Goal: Task Accomplishment & Management: Complete application form

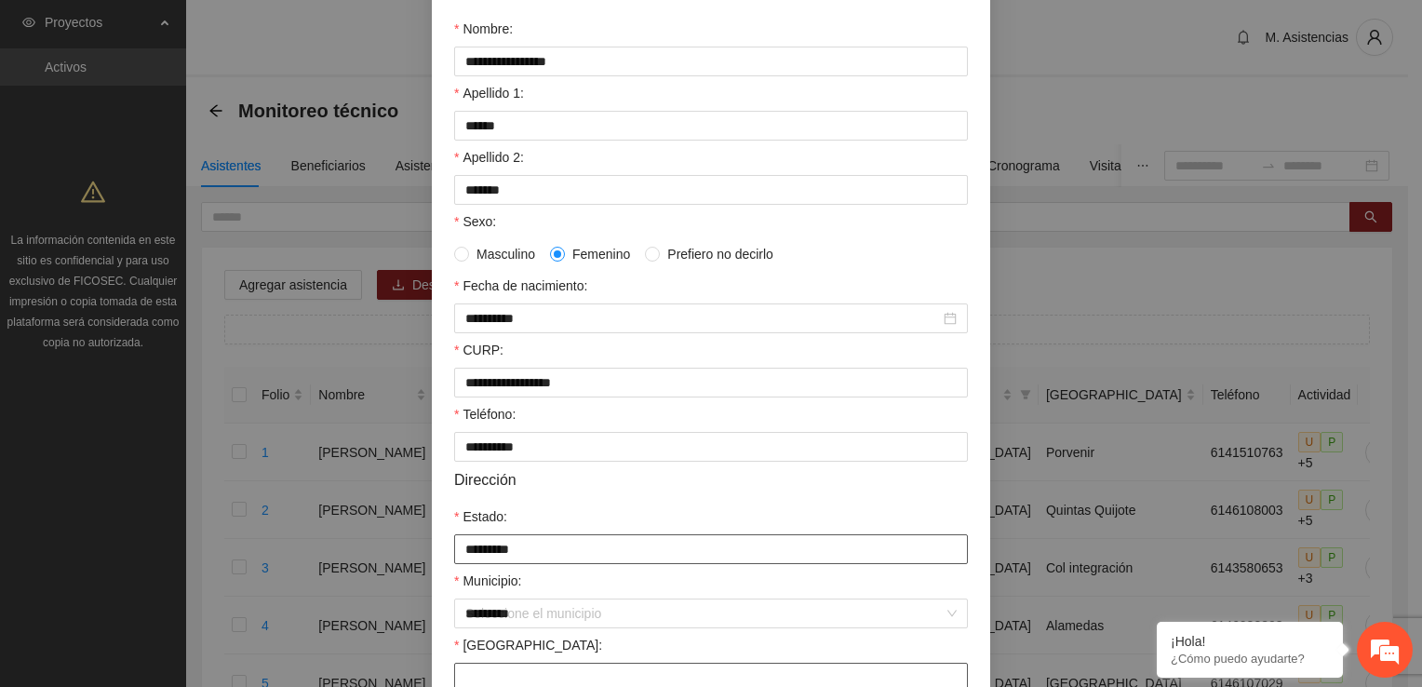
type input "*********"
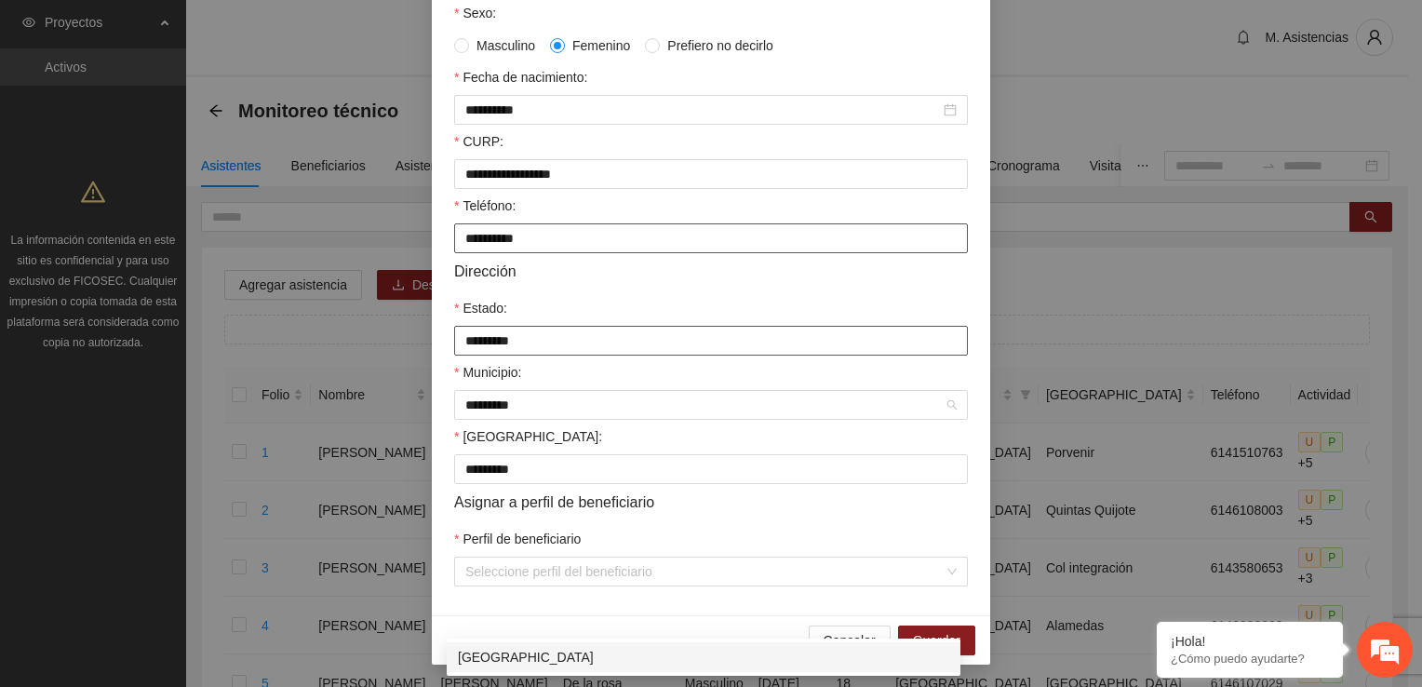
scroll to position [402, 0]
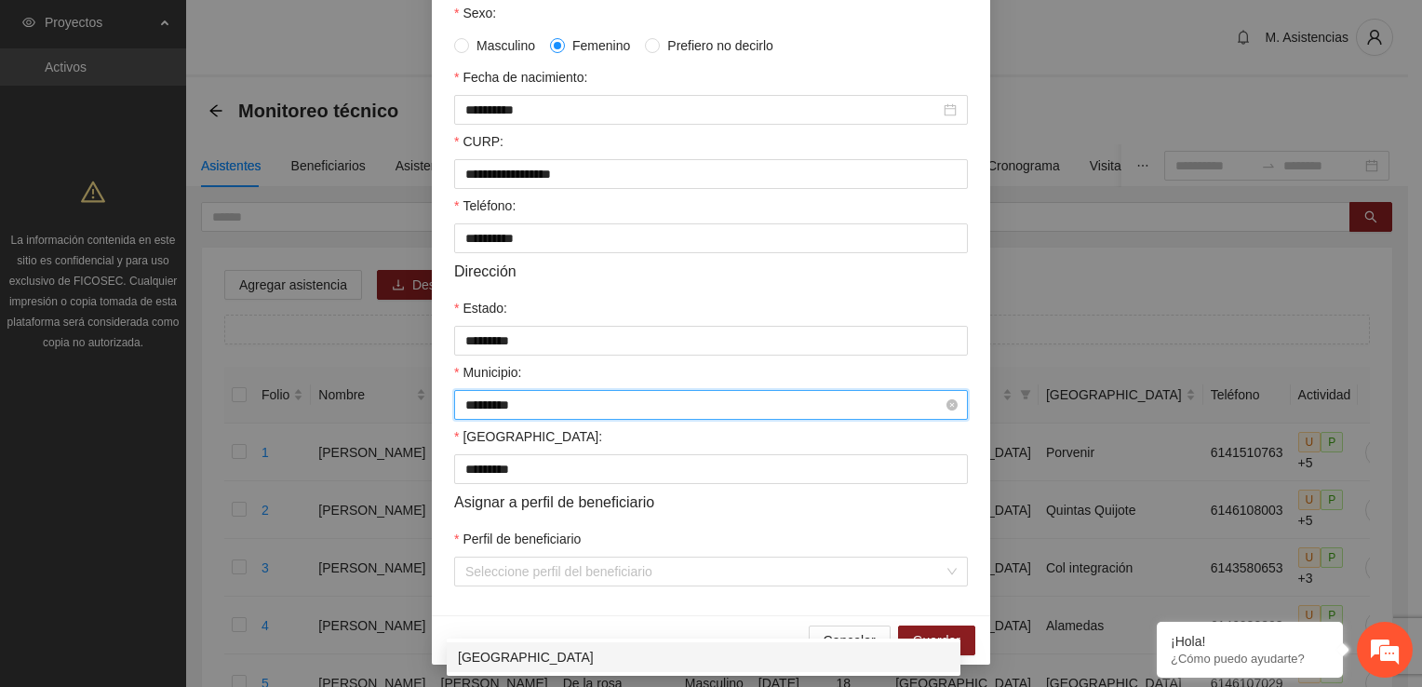
click at [566, 407] on input "*********" at bounding box center [704, 405] width 478 height 28
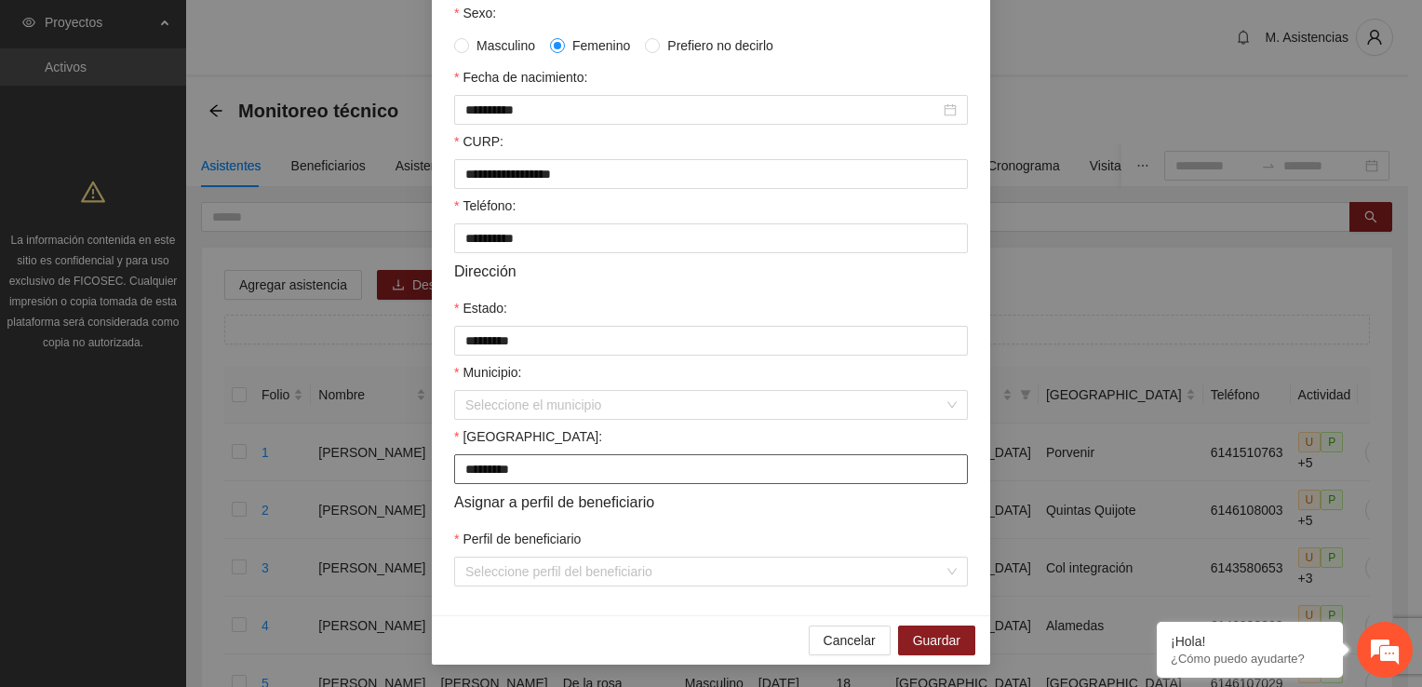
click at [562, 479] on input "*********" at bounding box center [711, 469] width 514 height 30
click at [945, 408] on div "Seleccione el municipio" at bounding box center [711, 405] width 514 height 30
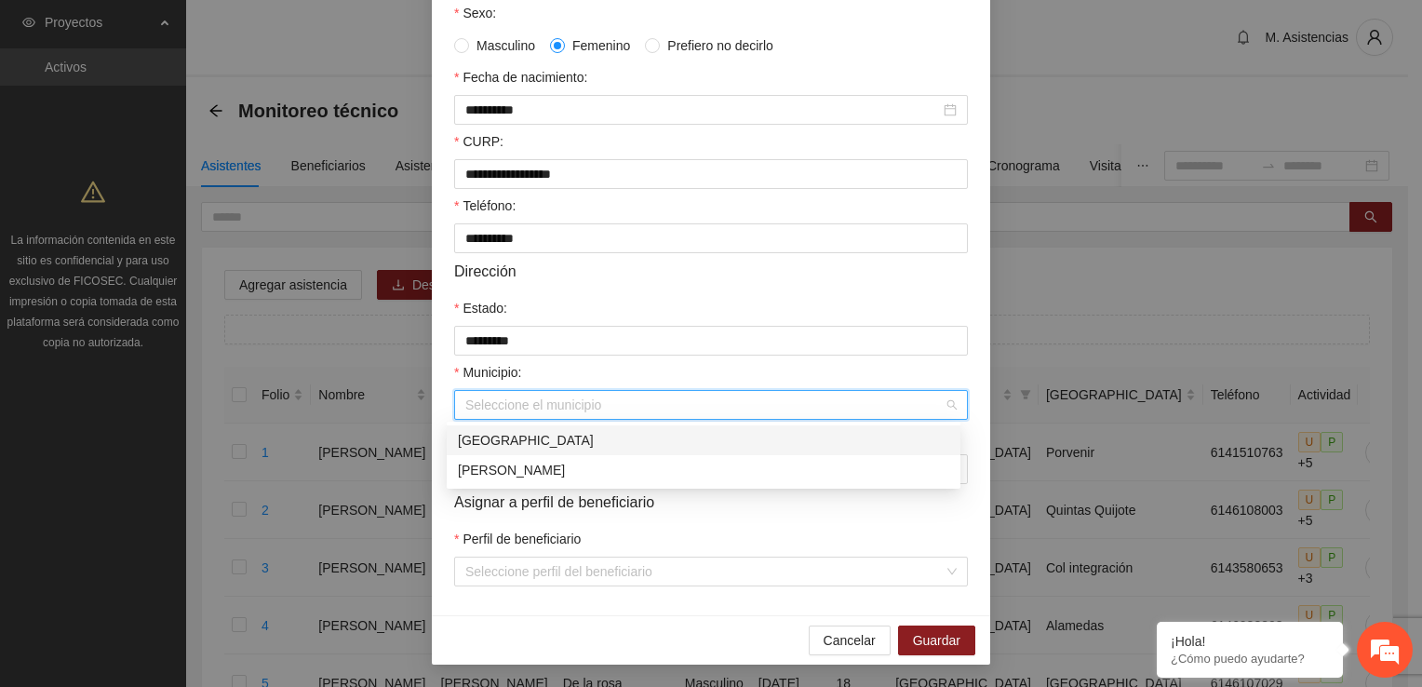
click at [598, 442] on div "[GEOGRAPHIC_DATA]" at bounding box center [703, 440] width 491 height 20
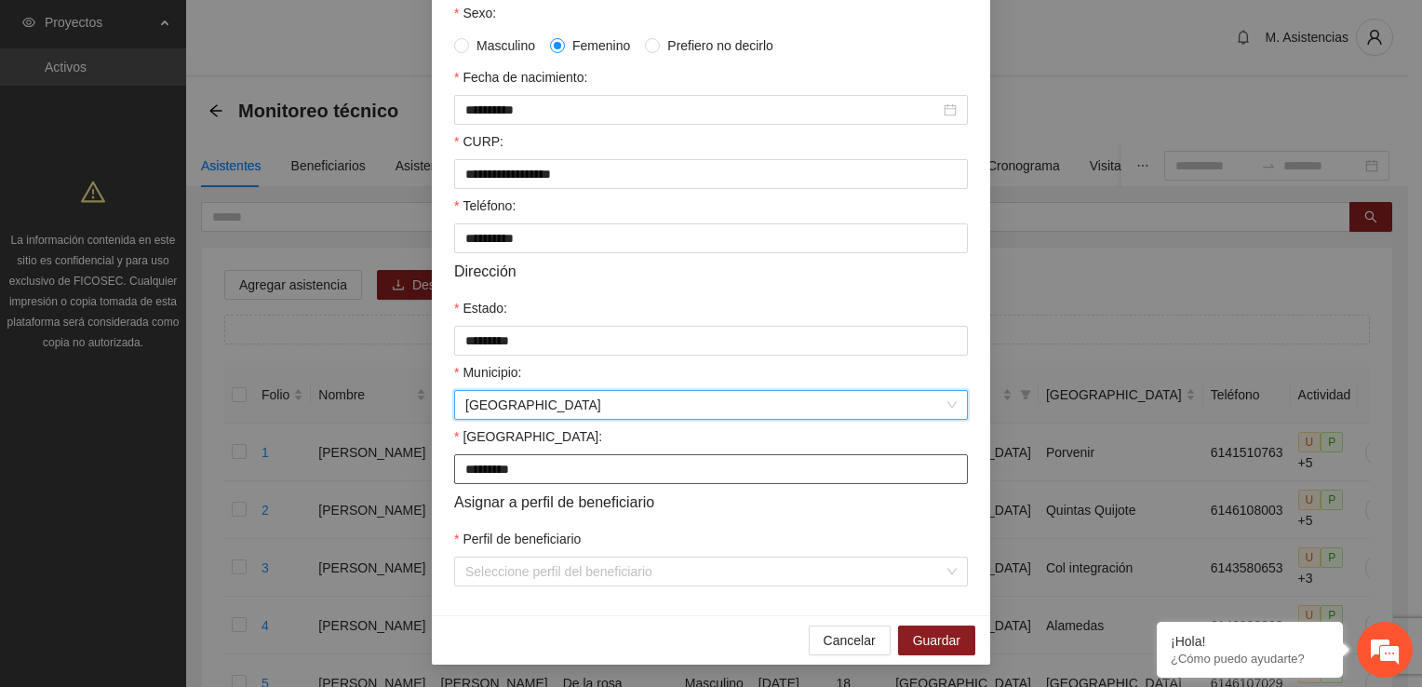
click at [597, 474] on input "*********" at bounding box center [711, 469] width 514 height 30
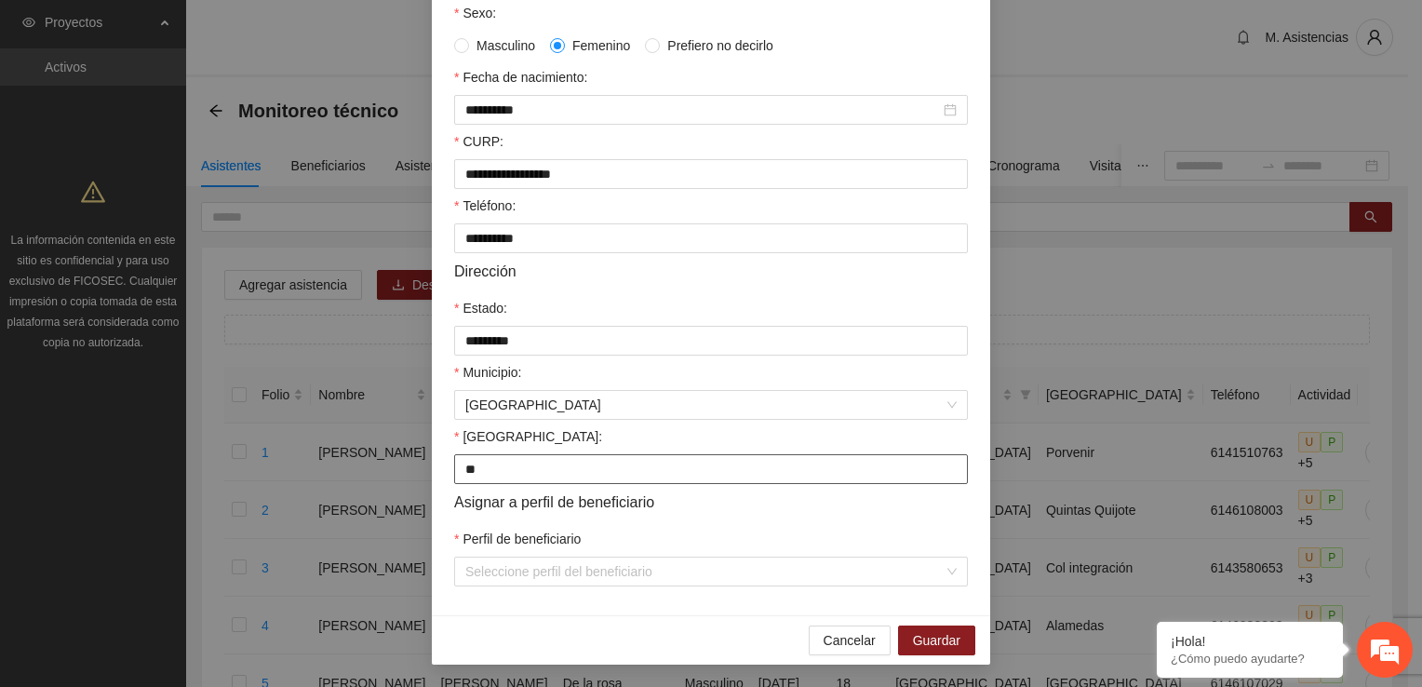
type input "*"
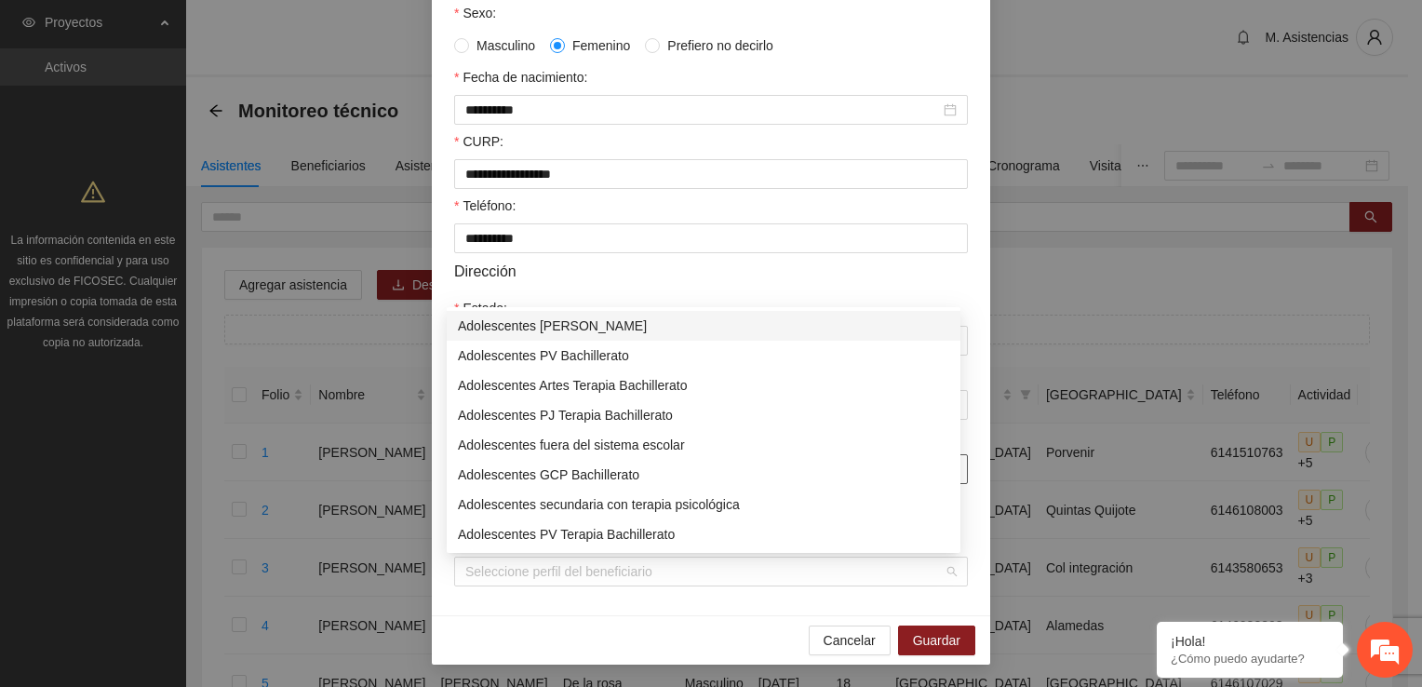
drag, startPoint x: 939, startPoint y: 574, endPoint x: 903, endPoint y: 589, distance: 39.2
click at [939, 576] on div "Seleccione perfil del beneficiario" at bounding box center [711, 572] width 514 height 30
type input "**********"
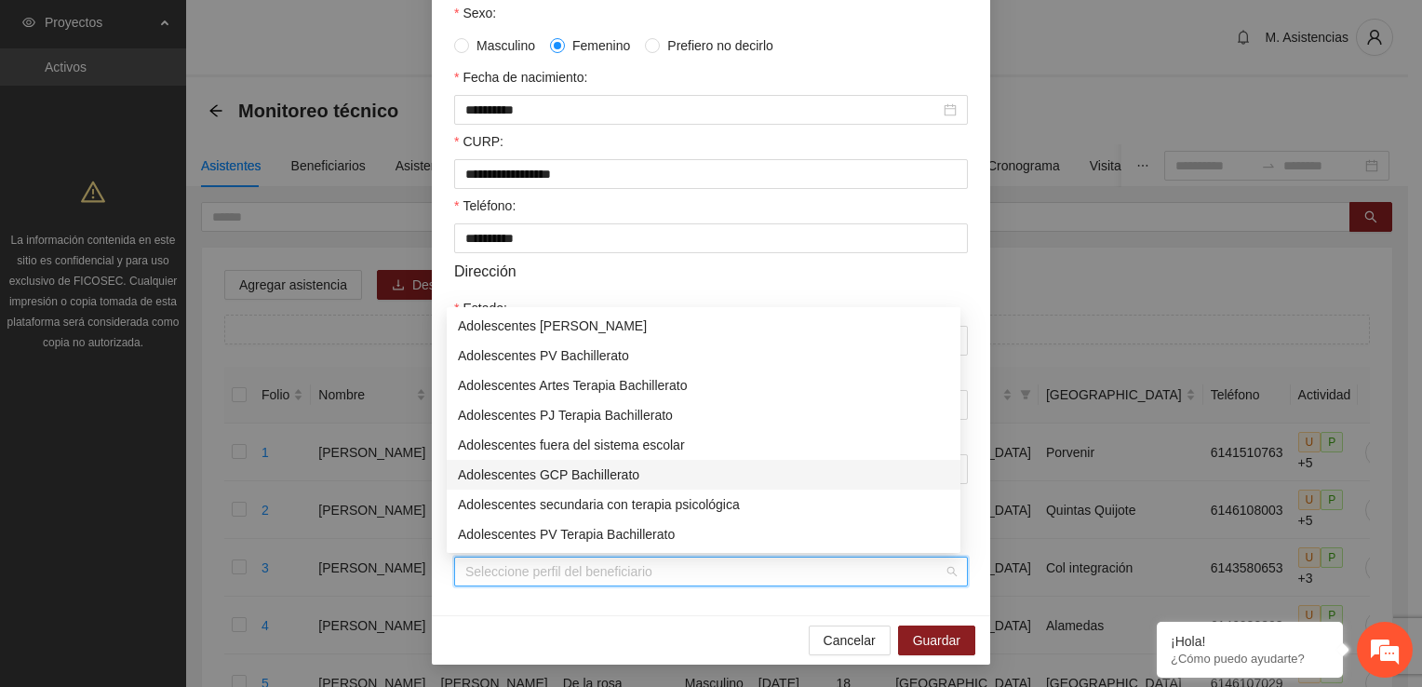
click at [618, 469] on div "Adolescentes GCP Bachillerato" at bounding box center [703, 474] width 491 height 20
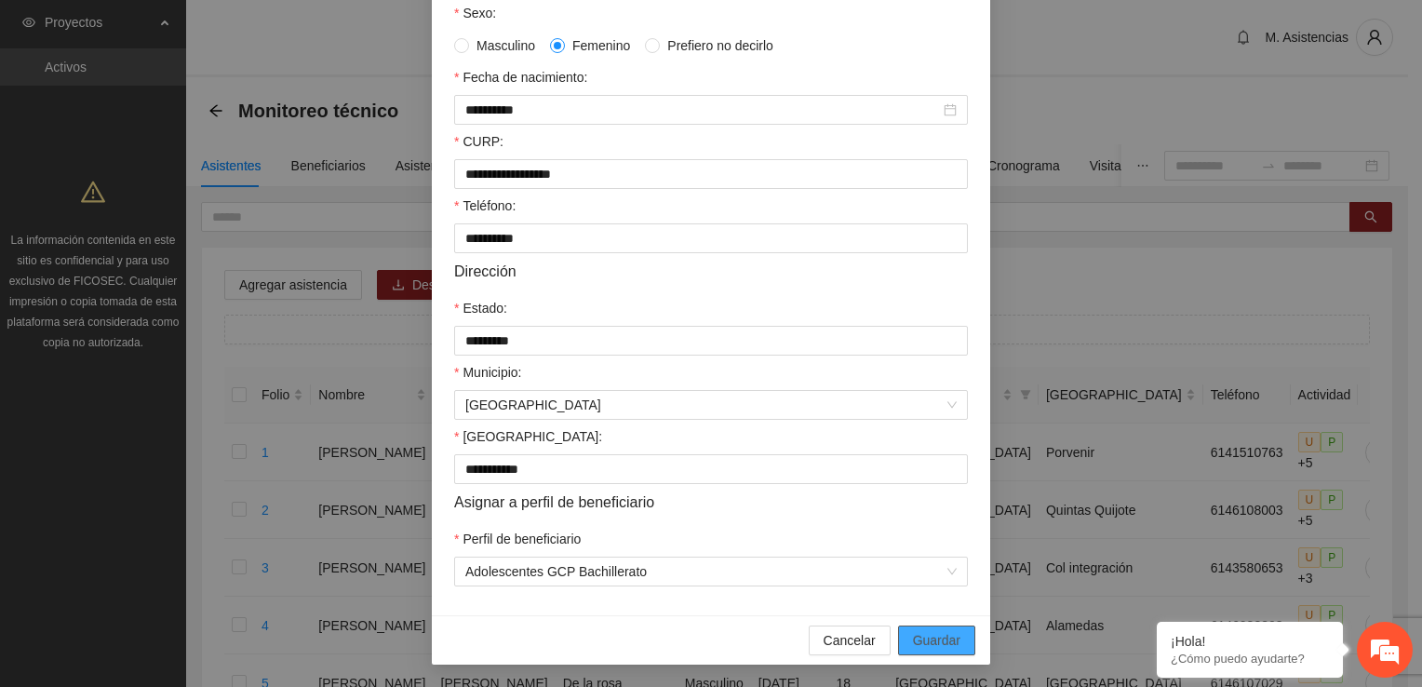
click at [942, 646] on span "Guardar" at bounding box center [936, 640] width 47 height 20
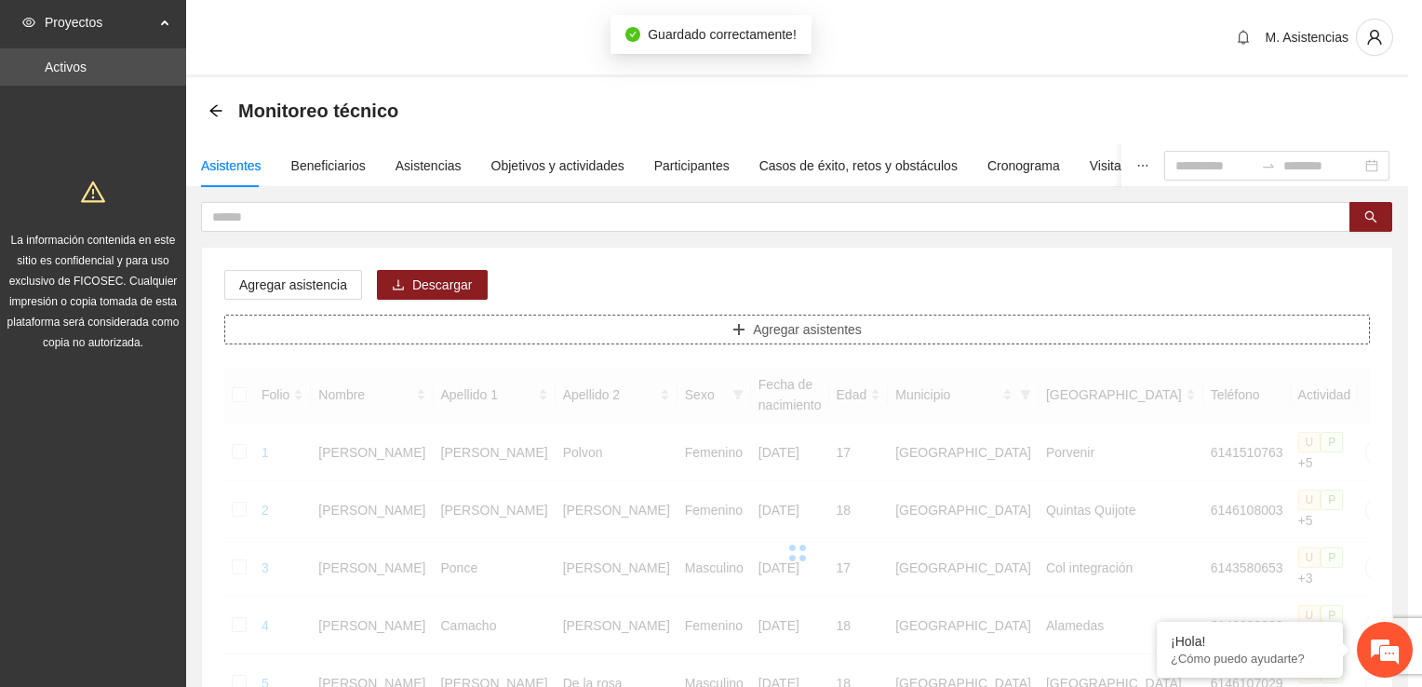
scroll to position [0, 0]
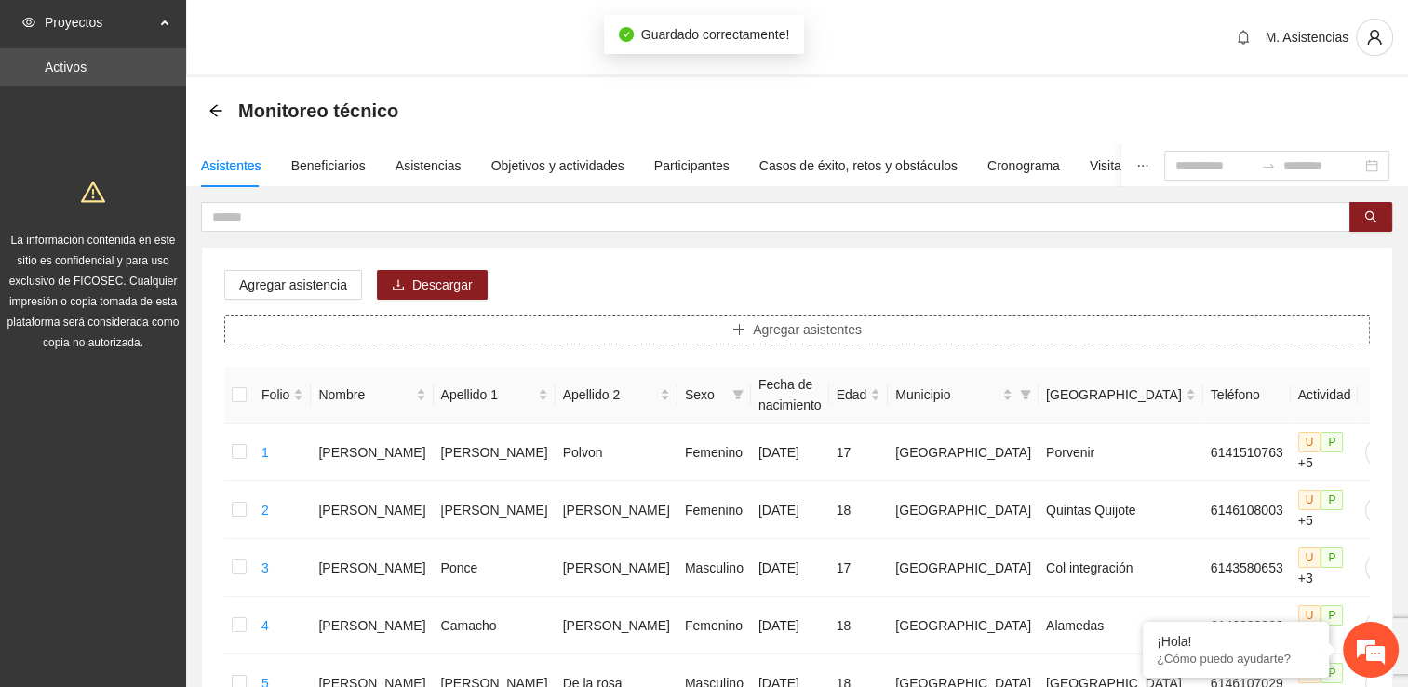
click at [868, 328] on button "Agregar asistentes" at bounding box center [797, 330] width 1146 height 30
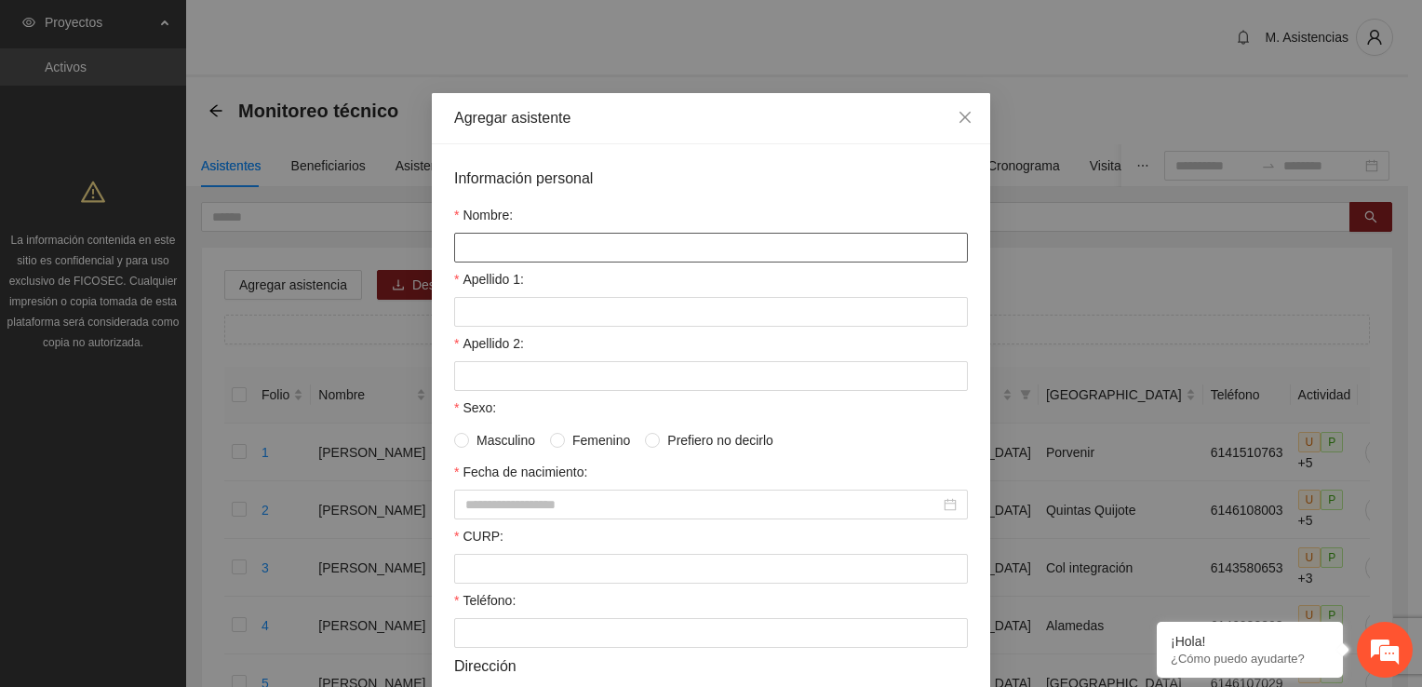
click at [554, 236] on div at bounding box center [711, 248] width 514 height 30
type input "**********"
click at [504, 314] on input "Apellido 1:" at bounding box center [711, 312] width 514 height 30
type input "******"
click at [554, 372] on input "Apellido 2:" at bounding box center [711, 376] width 514 height 30
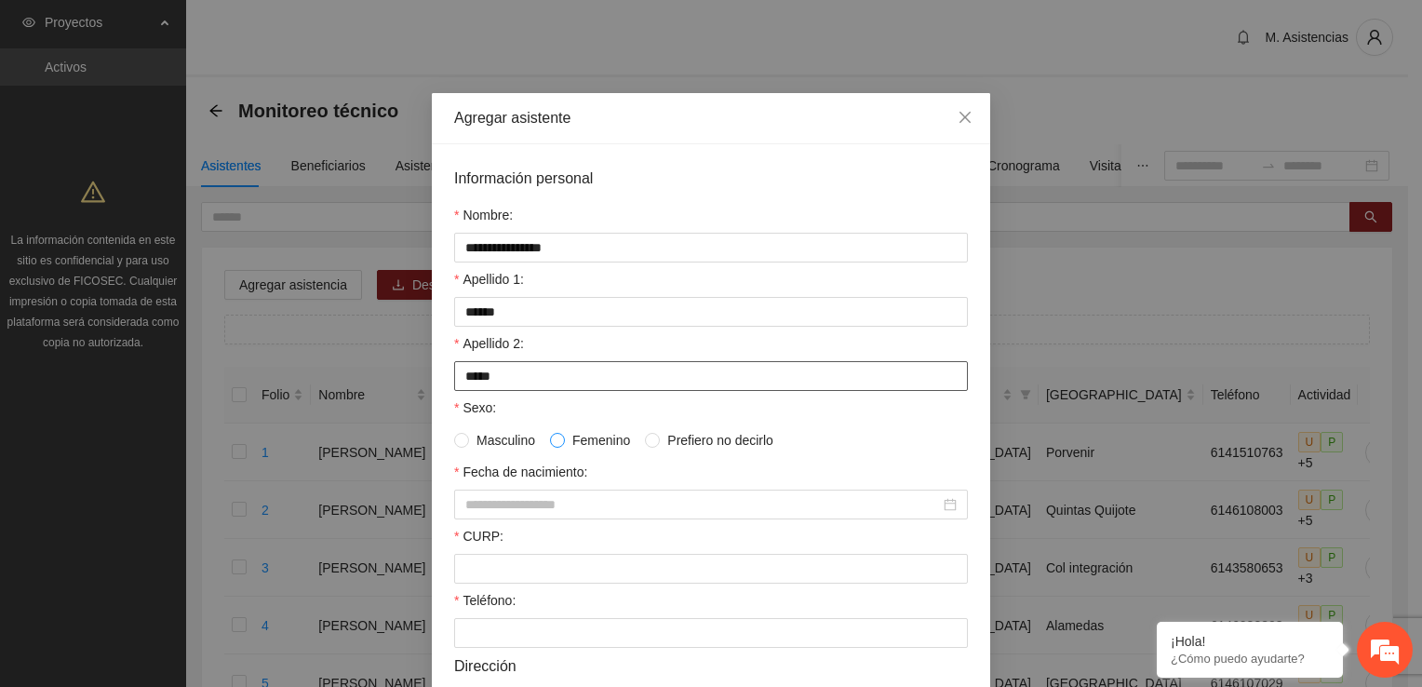
type input "*****"
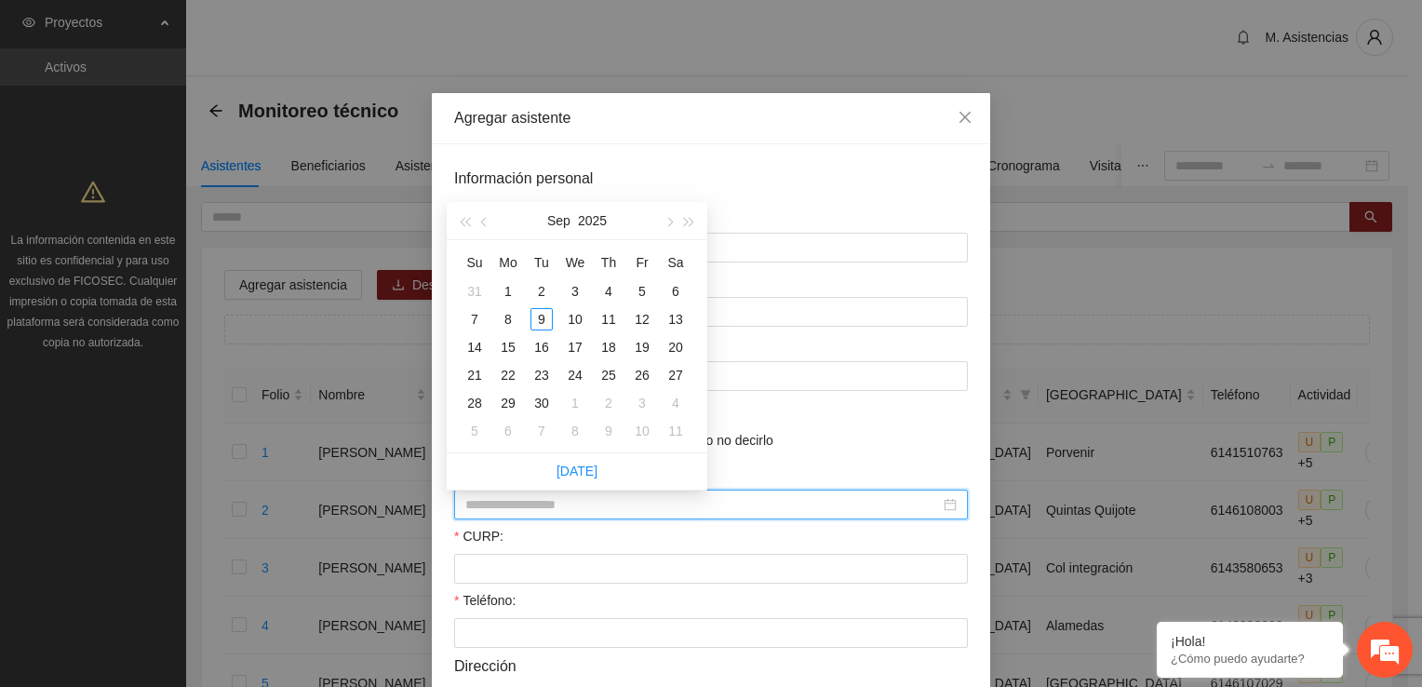
click at [532, 503] on input "Fecha de nacimiento:" at bounding box center [702, 504] width 475 height 20
click at [512, 400] on div "30" at bounding box center [508, 403] width 22 height 22
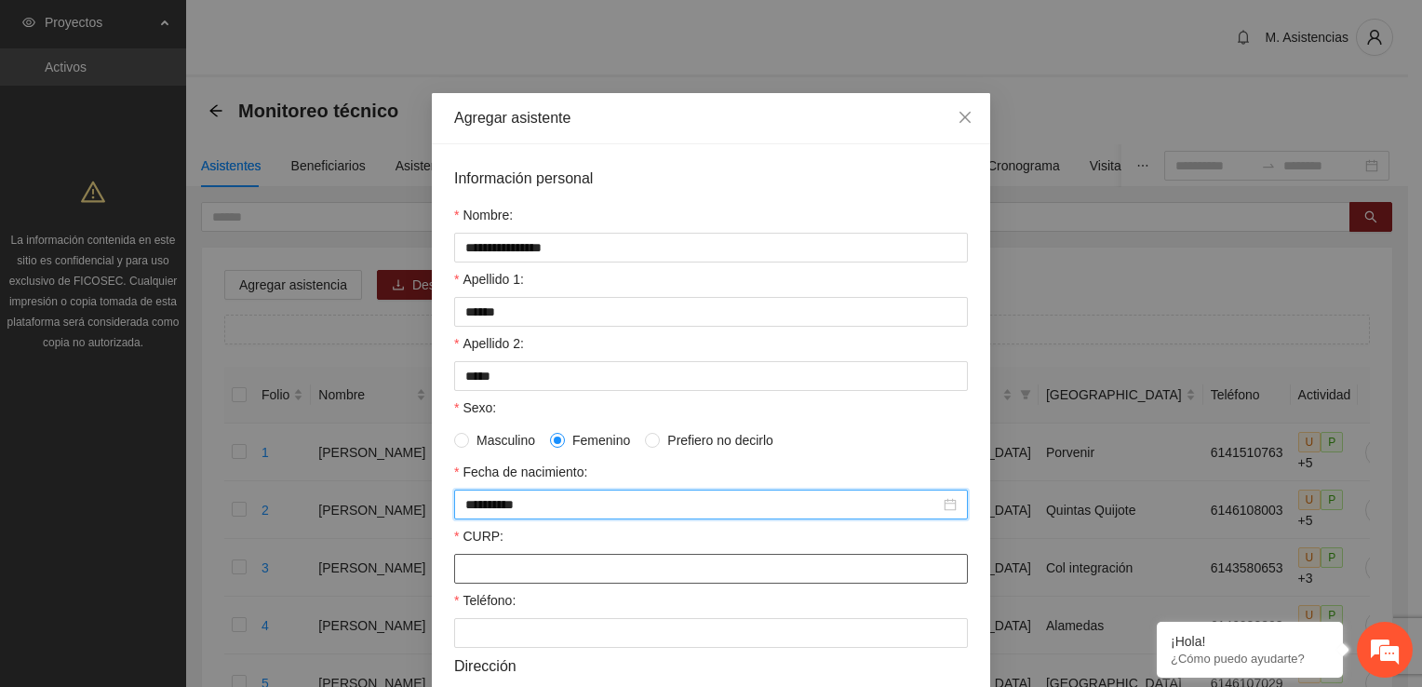
type input "**********"
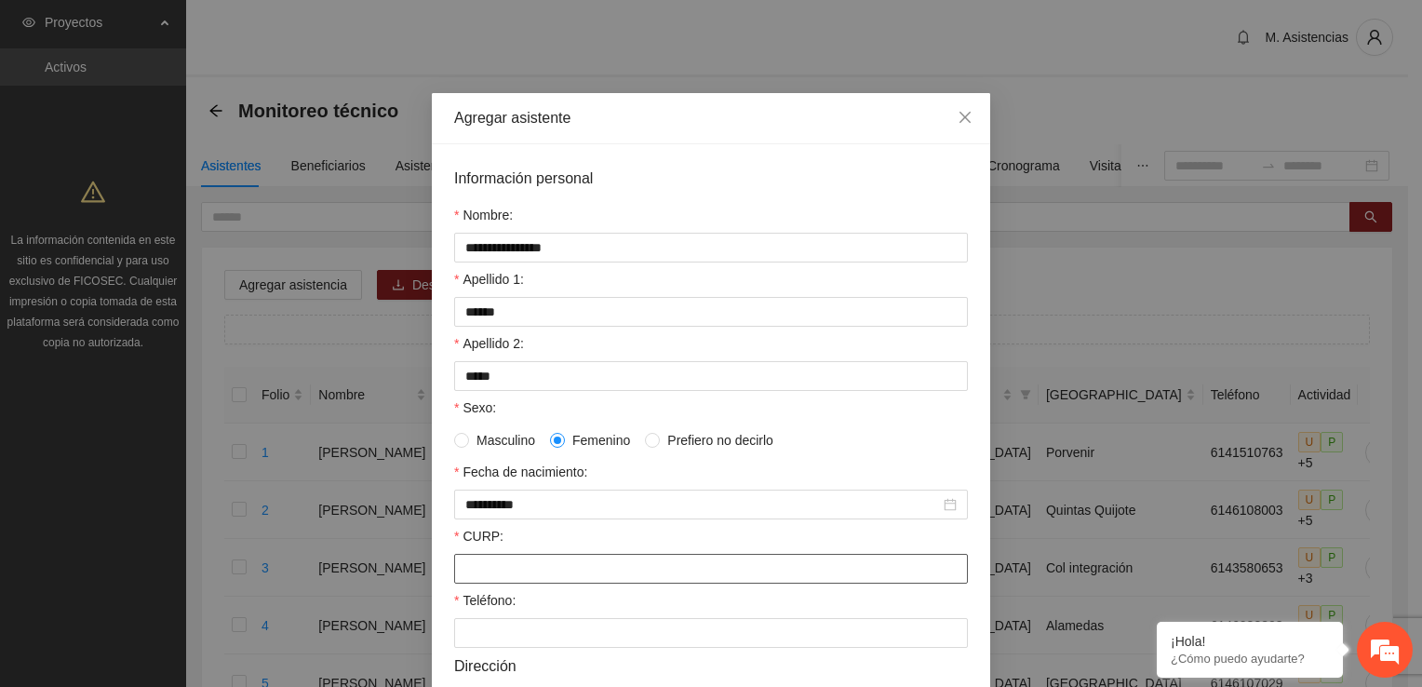
click at [510, 573] on input "CURP:" at bounding box center [711, 569] width 514 height 30
type input "*"
type input "**********"
click at [520, 640] on input "Teléfono:" at bounding box center [711, 633] width 514 height 30
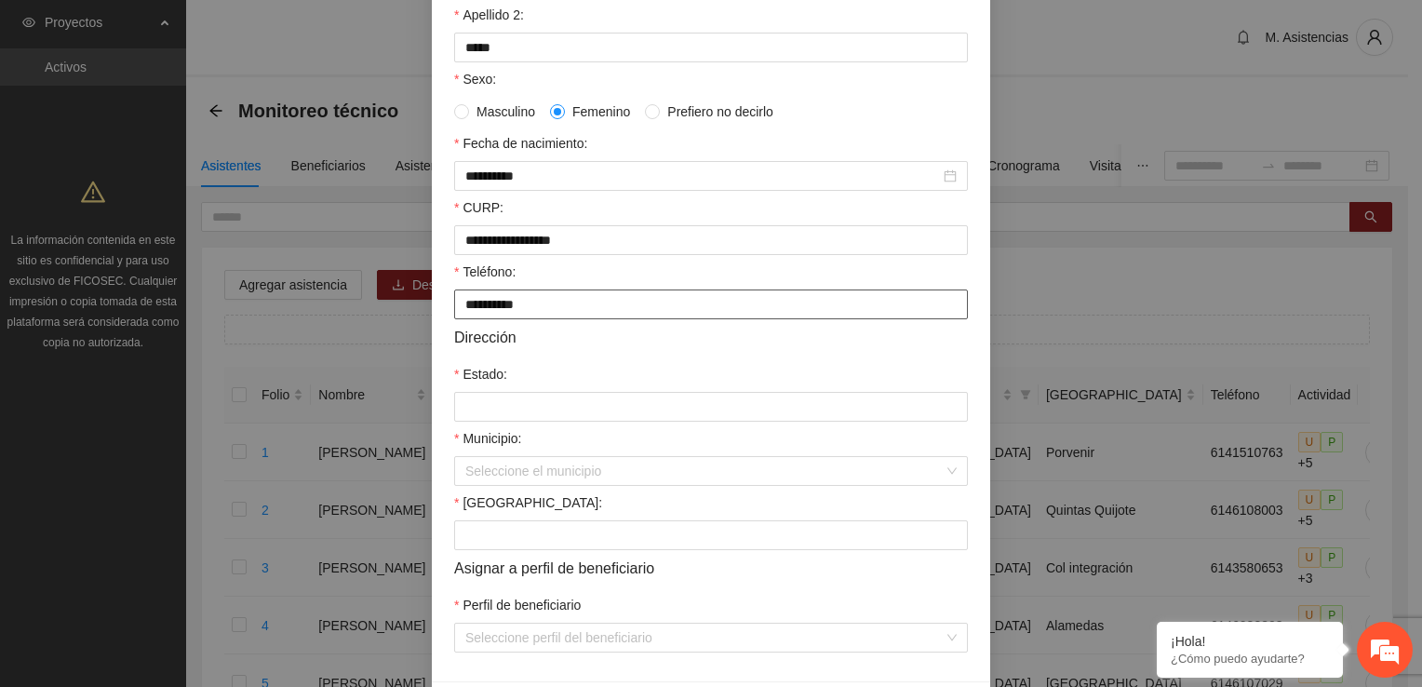
scroll to position [372, 0]
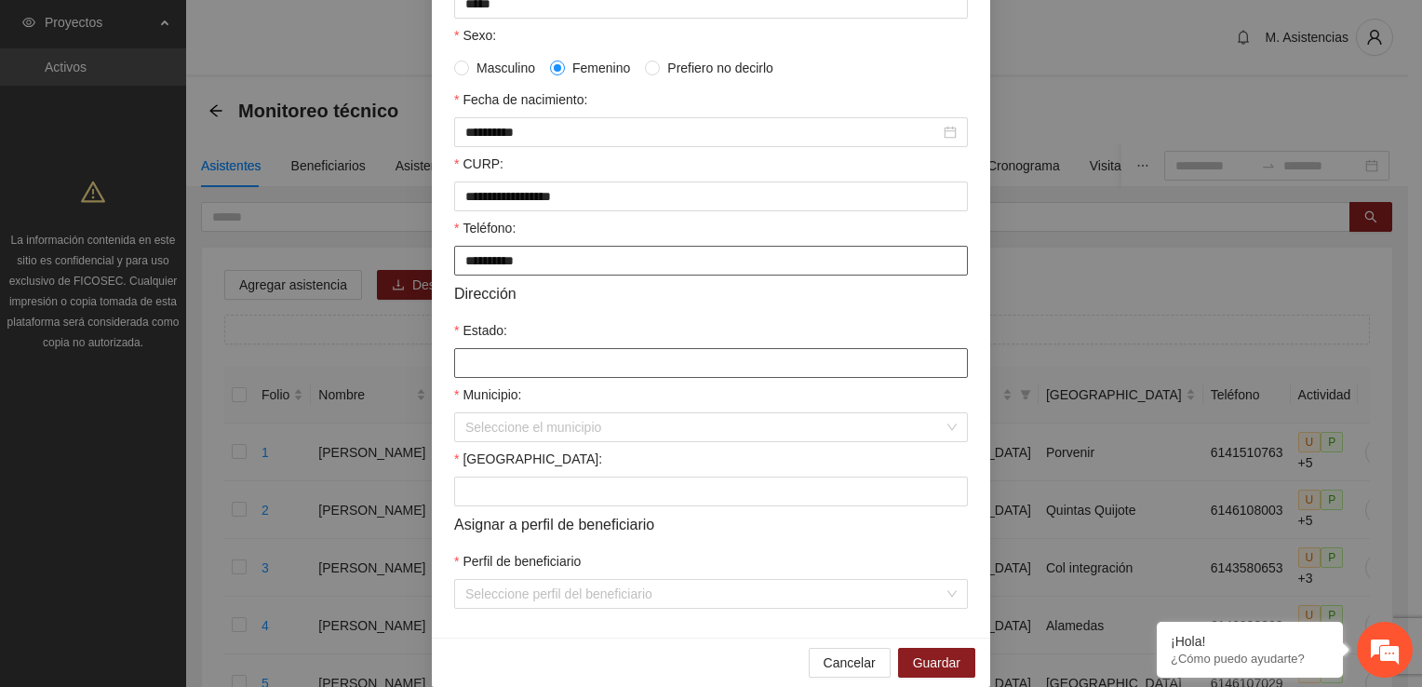
type input "**********"
click at [513, 366] on input "Estado:" at bounding box center [711, 363] width 514 height 30
type input "*********"
type input "**********"
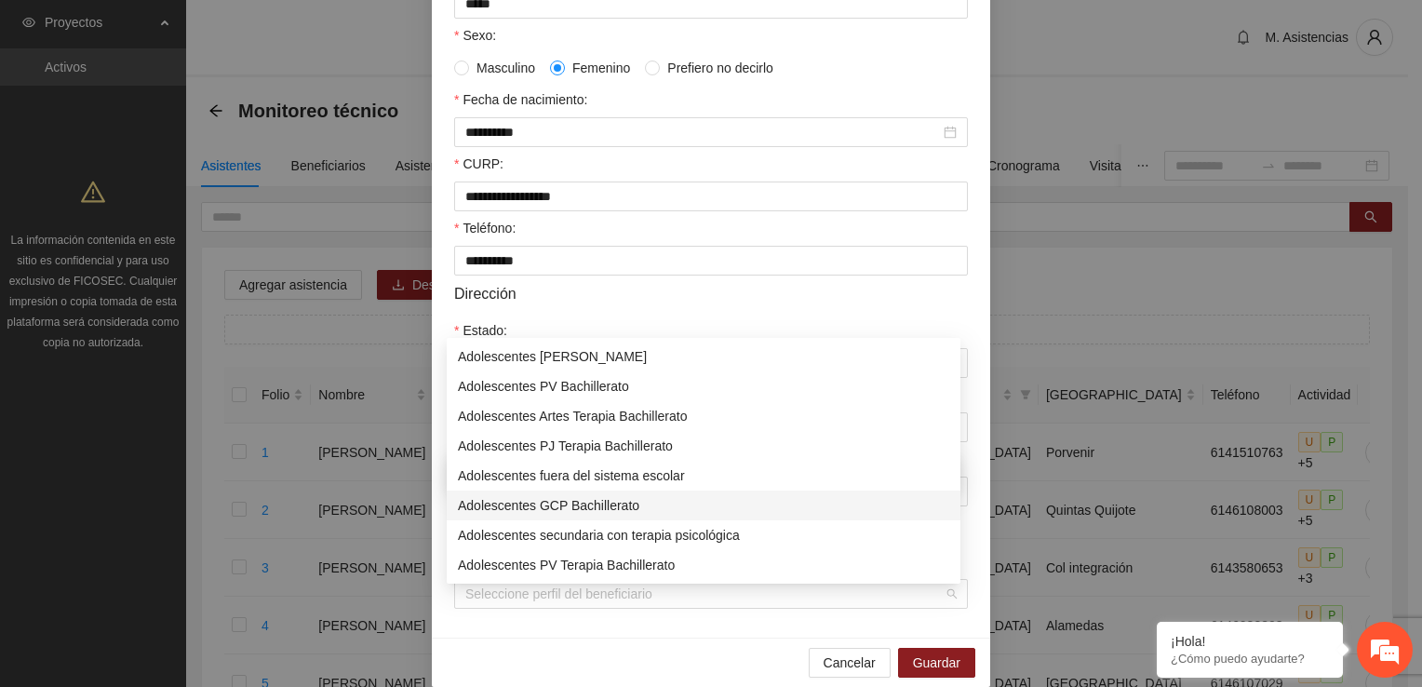
click at [608, 503] on div "Adolescentes GCP Bachillerato" at bounding box center [703, 505] width 491 height 20
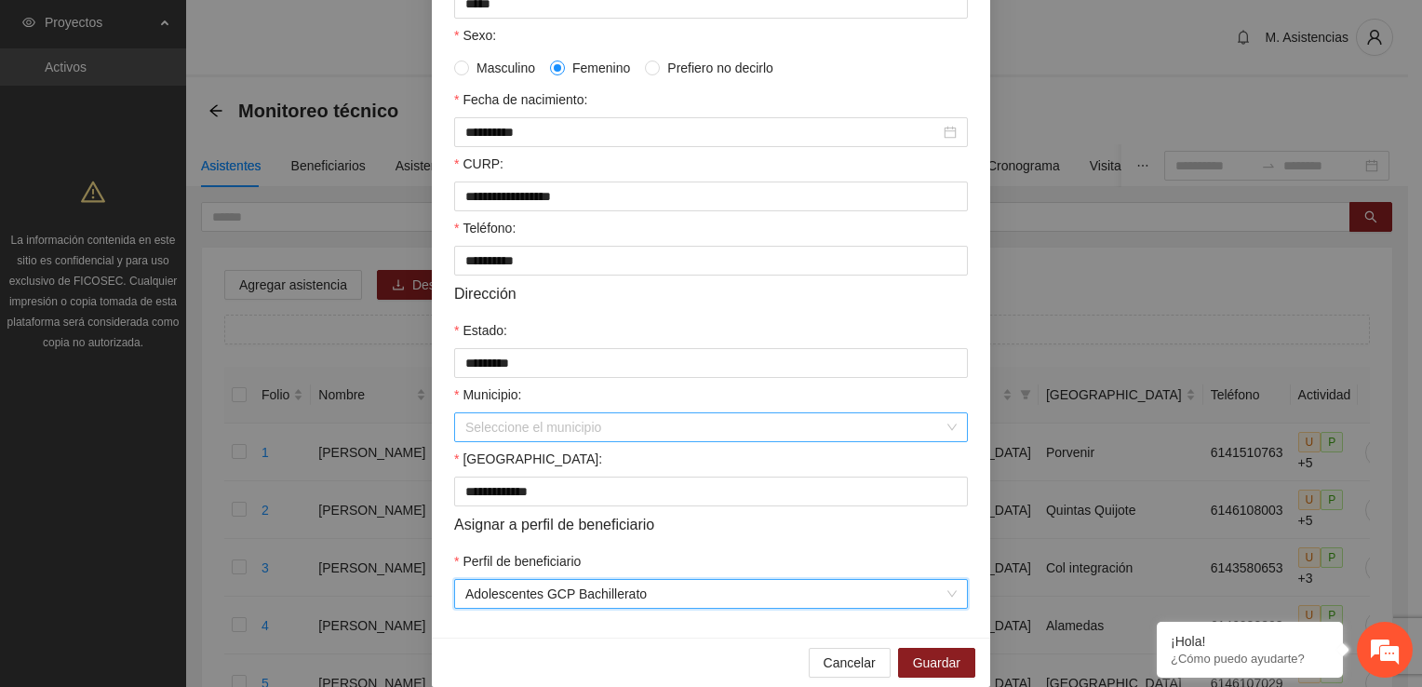
click at [946, 437] on div "Seleccione el municipio" at bounding box center [711, 427] width 514 height 30
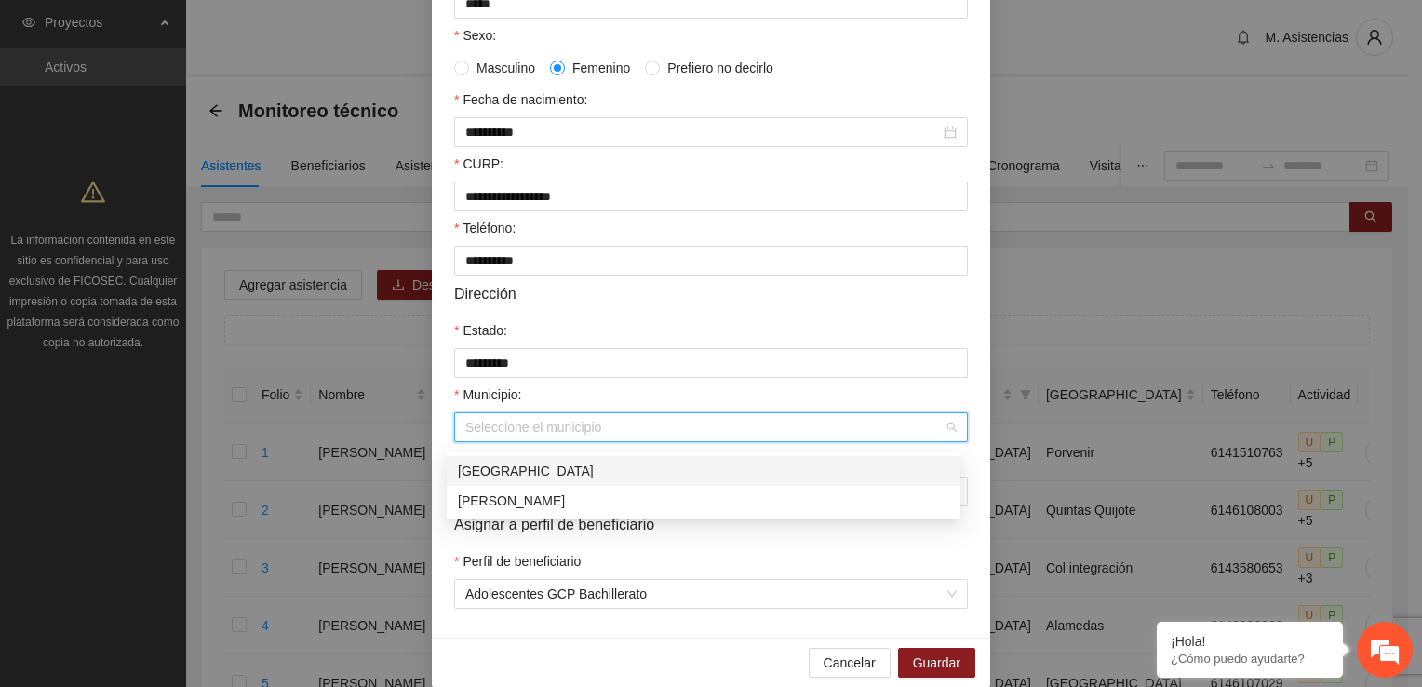
click at [510, 469] on div "[GEOGRAPHIC_DATA]" at bounding box center [703, 471] width 491 height 20
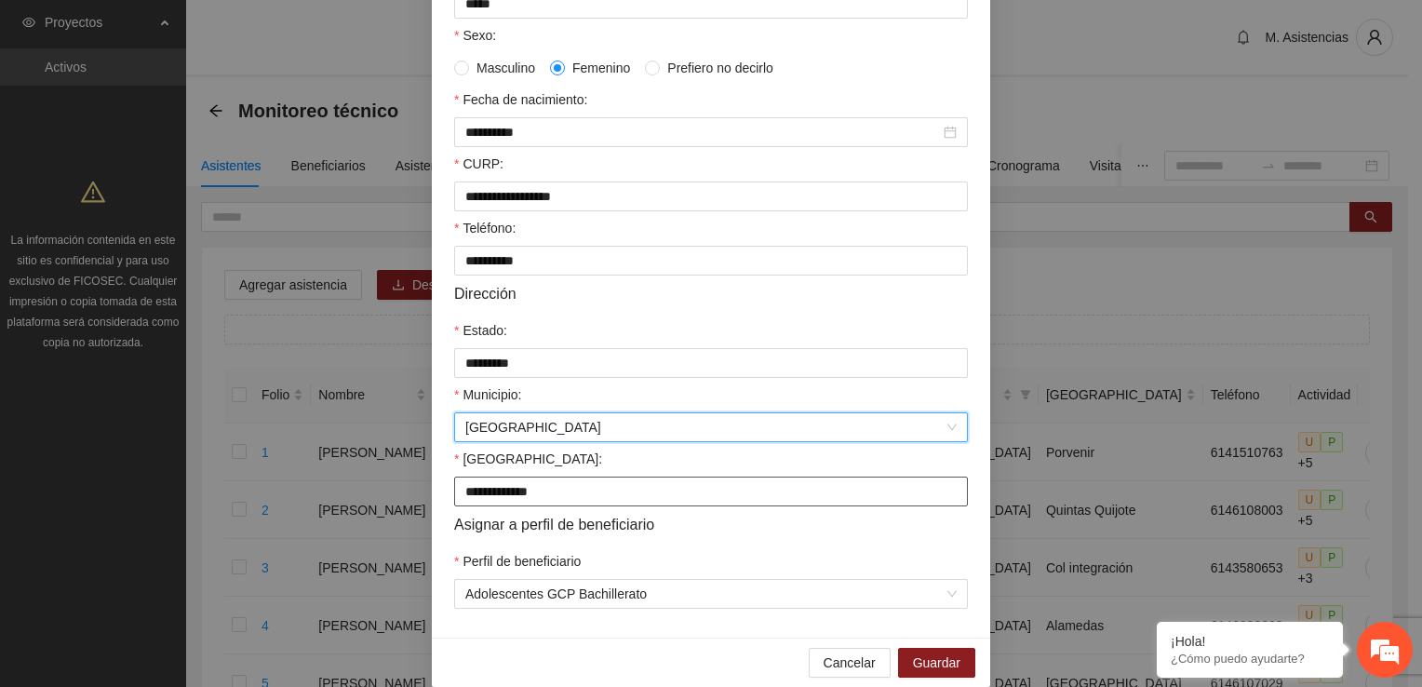
click at [582, 501] on input "**********" at bounding box center [711, 492] width 514 height 30
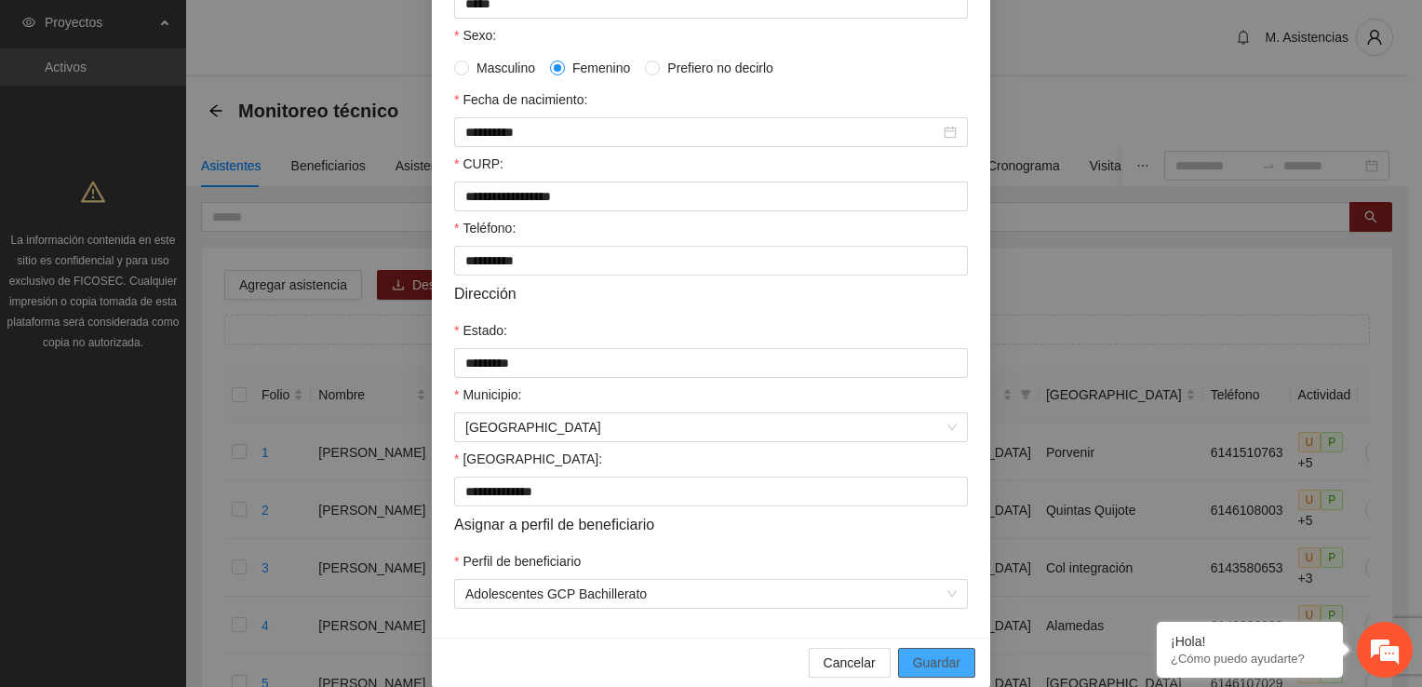
click at [931, 673] on span "Guardar" at bounding box center [936, 662] width 47 height 20
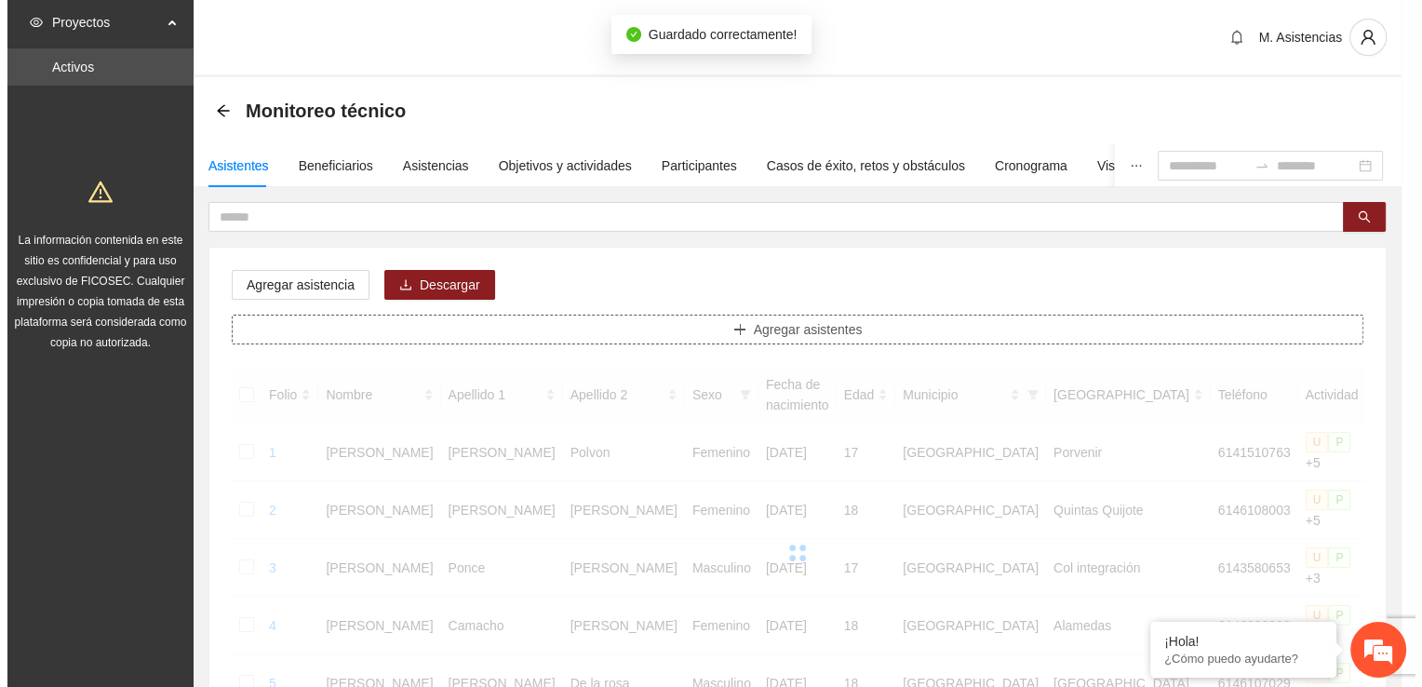
scroll to position [0, 0]
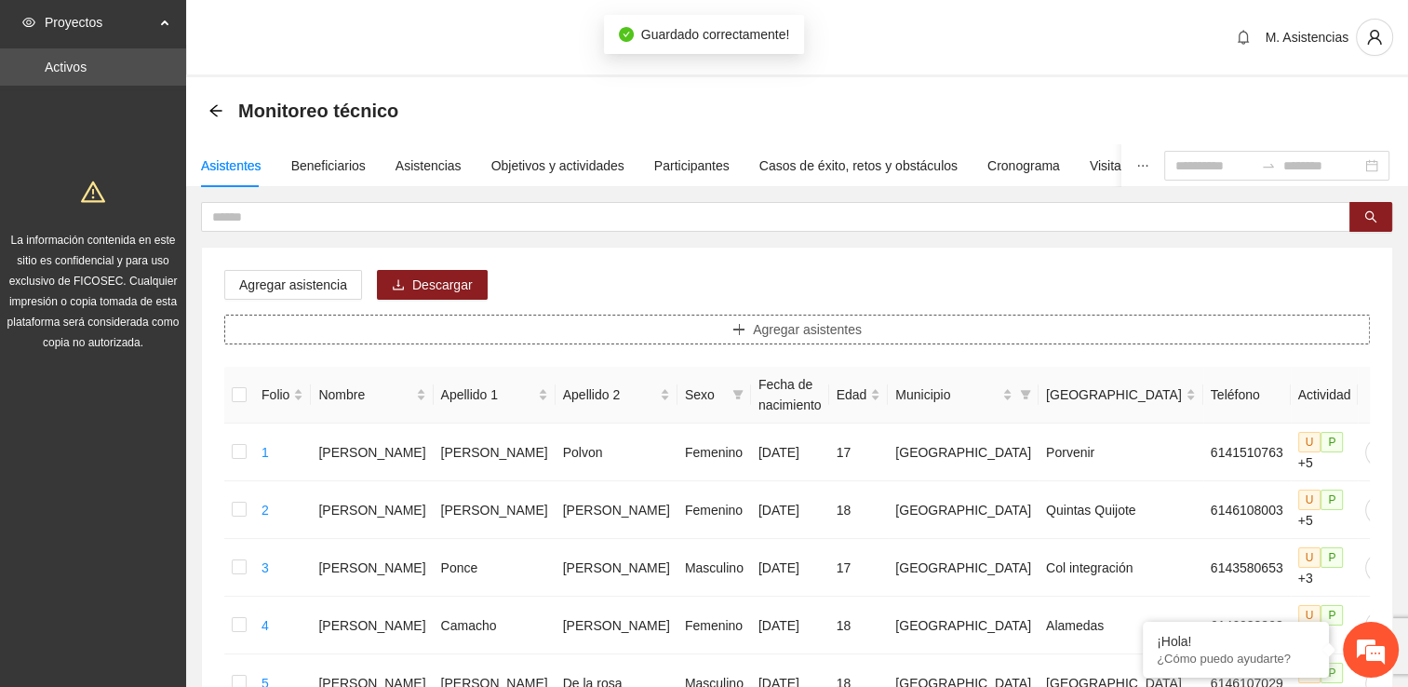
click at [781, 329] on span "Agregar asistentes" at bounding box center [807, 329] width 109 height 20
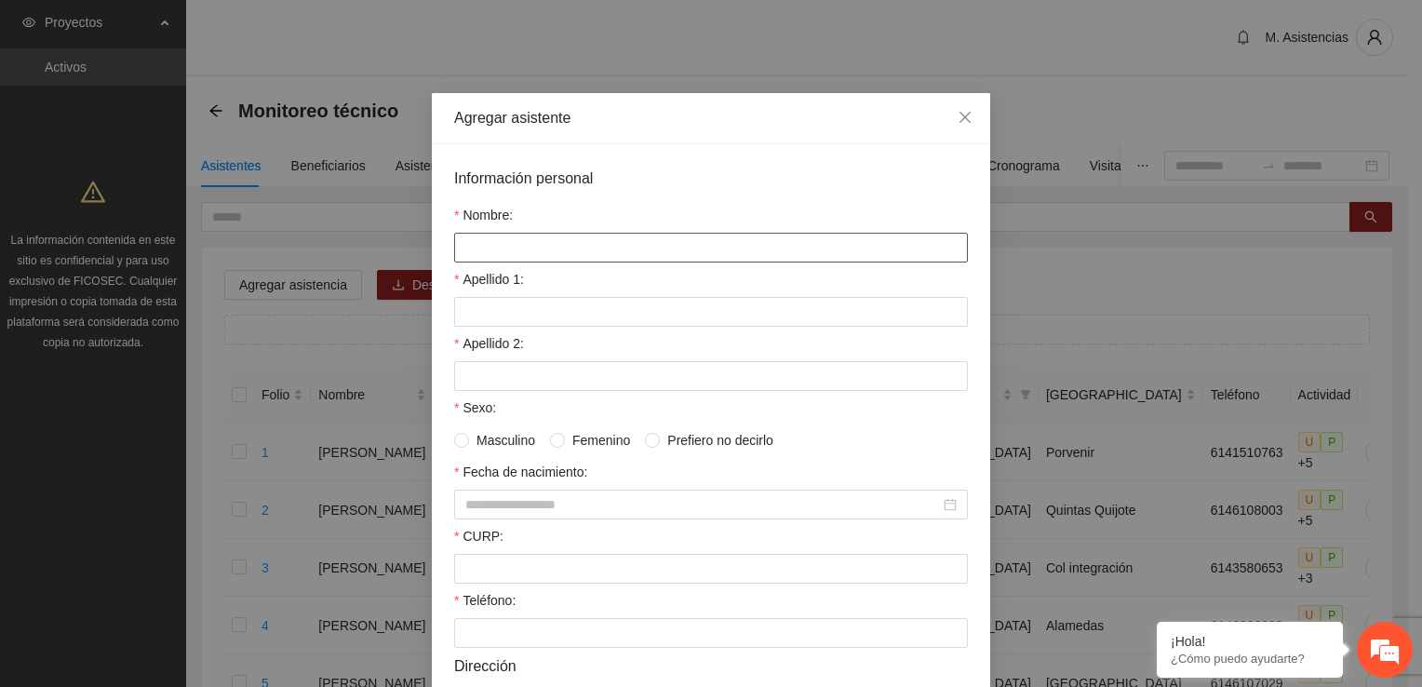
click at [633, 239] on input "Nombre:" at bounding box center [711, 248] width 514 height 30
click at [640, 310] on input "Apellido 1:" at bounding box center [711, 312] width 514 height 30
click at [589, 387] on input "Apellido 2:" at bounding box center [711, 376] width 514 height 30
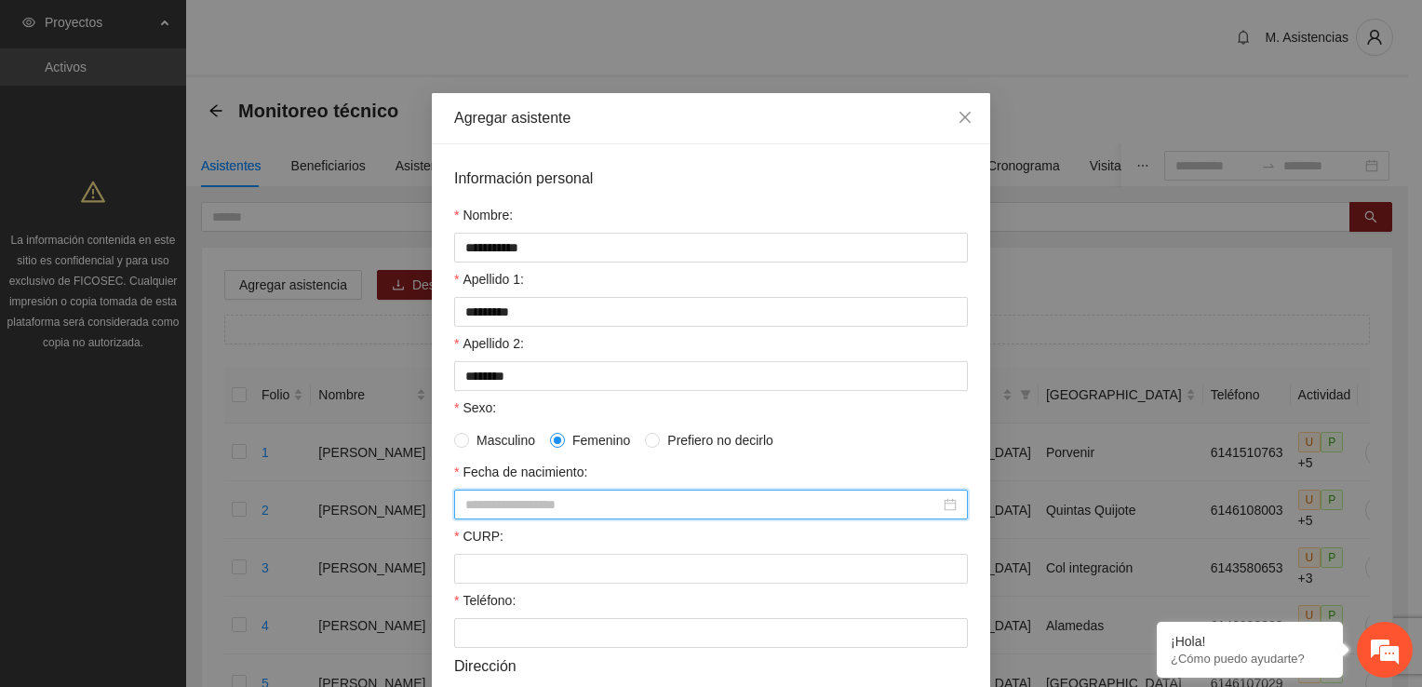
click at [571, 503] on input "Fecha de nacimiento:" at bounding box center [702, 504] width 475 height 20
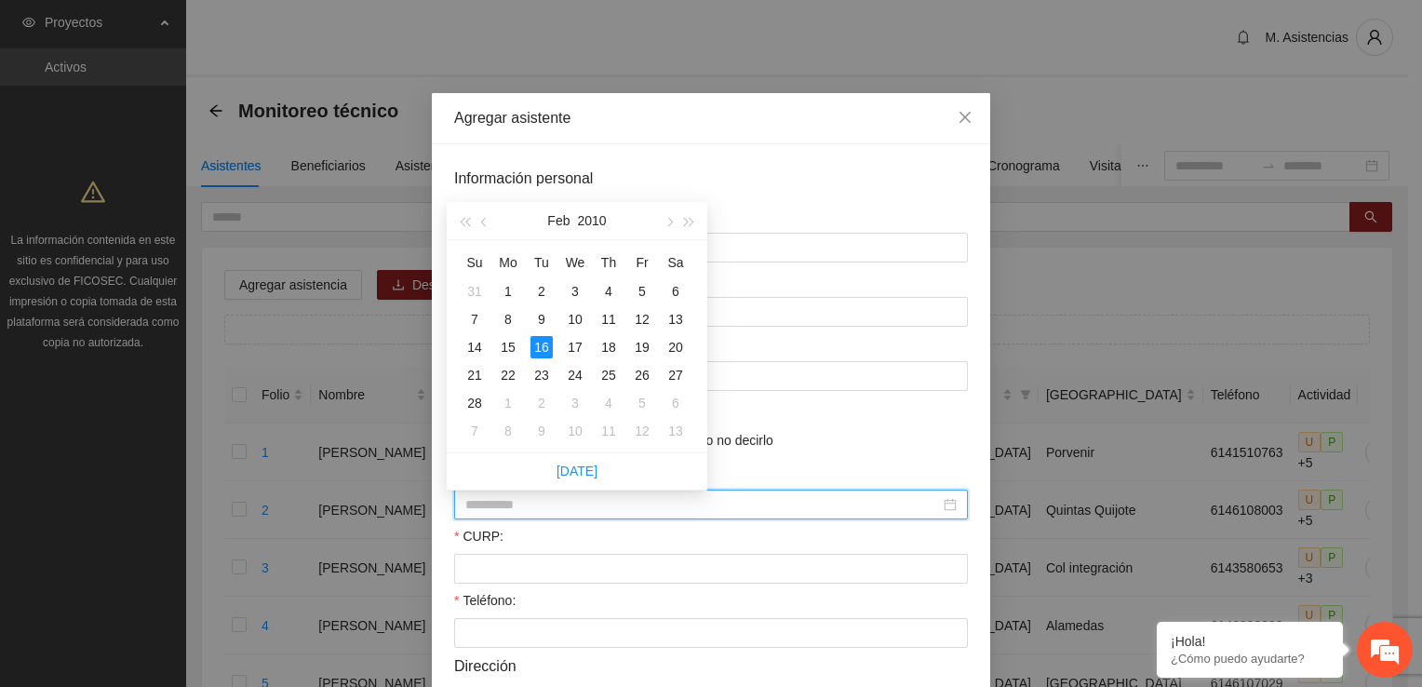
click at [545, 347] on div "16" at bounding box center [542, 347] width 22 height 22
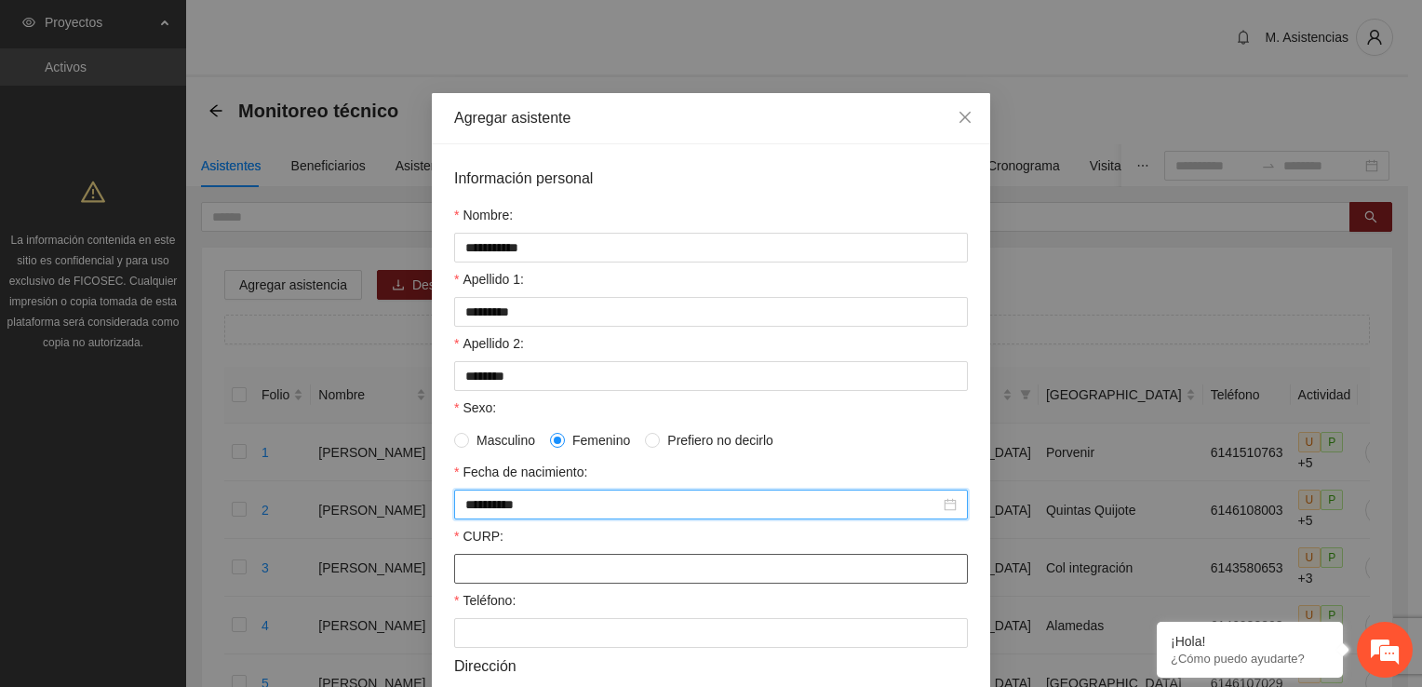
click at [602, 570] on input "CURP:" at bounding box center [711, 569] width 514 height 30
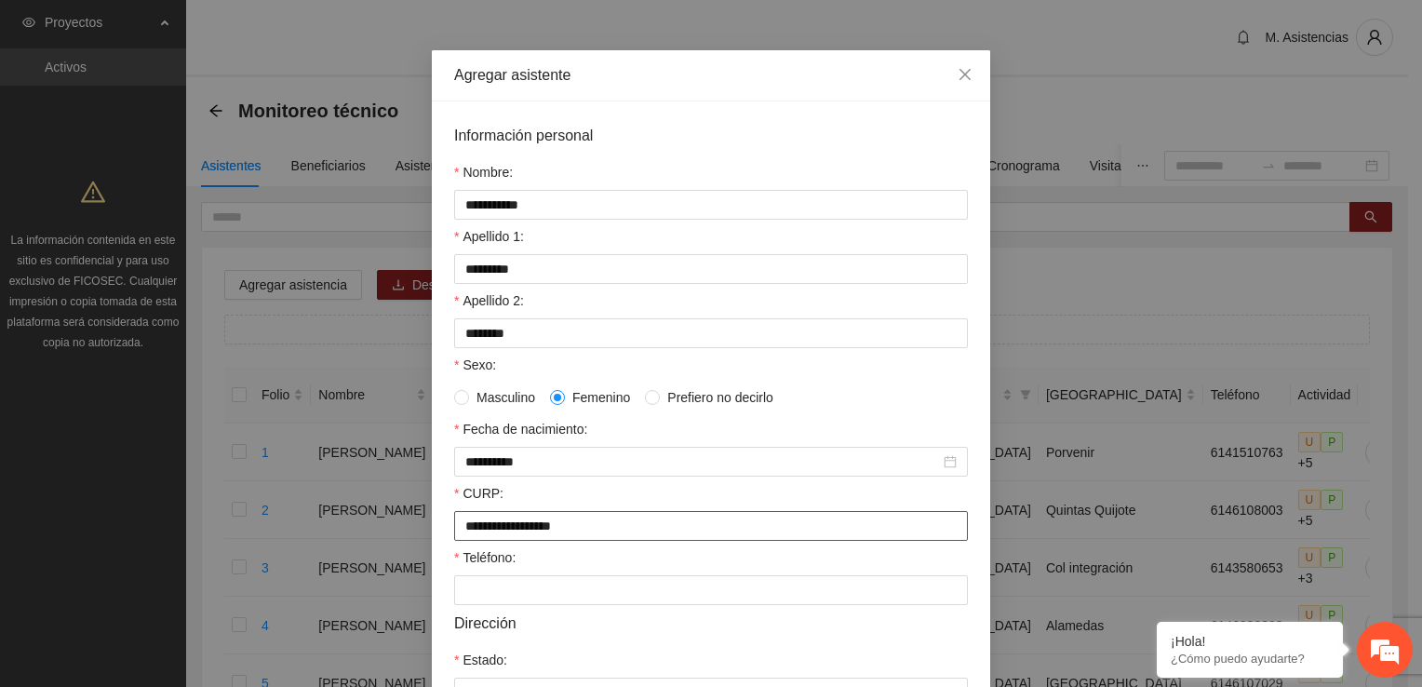
scroll to position [186, 0]
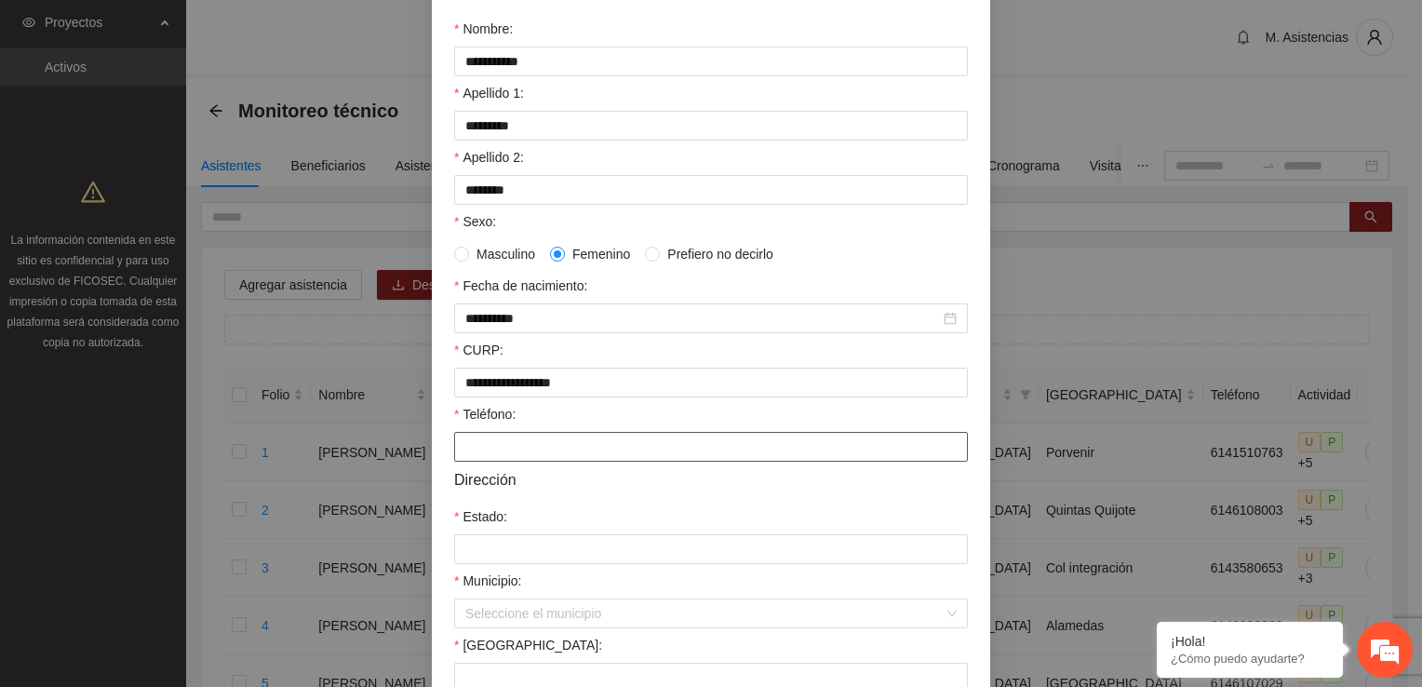
click at [473, 458] on input "Teléfono:" at bounding box center [711, 447] width 514 height 30
click at [467, 545] on input "Estado:" at bounding box center [711, 549] width 514 height 30
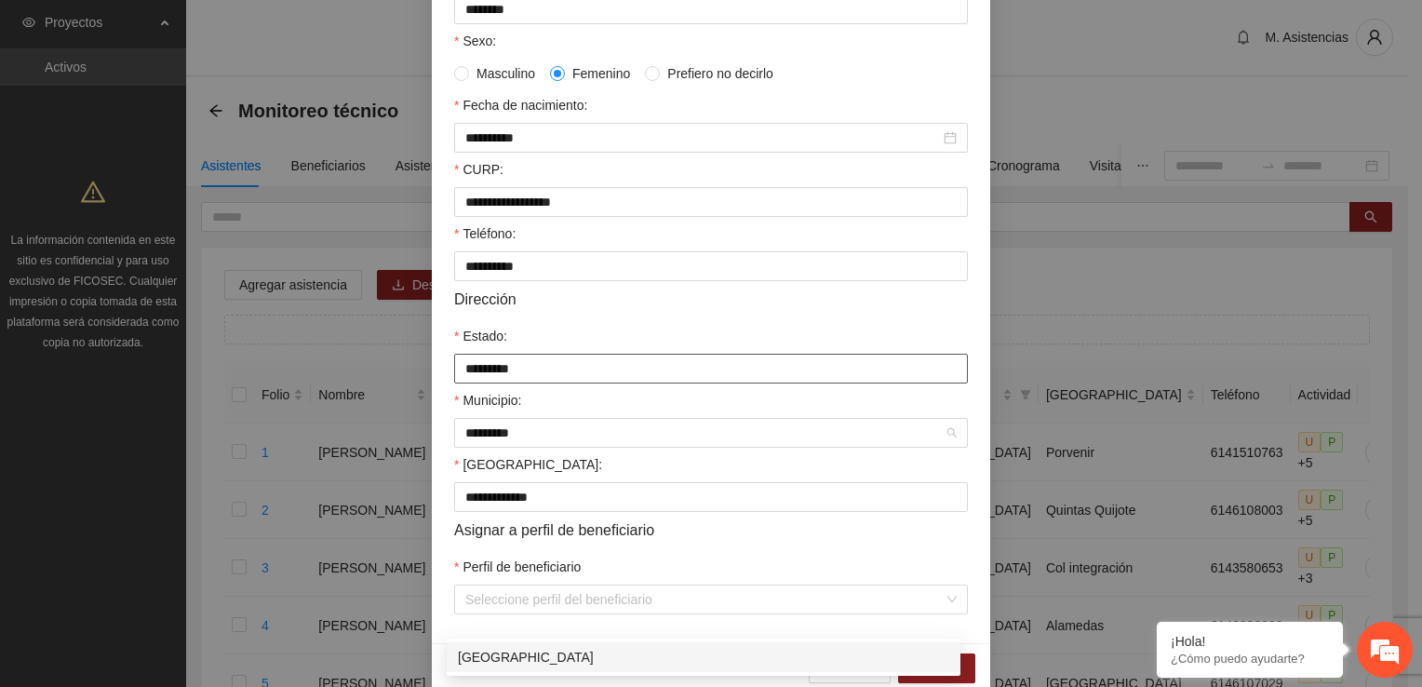
scroll to position [372, 0]
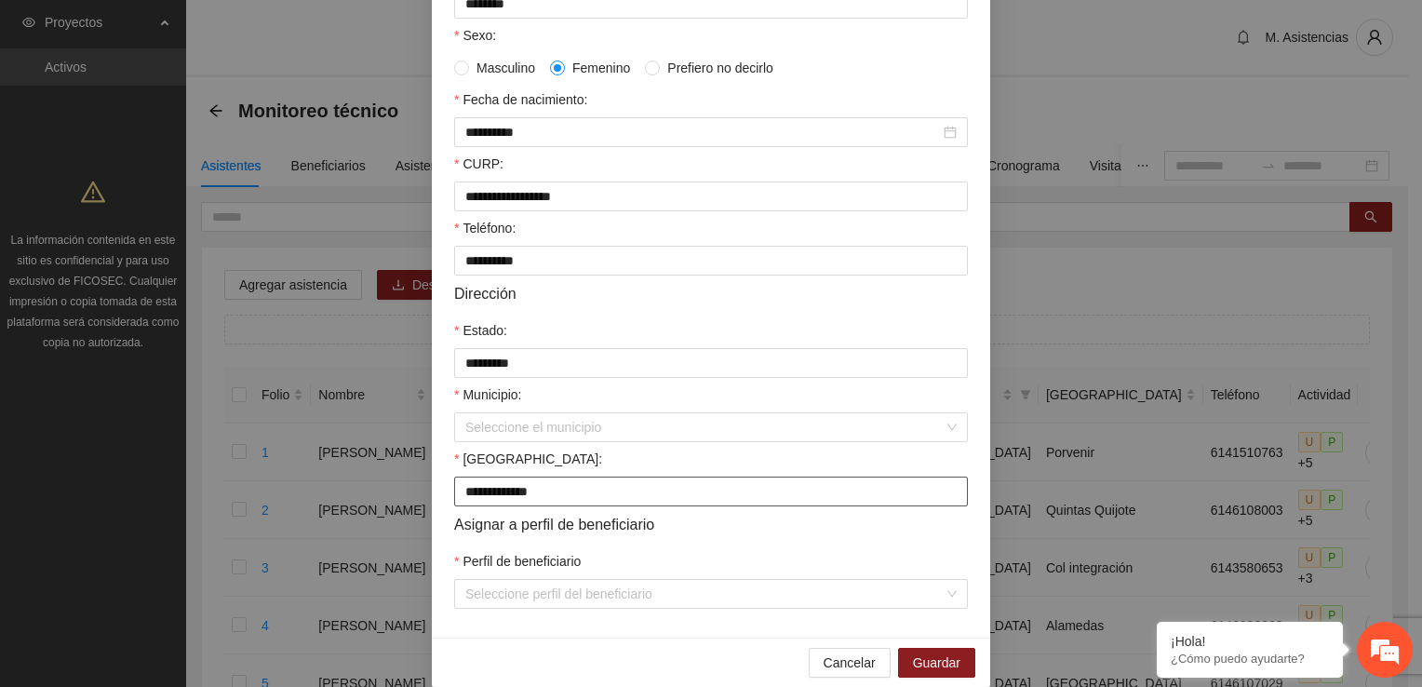
click at [577, 500] on input "**********" at bounding box center [711, 492] width 514 height 30
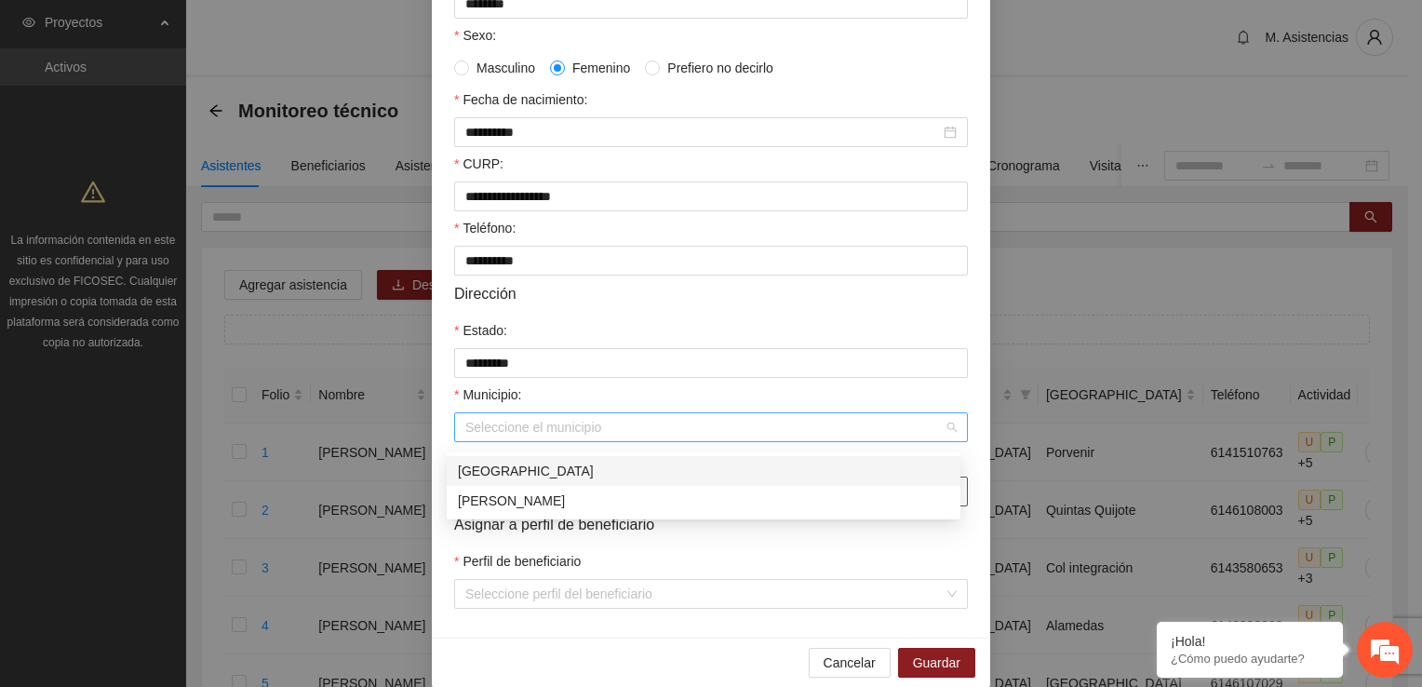
click at [944, 435] on div "Seleccione el municipio" at bounding box center [711, 427] width 514 height 30
click at [592, 467] on div "[GEOGRAPHIC_DATA]" at bounding box center [703, 471] width 491 height 20
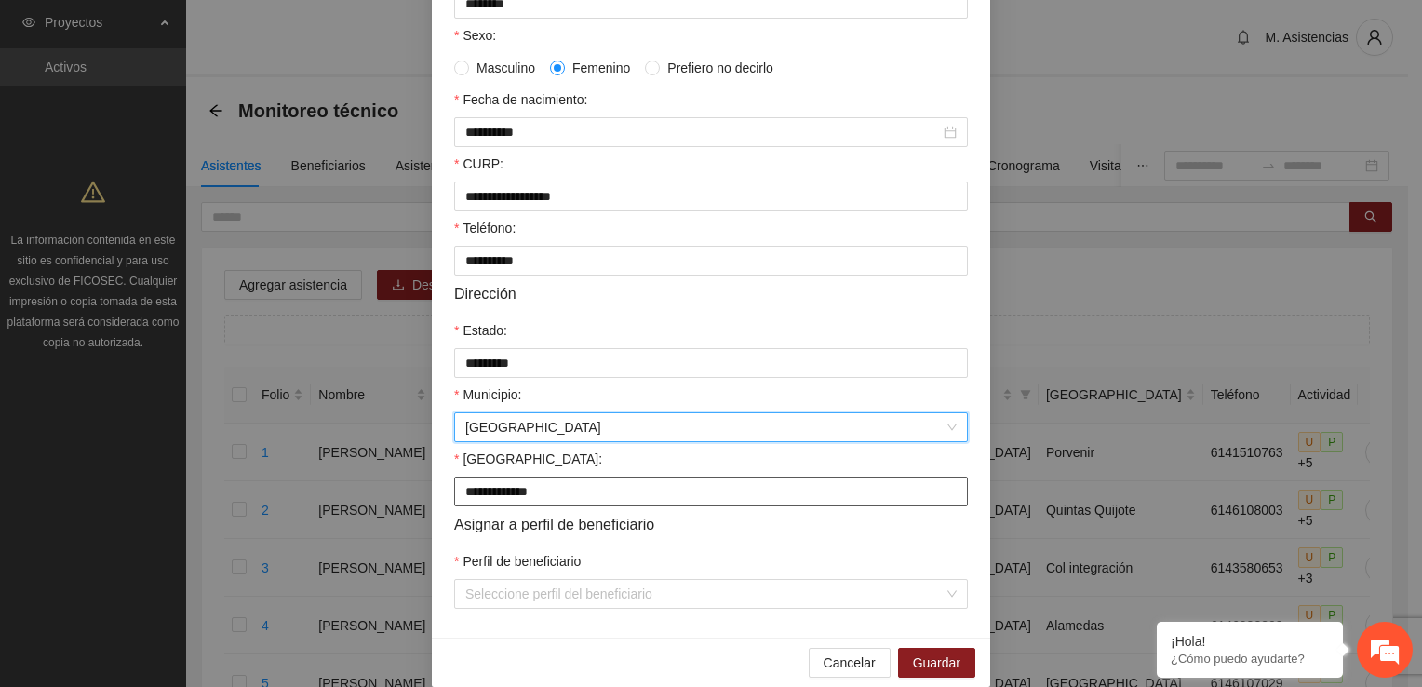
click at [611, 500] on input "**********" at bounding box center [711, 492] width 514 height 30
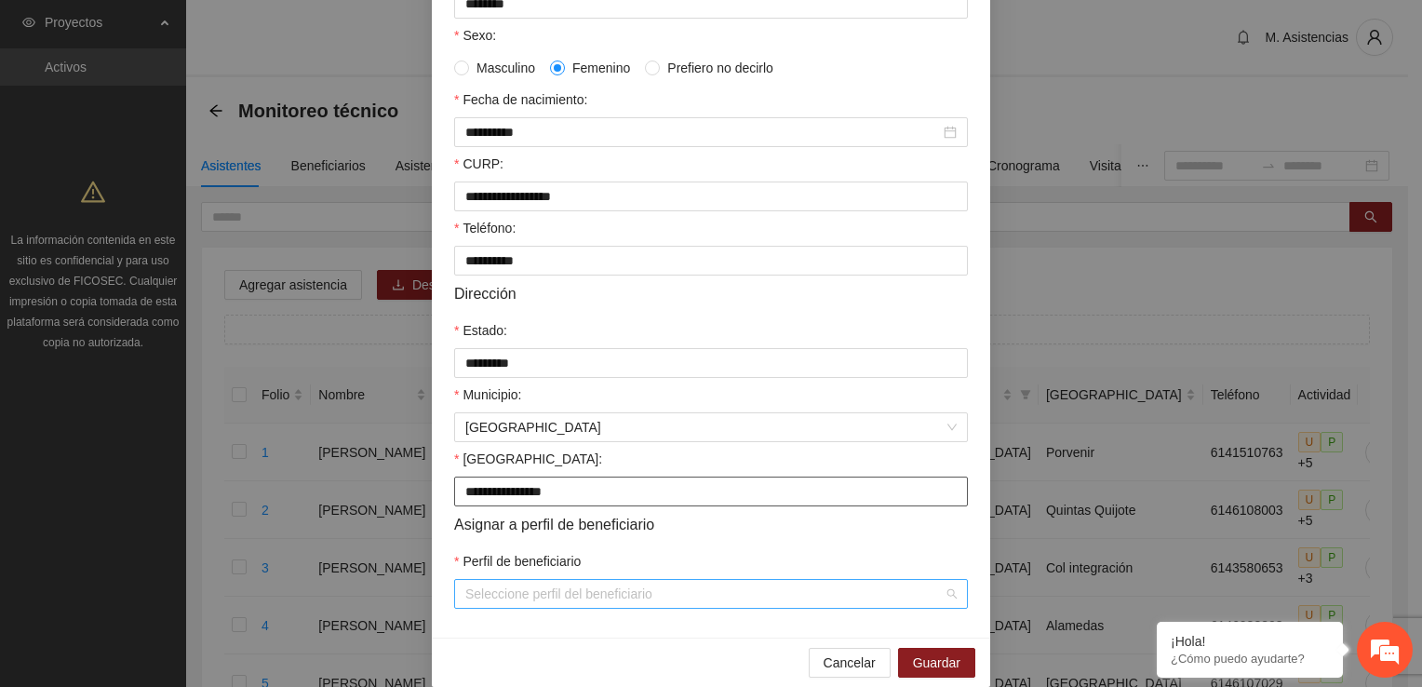
click at [946, 605] on div "Seleccione perfil del beneficiario" at bounding box center [711, 594] width 514 height 30
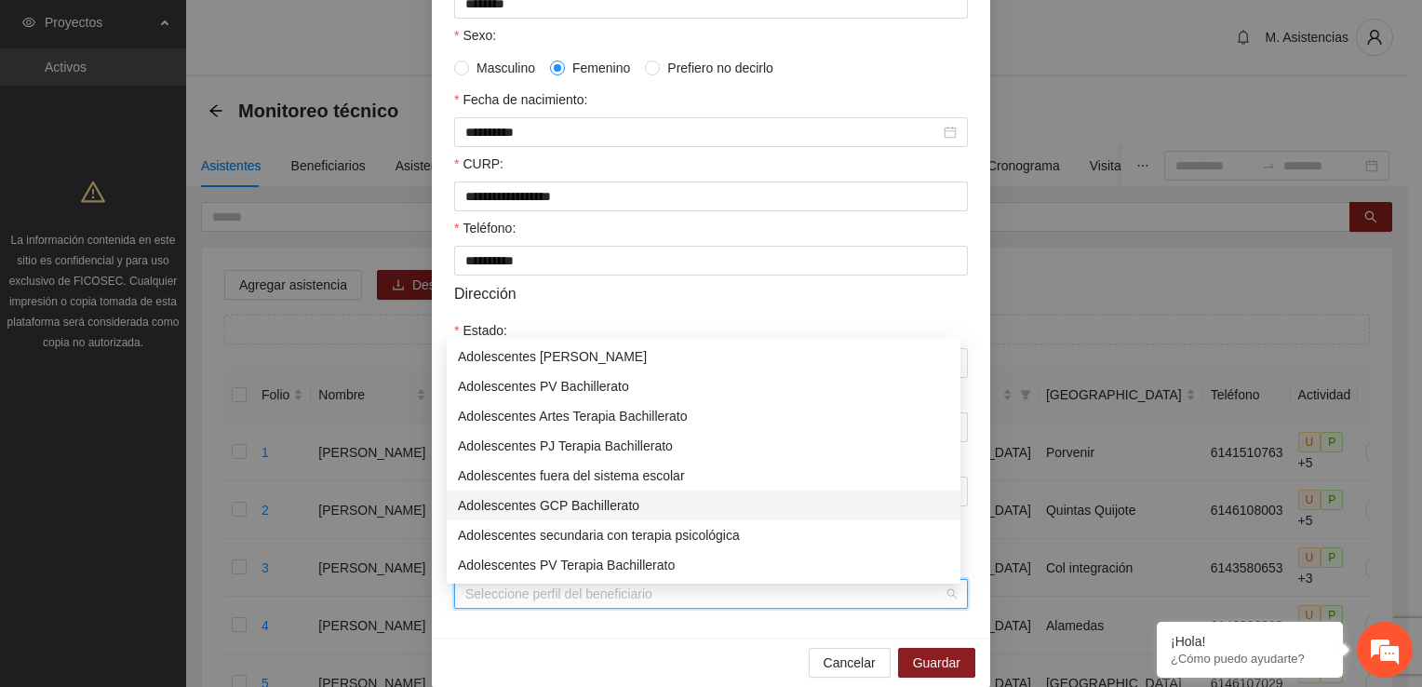
click at [577, 508] on div "Adolescentes GCP Bachillerato" at bounding box center [703, 505] width 491 height 20
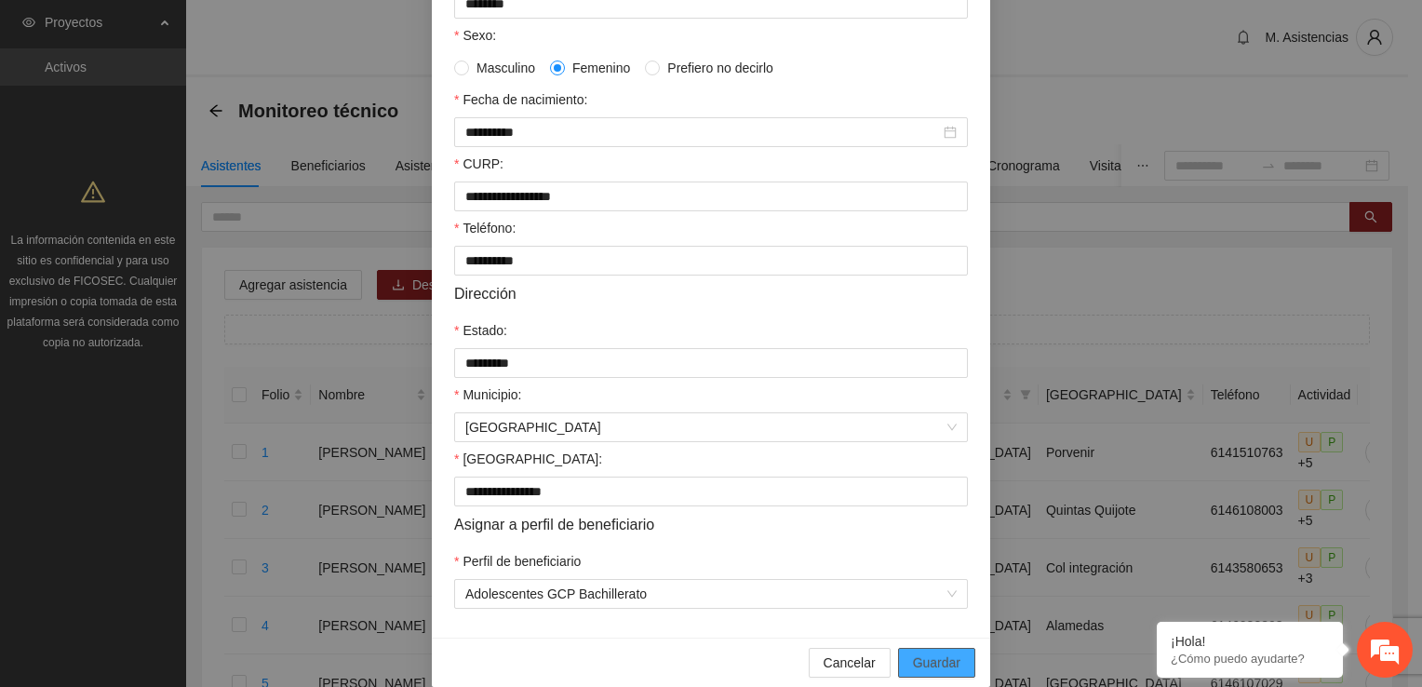
click at [918, 672] on span "Guardar" at bounding box center [936, 662] width 47 height 20
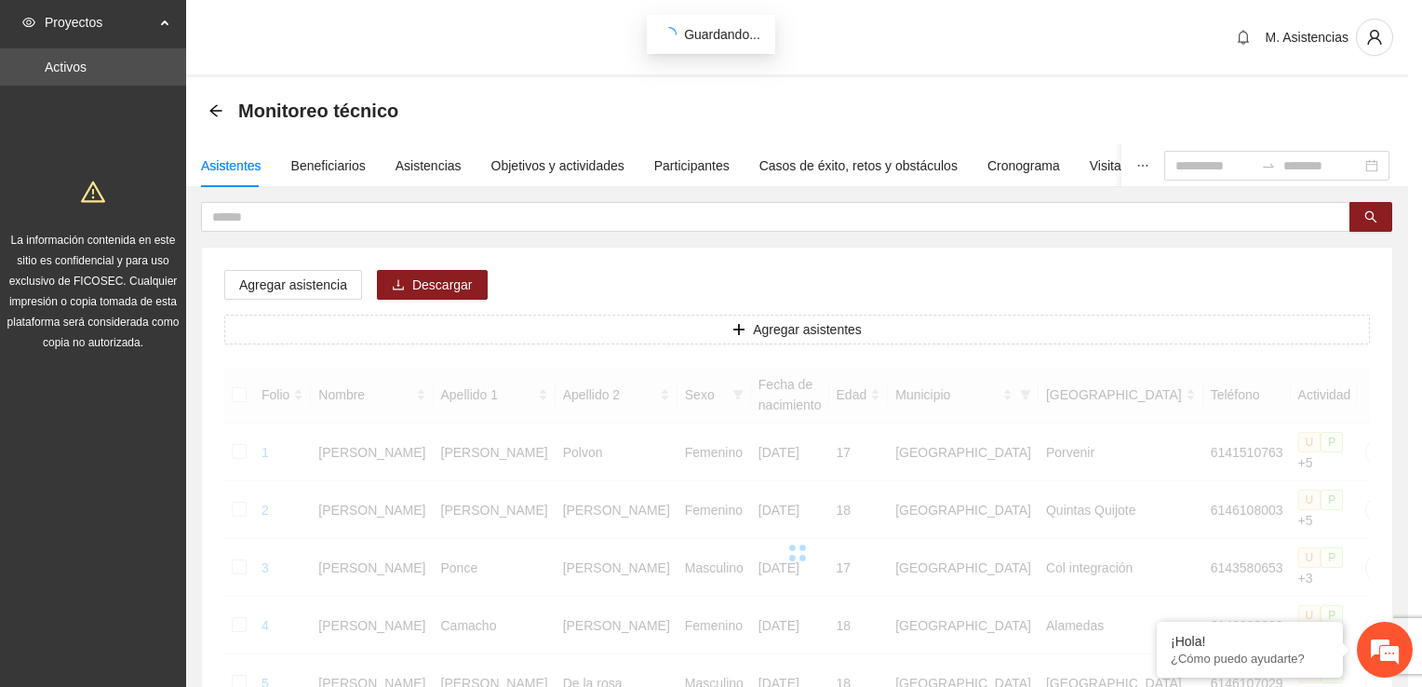
scroll to position [309, 0]
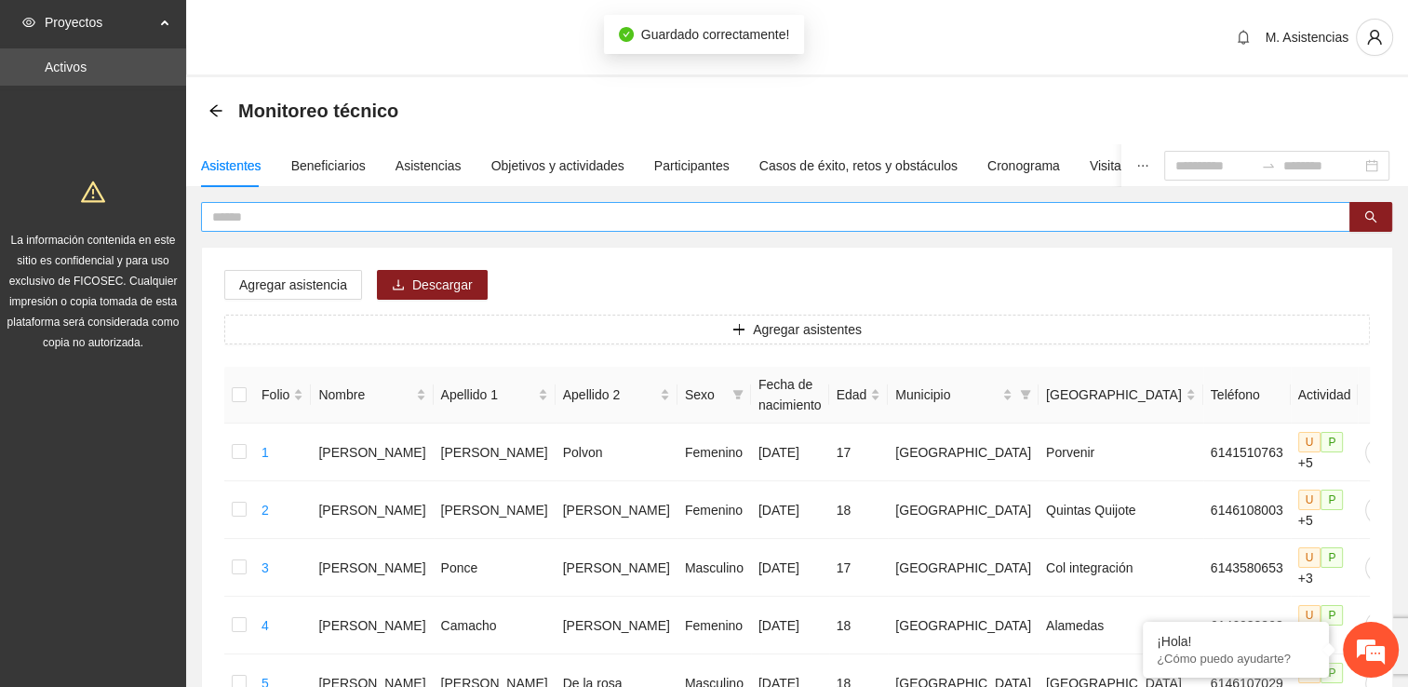
click at [366, 211] on input "text" at bounding box center [768, 217] width 1112 height 20
click at [786, 323] on span "Agregar asistentes" at bounding box center [807, 329] width 109 height 20
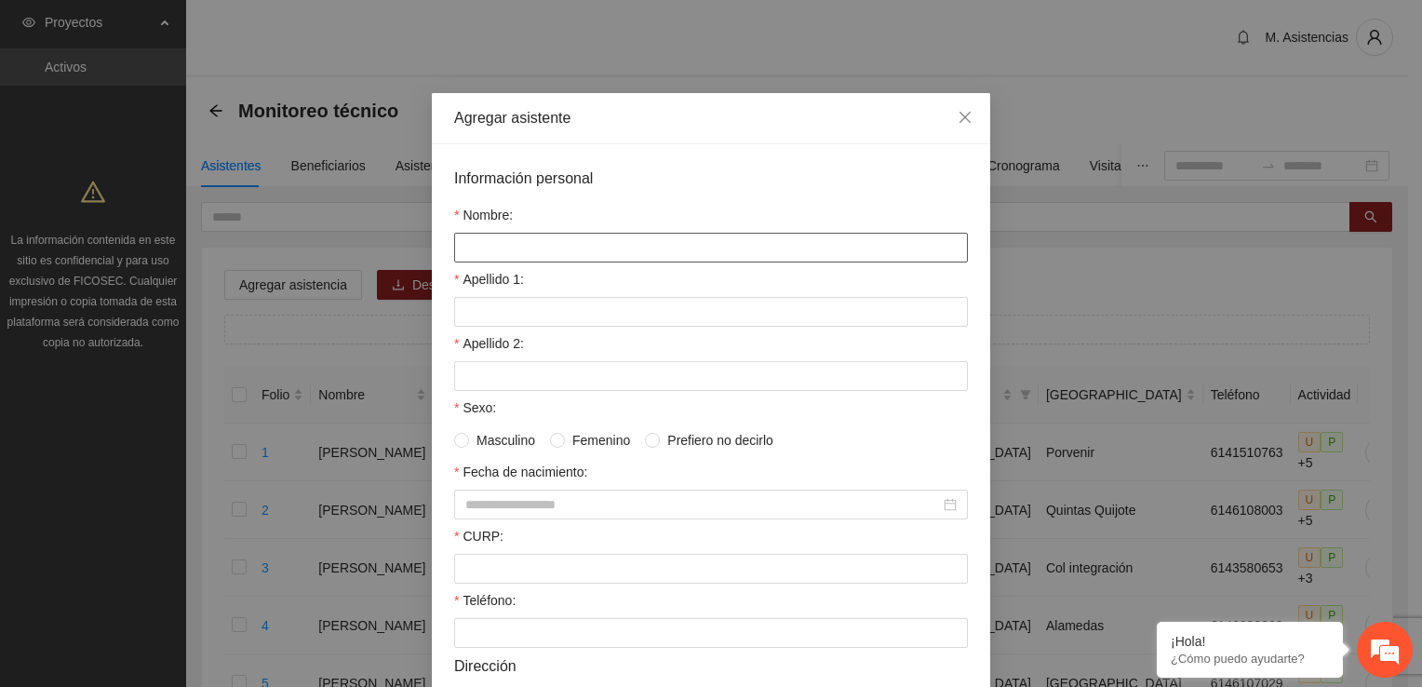
click at [571, 245] on input "Nombre:" at bounding box center [711, 248] width 514 height 30
click at [588, 322] on input "Apellido 1:" at bounding box center [711, 312] width 514 height 30
click at [544, 371] on input "Apellido 2:" at bounding box center [711, 376] width 514 height 30
click at [557, 497] on input "Fecha de nacimiento:" at bounding box center [702, 504] width 475 height 20
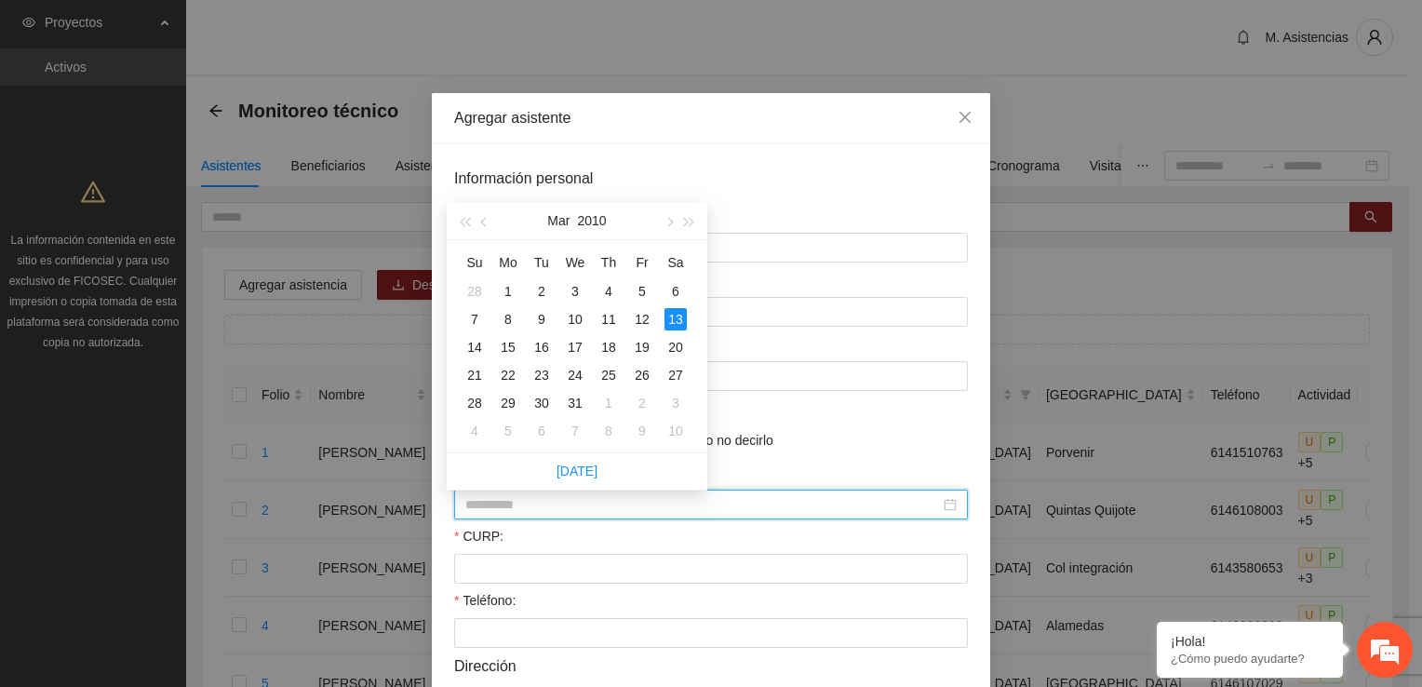
drag, startPoint x: 681, startPoint y: 318, endPoint x: 676, endPoint y: 343, distance: 24.8
click at [681, 319] on div "13" at bounding box center [676, 319] width 22 height 22
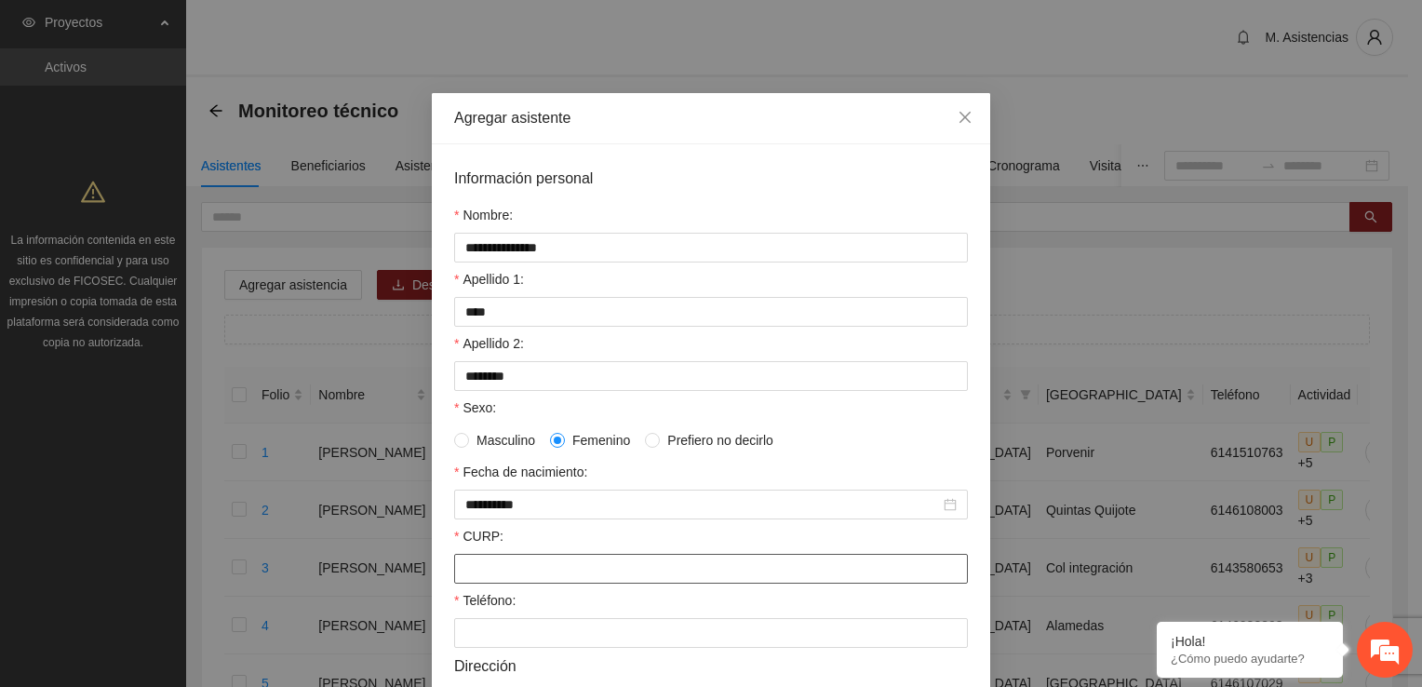
click at [519, 569] on input "CURP:" at bounding box center [711, 569] width 514 height 30
click at [557, 653] on input "Teléfono:" at bounding box center [711, 647] width 514 height 30
click at [823, 568] on input "**********" at bounding box center [711, 569] width 514 height 30
click at [493, 639] on input "Teléfono:" at bounding box center [711, 633] width 514 height 30
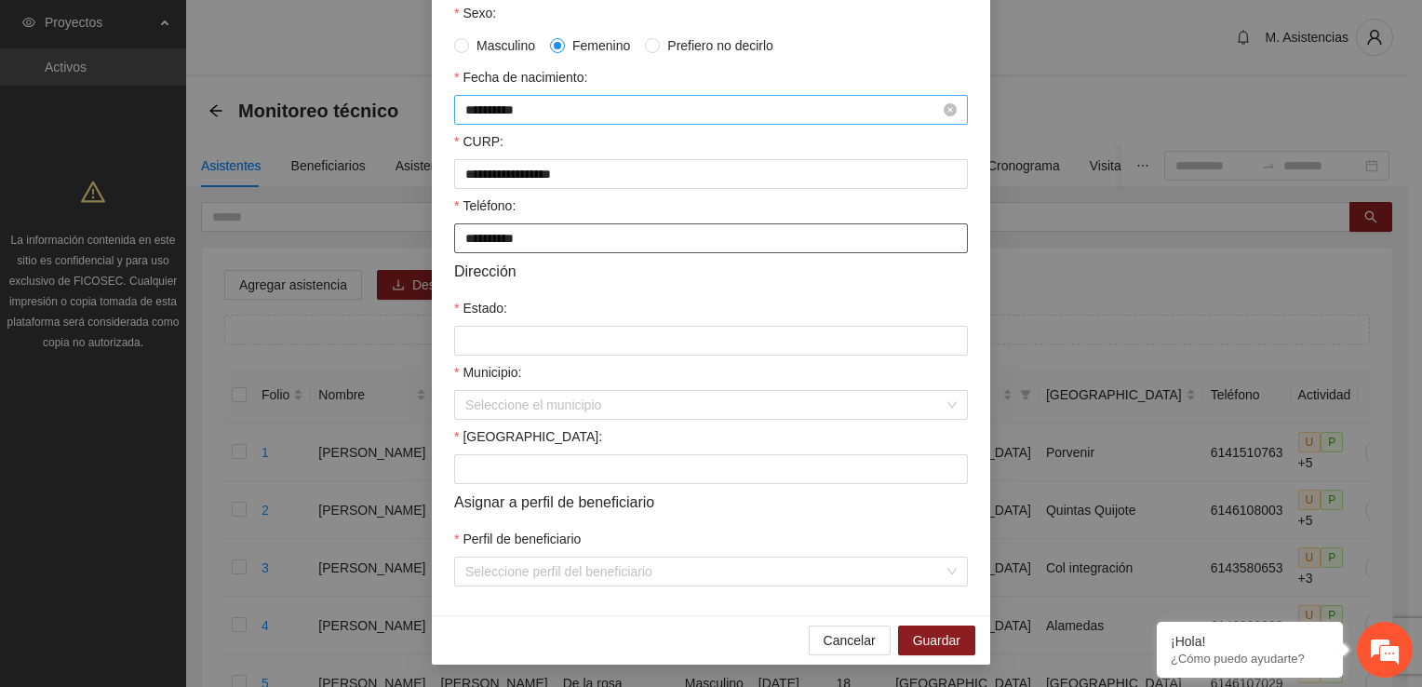
scroll to position [402, 0]
click at [479, 337] on input "Estado:" at bounding box center [711, 341] width 514 height 30
click at [974, 548] on div "**********" at bounding box center [711, 183] width 558 height 866
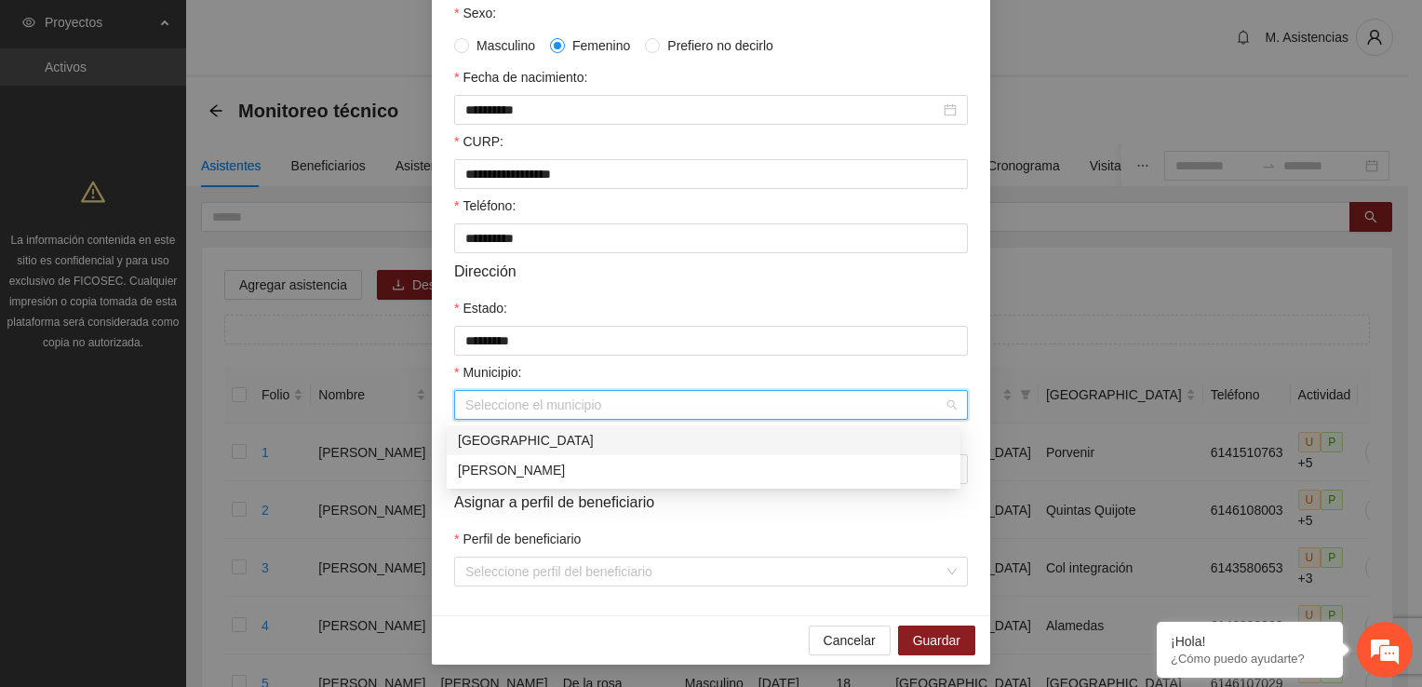
click at [916, 408] on input "Municipio:" at bounding box center [704, 405] width 478 height 28
click at [638, 434] on div "[GEOGRAPHIC_DATA]" at bounding box center [703, 440] width 491 height 20
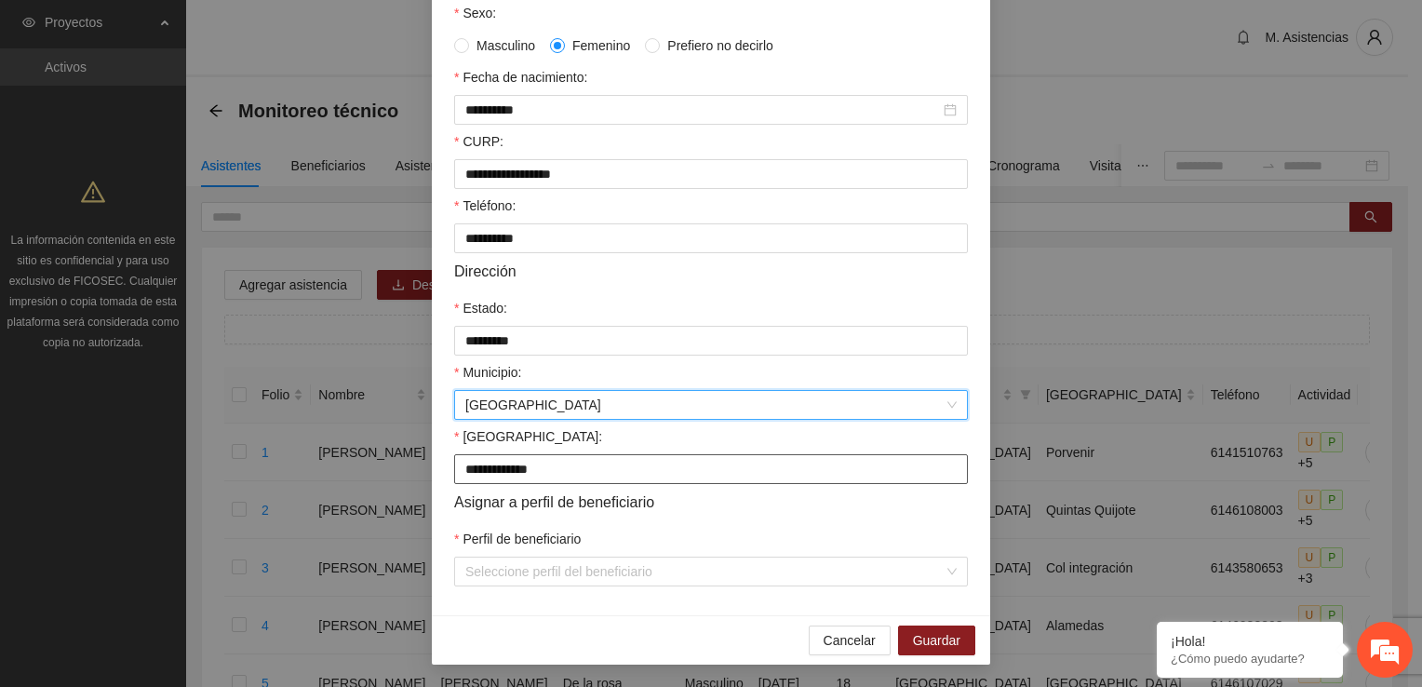
click at [570, 468] on input "**********" at bounding box center [711, 469] width 514 height 30
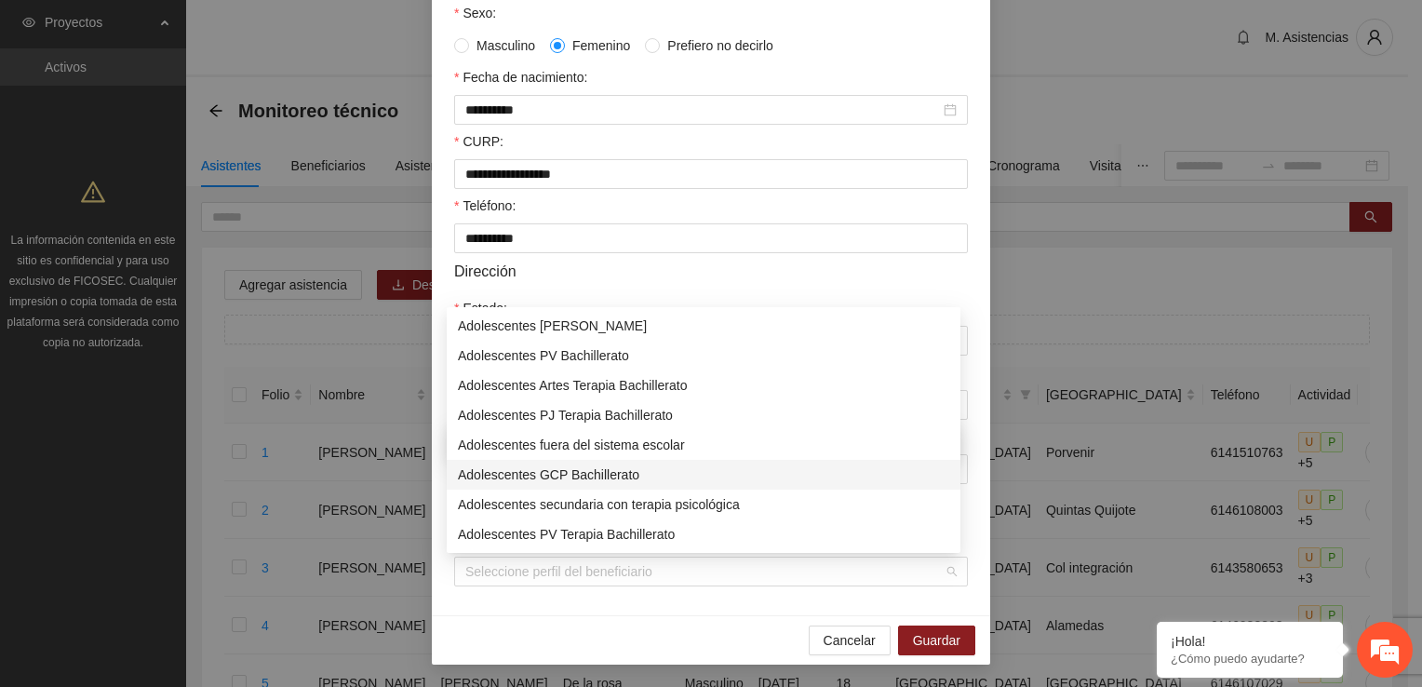
click at [599, 474] on div "Adolescentes GCP Bachillerato" at bounding box center [703, 474] width 491 height 20
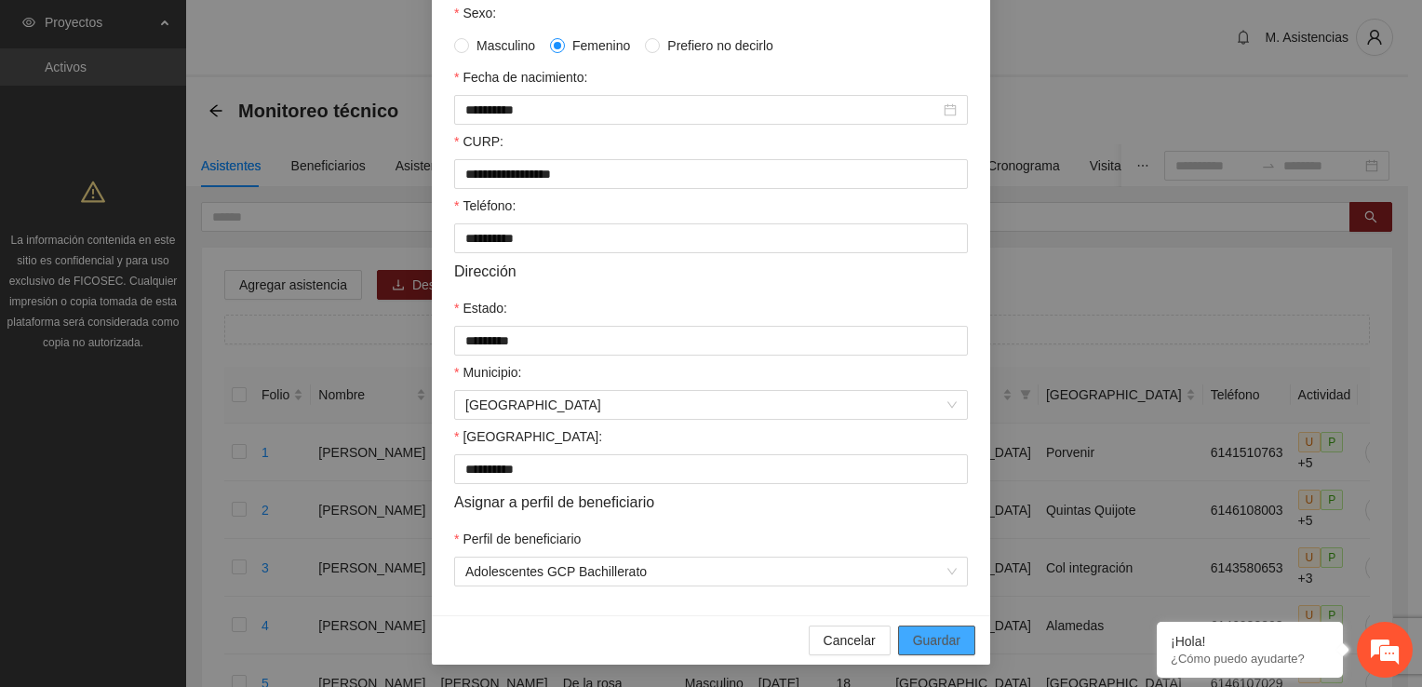
click at [947, 641] on span "Guardar" at bounding box center [936, 640] width 47 height 20
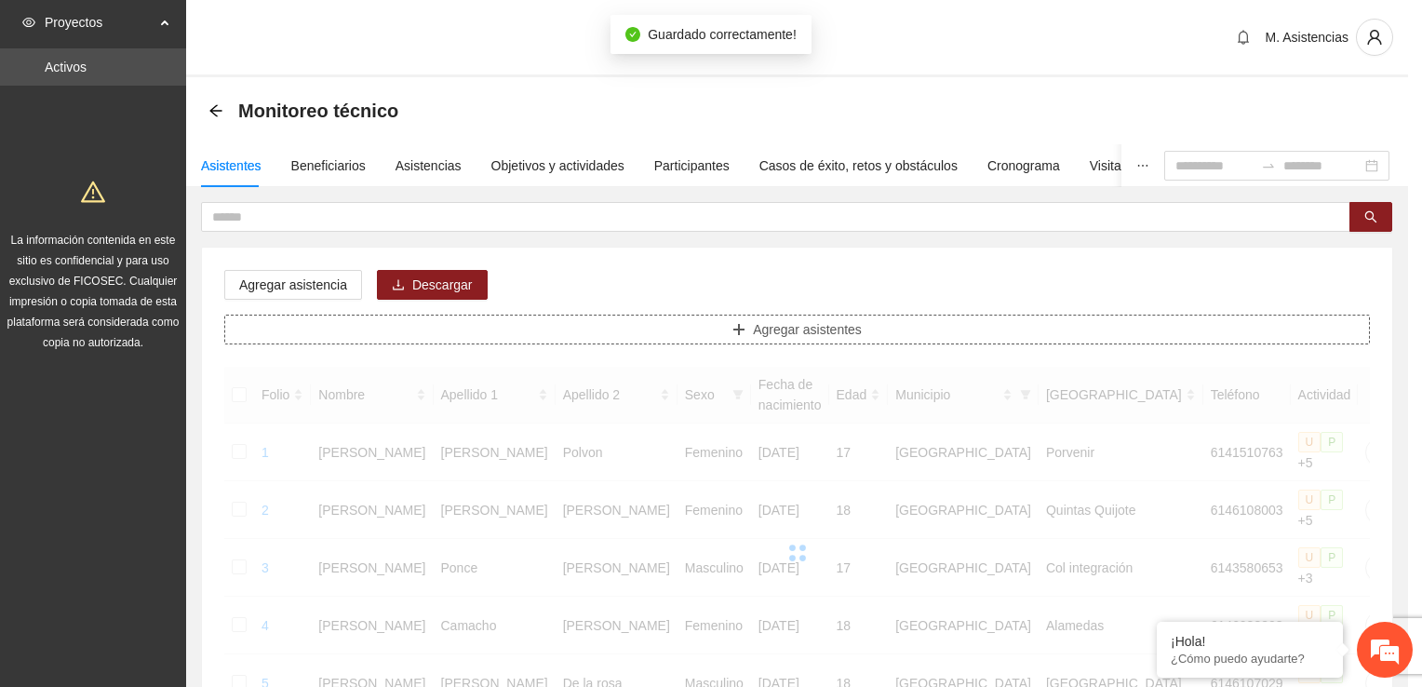
scroll to position [0, 0]
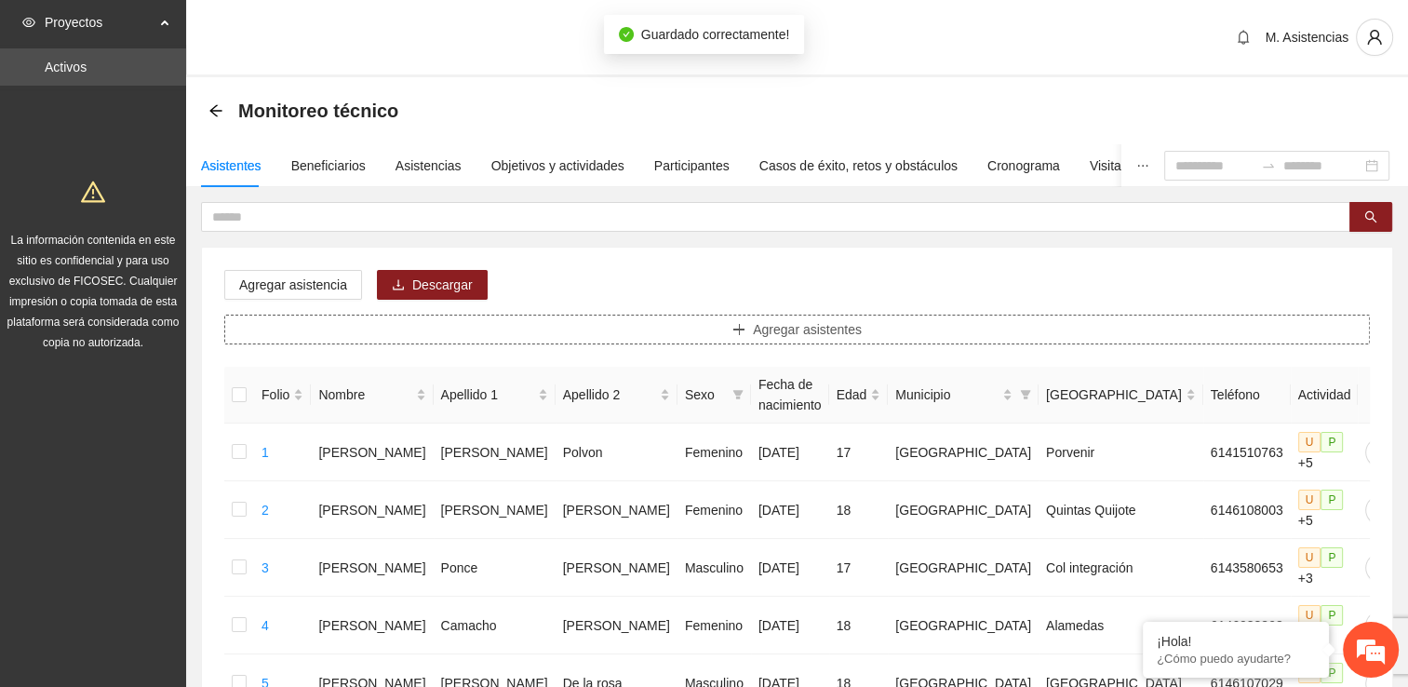
click at [722, 330] on button "Agregar asistentes" at bounding box center [797, 330] width 1146 height 30
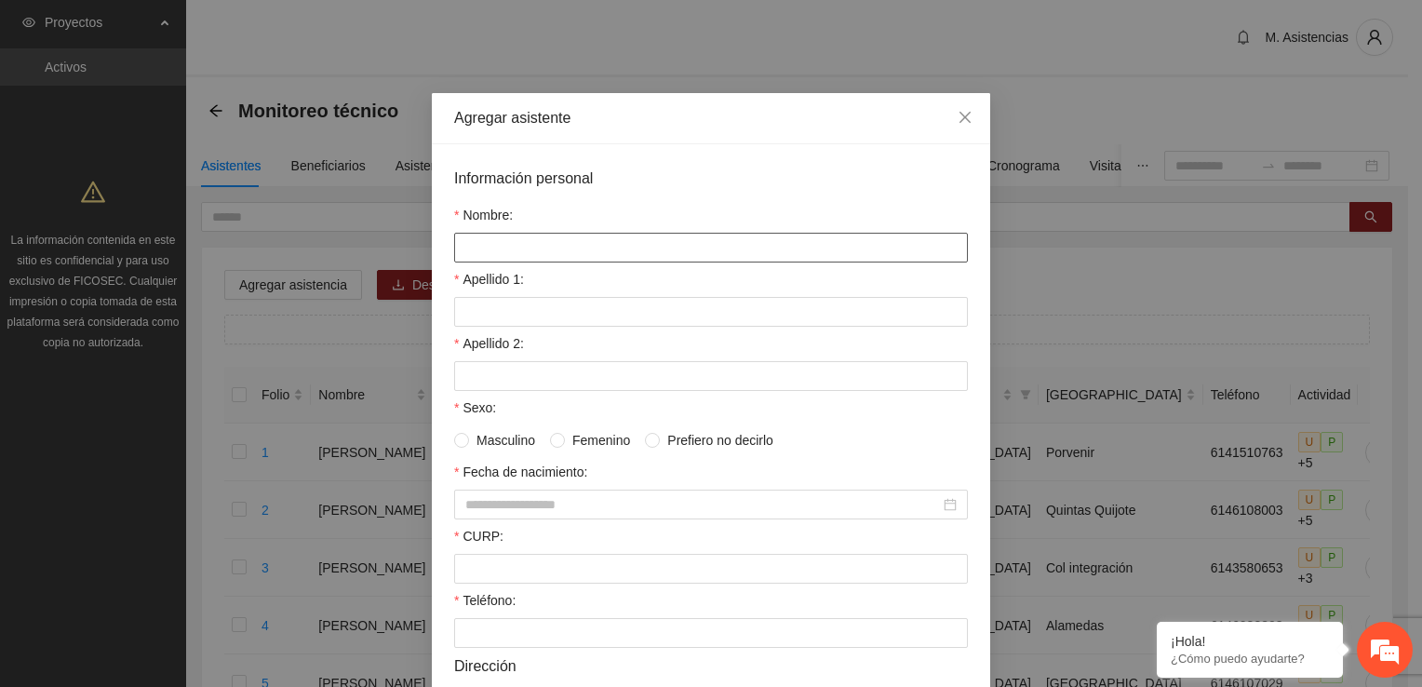
click at [627, 244] on input "Nombre:" at bounding box center [711, 248] width 514 height 30
click at [525, 309] on input "Apellido 1:" at bounding box center [711, 312] width 514 height 30
click at [525, 361] on div "Apellido 2:" at bounding box center [711, 347] width 514 height 28
click at [529, 381] on input "Apellido 2:" at bounding box center [711, 376] width 514 height 30
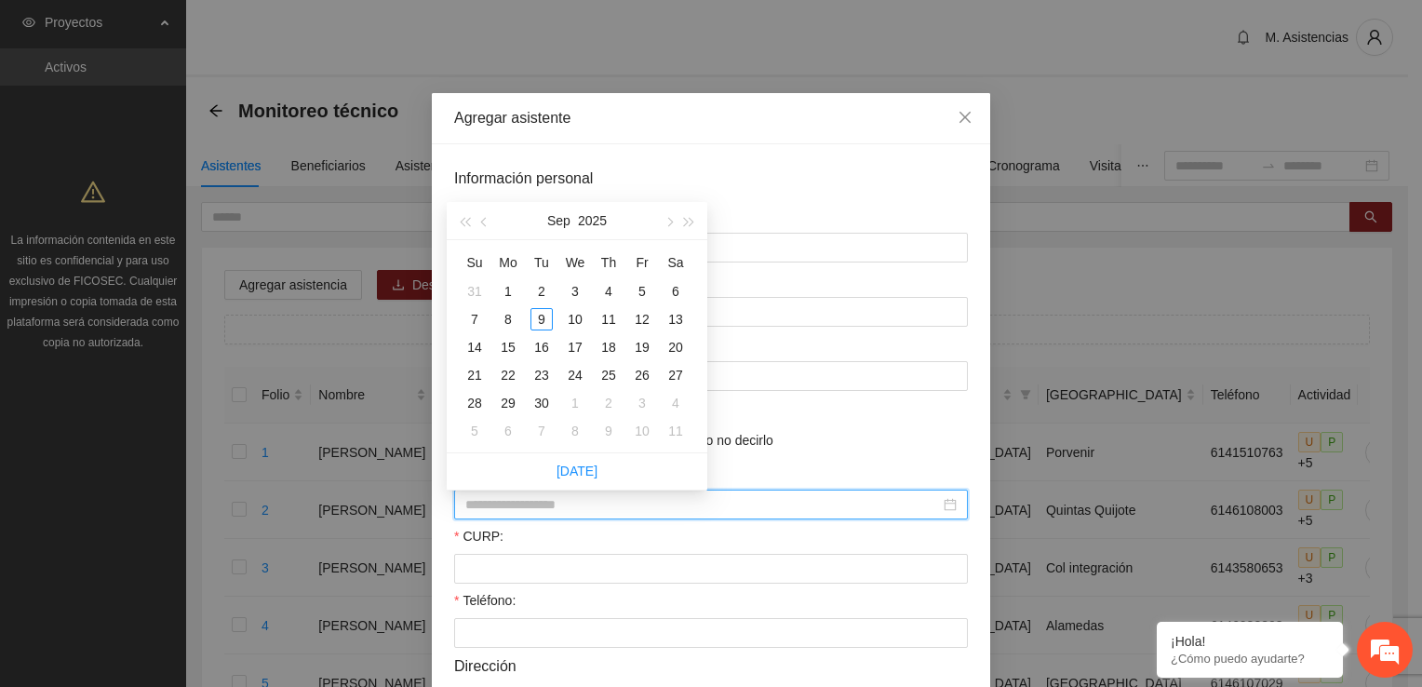
click at [531, 504] on input "Fecha de nacimiento:" at bounding box center [702, 504] width 475 height 20
click at [683, 316] on div "13" at bounding box center [676, 319] width 22 height 22
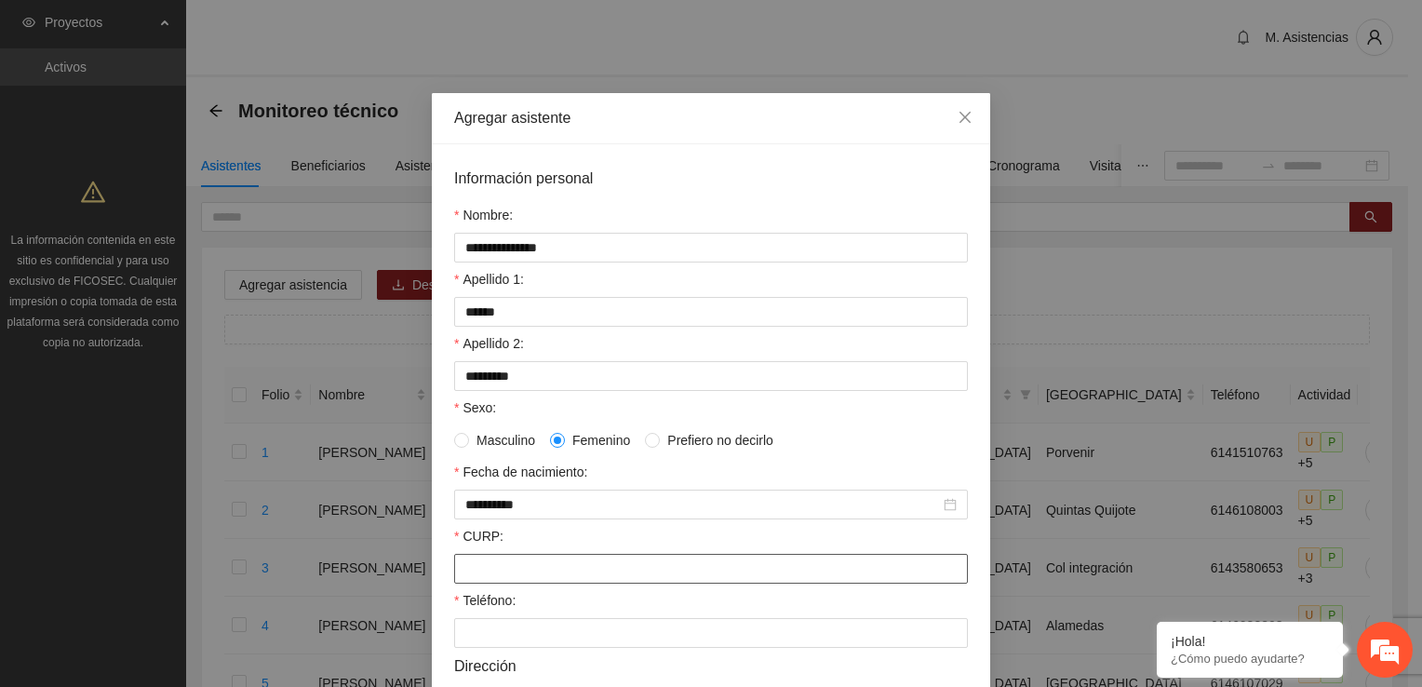
click at [546, 568] on input "CURP:" at bounding box center [711, 569] width 514 height 30
click at [532, 642] on input "Teléfono:" at bounding box center [711, 633] width 514 height 30
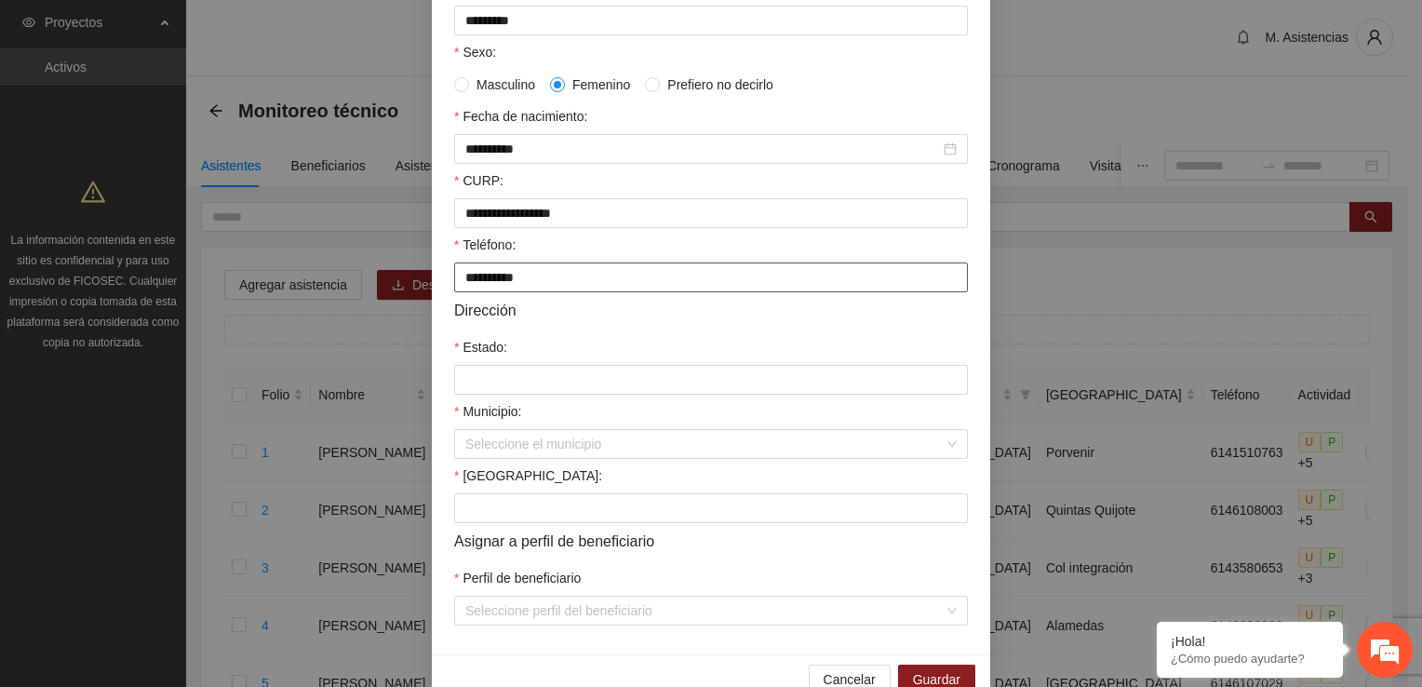
scroll to position [402, 0]
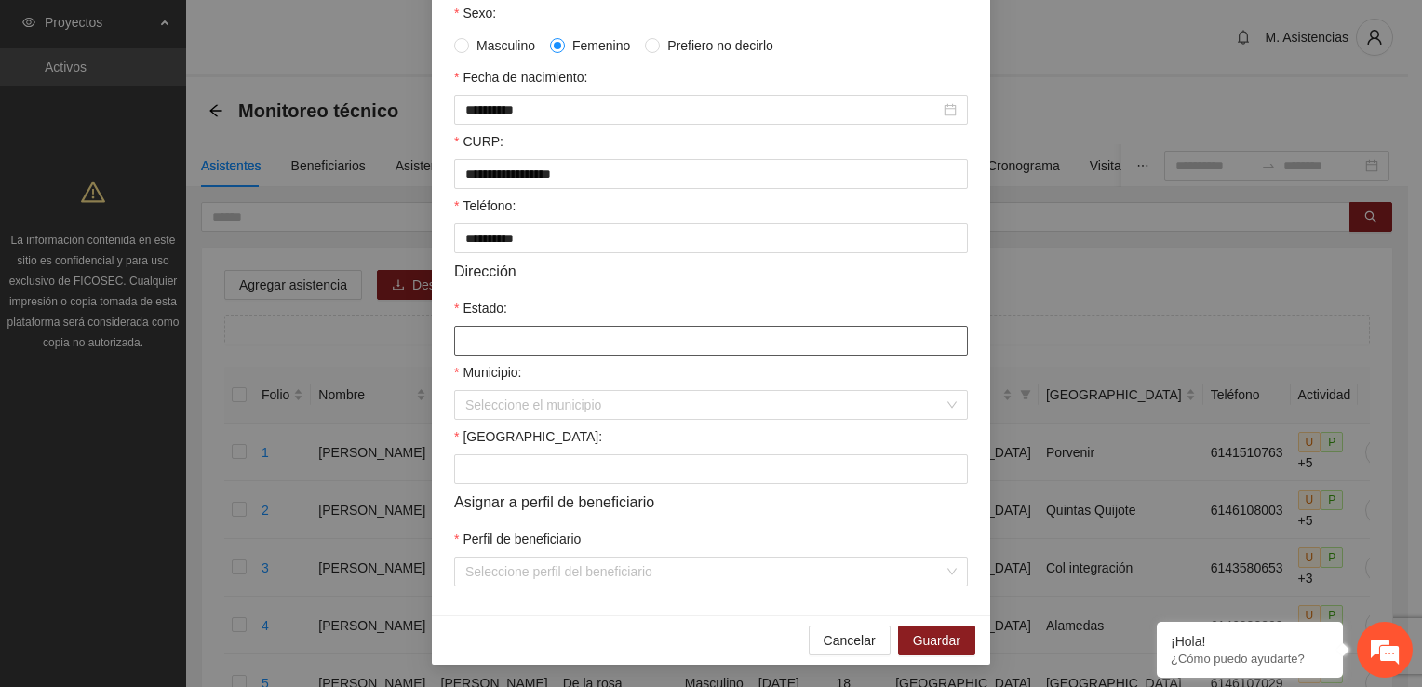
click at [538, 332] on input "Estado:" at bounding box center [711, 341] width 514 height 30
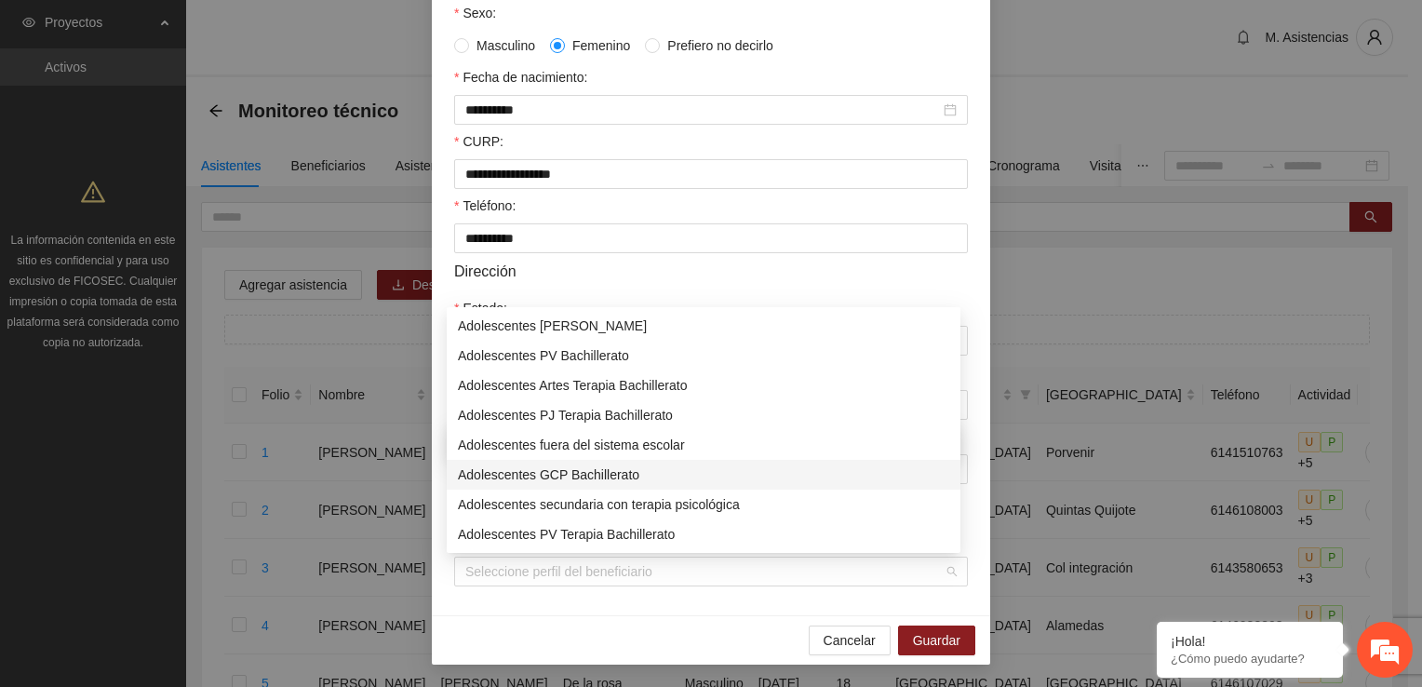
click at [575, 466] on div "Adolescentes GCP Bachillerato" at bounding box center [703, 474] width 491 height 20
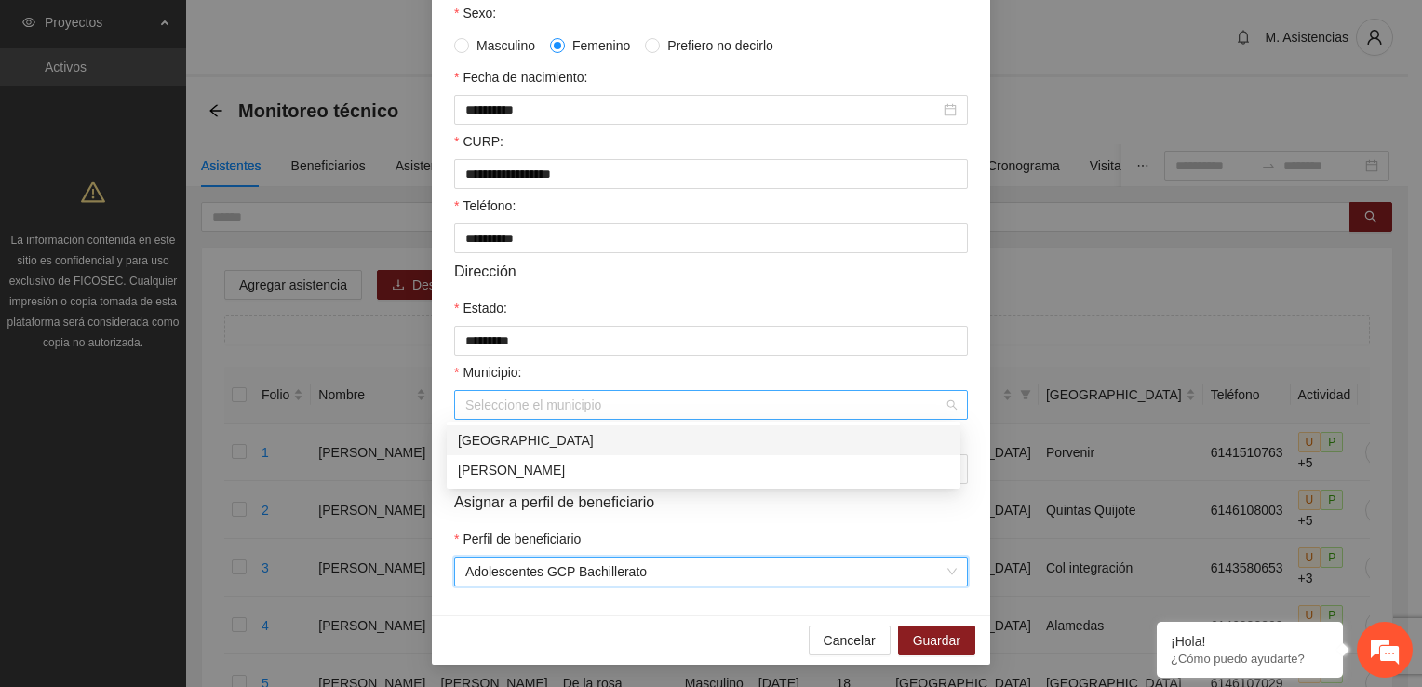
drag, startPoint x: 942, startPoint y: 400, endPoint x: 918, endPoint y: 408, distance: 25.3
click at [942, 402] on div "Seleccione el municipio" at bounding box center [711, 405] width 514 height 30
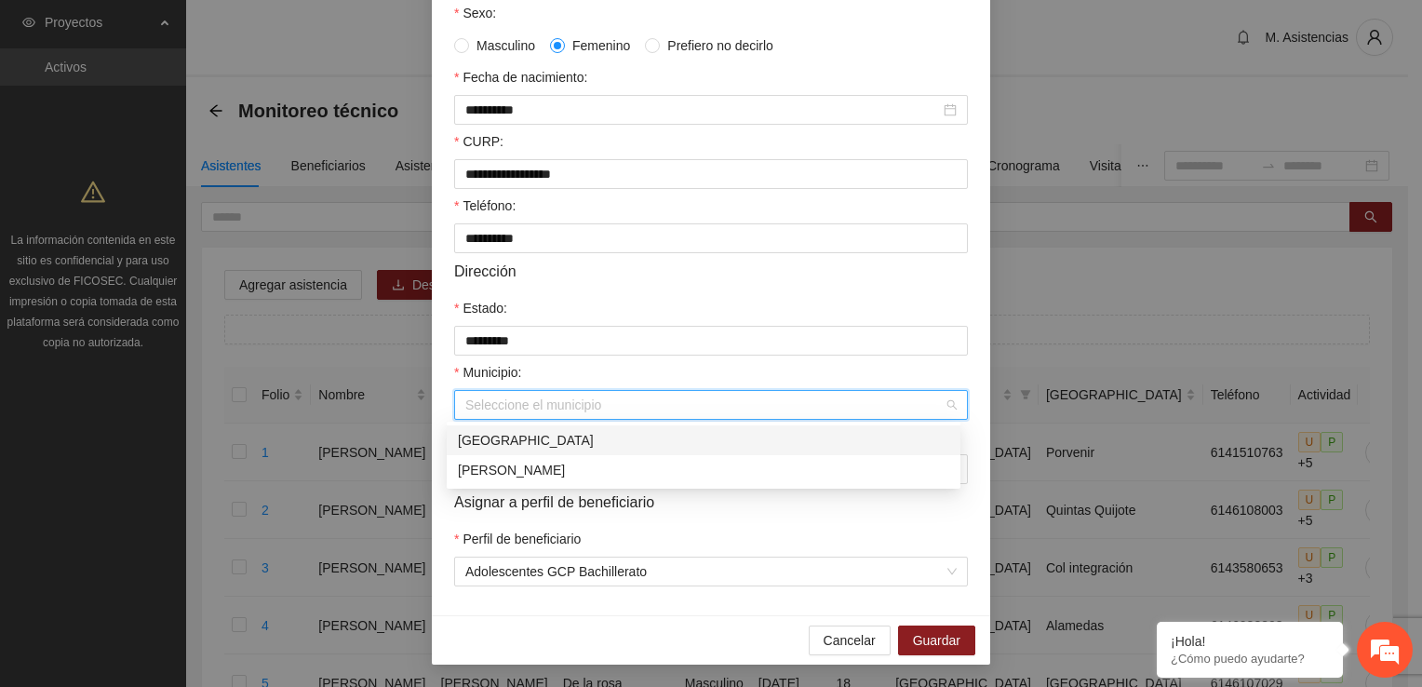
click at [581, 436] on div "[GEOGRAPHIC_DATA]" at bounding box center [703, 440] width 491 height 20
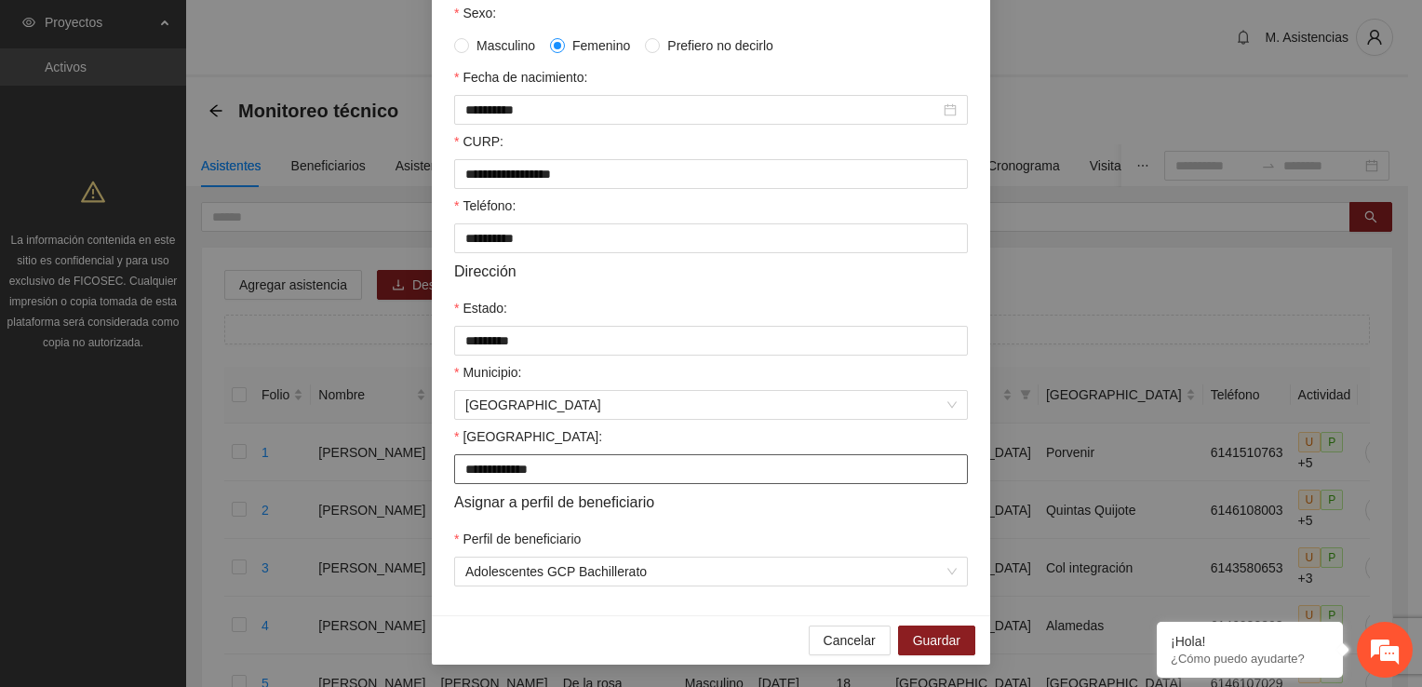
click at [596, 474] on input "**********" at bounding box center [711, 469] width 514 height 30
drag, startPoint x: 946, startPoint y: 642, endPoint x: 920, endPoint y: 638, distance: 26.3
click at [946, 642] on span "Guardar" at bounding box center [936, 640] width 47 height 20
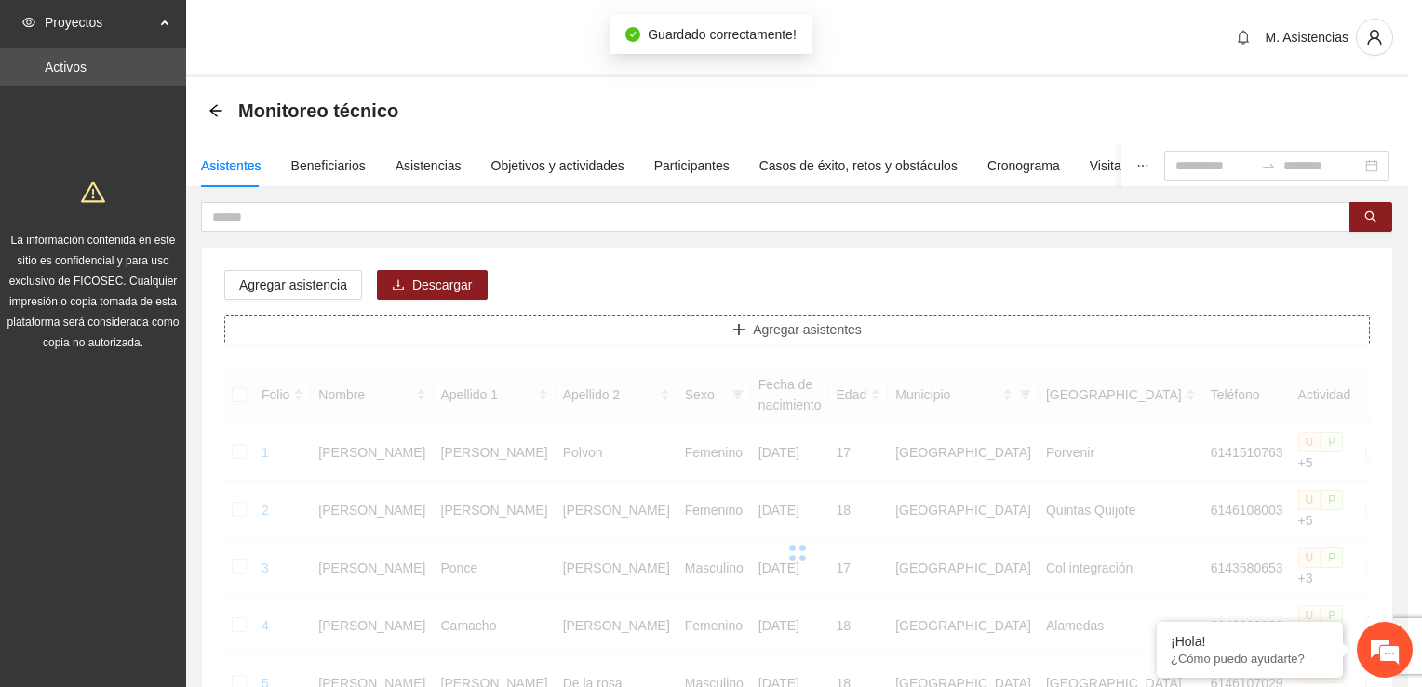
scroll to position [0, 0]
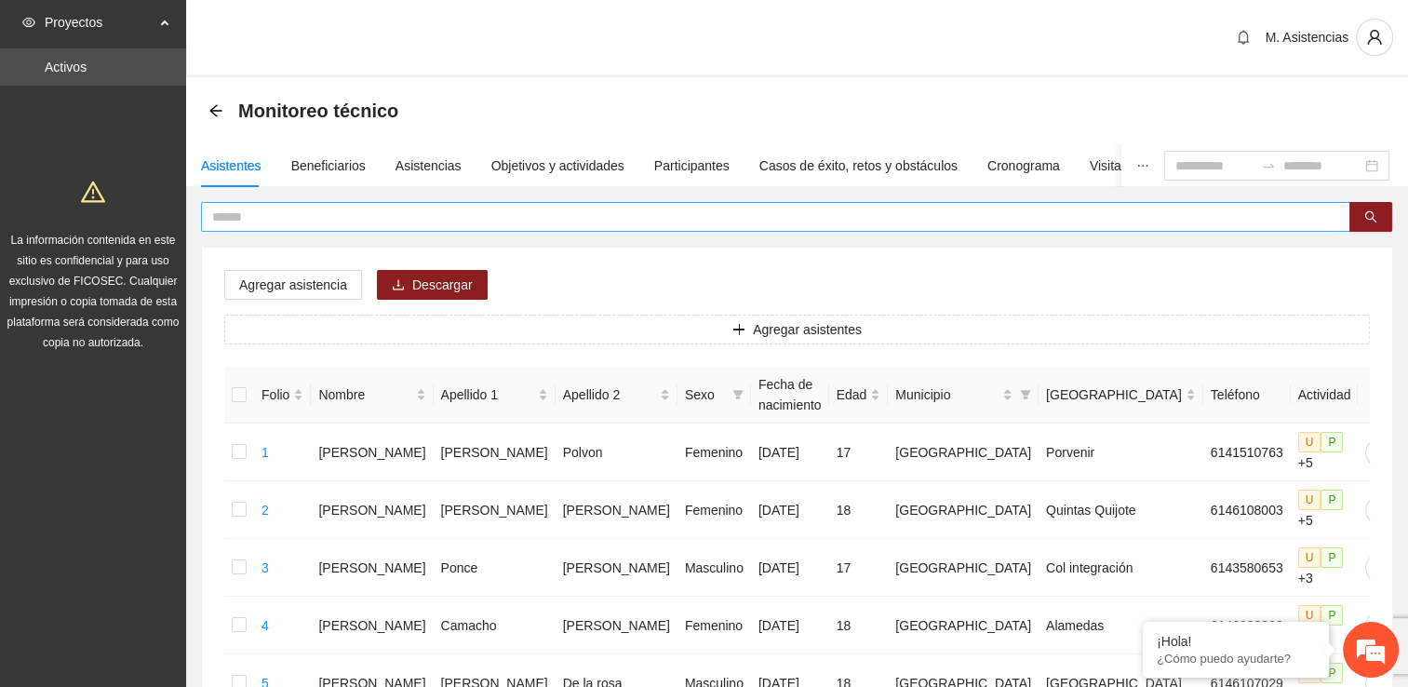
click at [278, 213] on input "text" at bounding box center [768, 217] width 1112 height 20
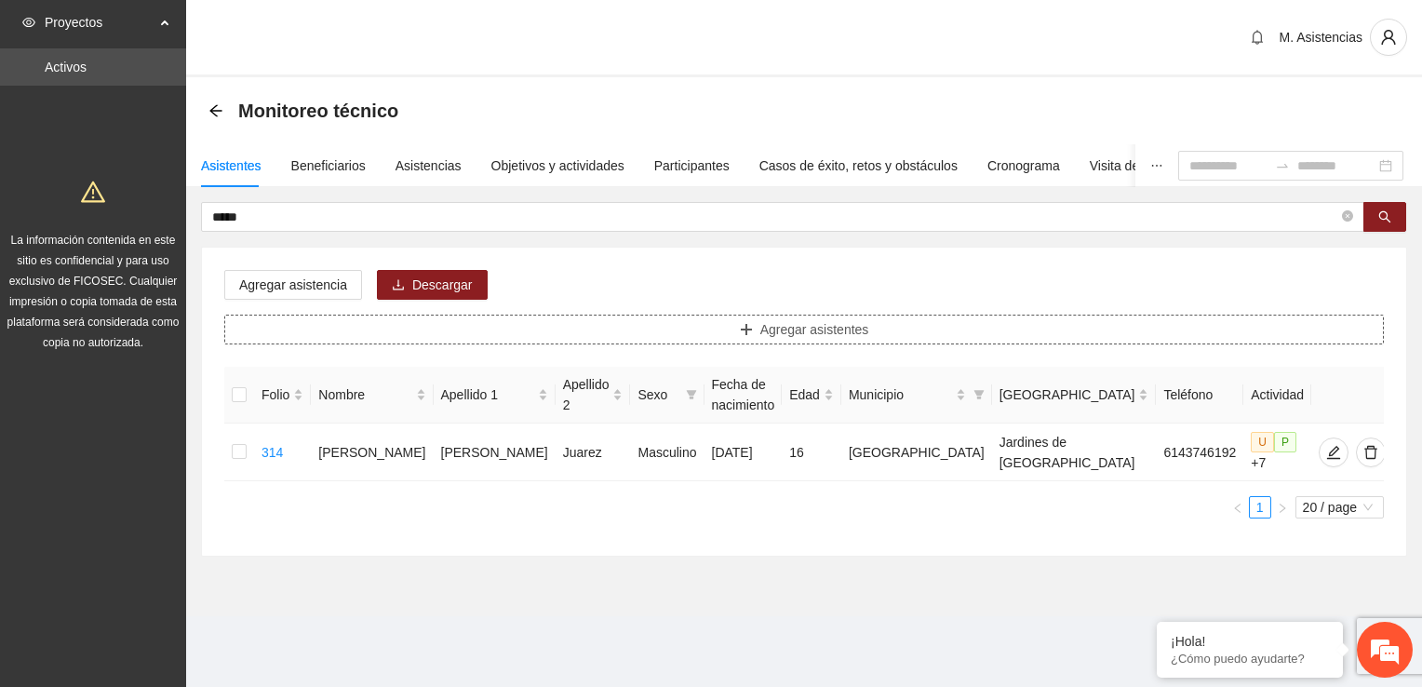
click at [895, 331] on button "Agregar asistentes" at bounding box center [804, 330] width 1160 height 30
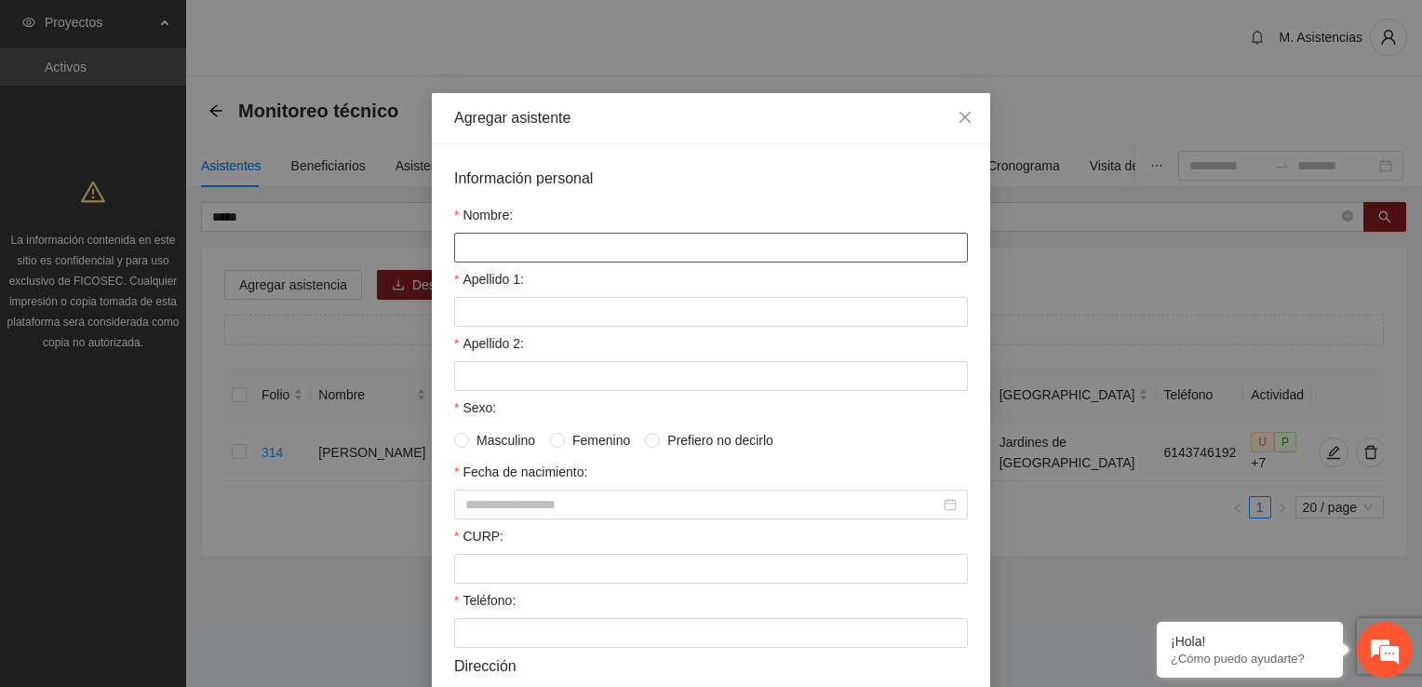
click at [485, 251] on input "Nombre:" at bounding box center [711, 248] width 514 height 30
click at [530, 312] on input "Apellido 1:" at bounding box center [711, 312] width 514 height 30
click at [469, 372] on input "Apellido 2:" at bounding box center [711, 376] width 514 height 30
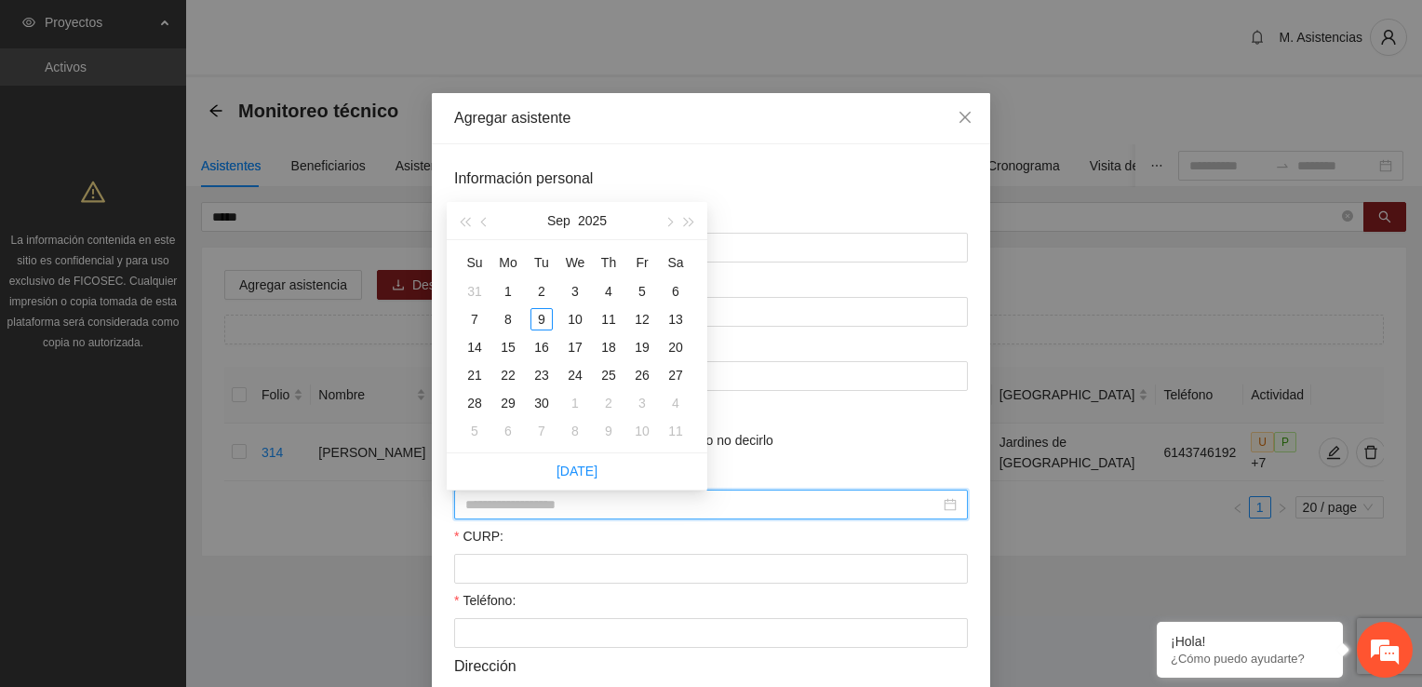
click at [546, 505] on input "Fecha de nacimiento:" at bounding box center [702, 504] width 475 height 20
click at [579, 318] on div "7" at bounding box center [575, 319] width 22 height 22
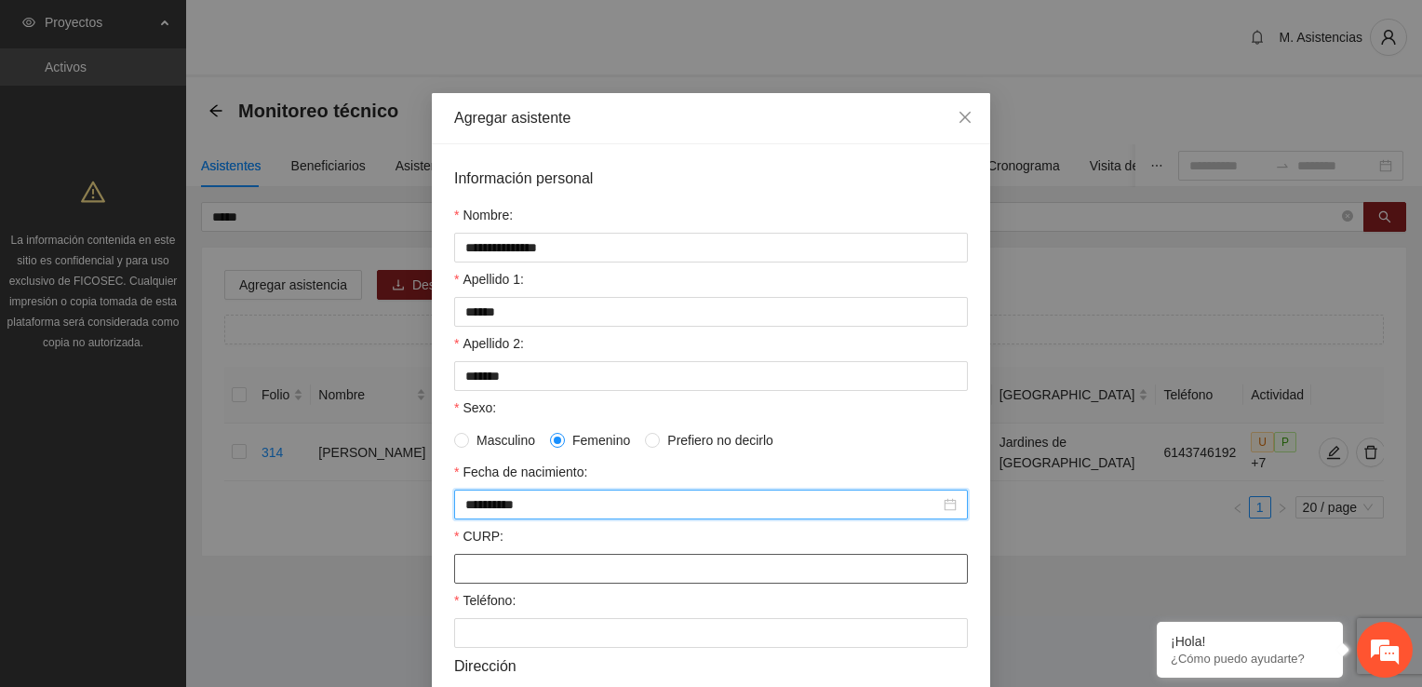
click at [555, 576] on input "CURP:" at bounding box center [711, 569] width 514 height 30
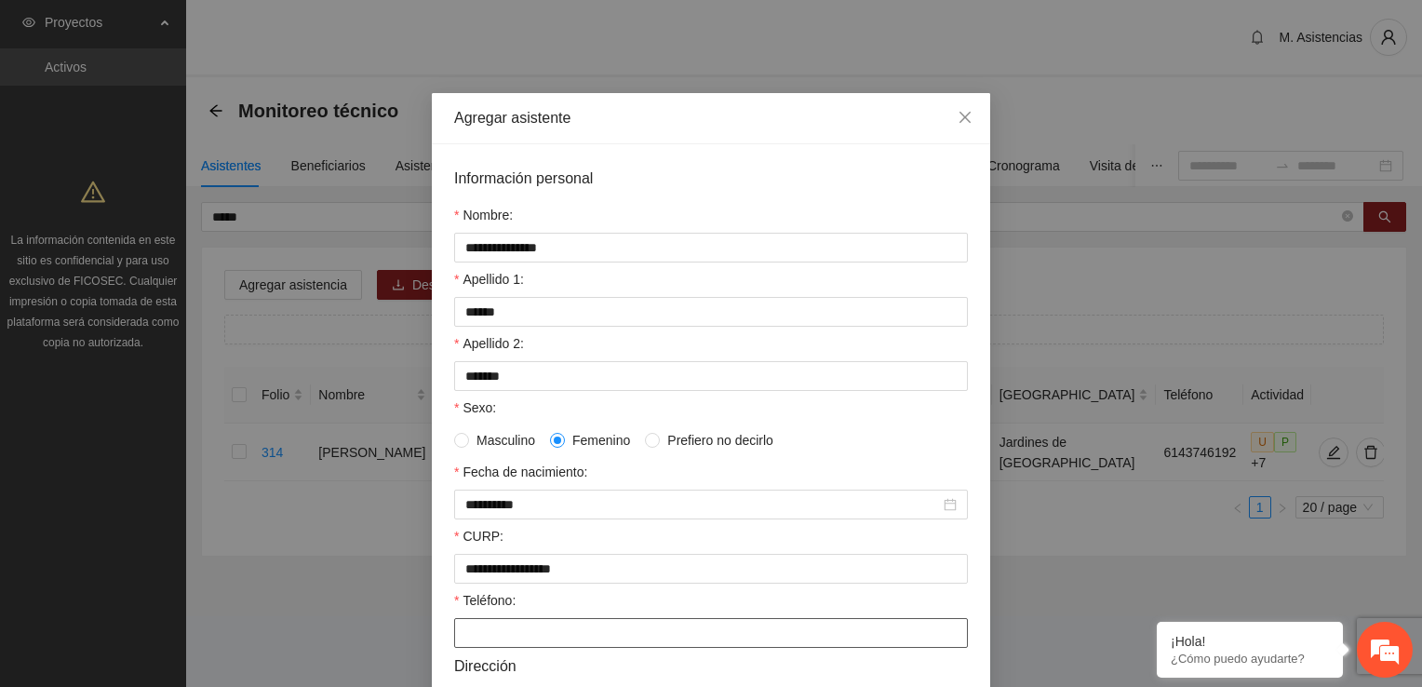
click at [521, 638] on input "Teléfono:" at bounding box center [711, 633] width 514 height 30
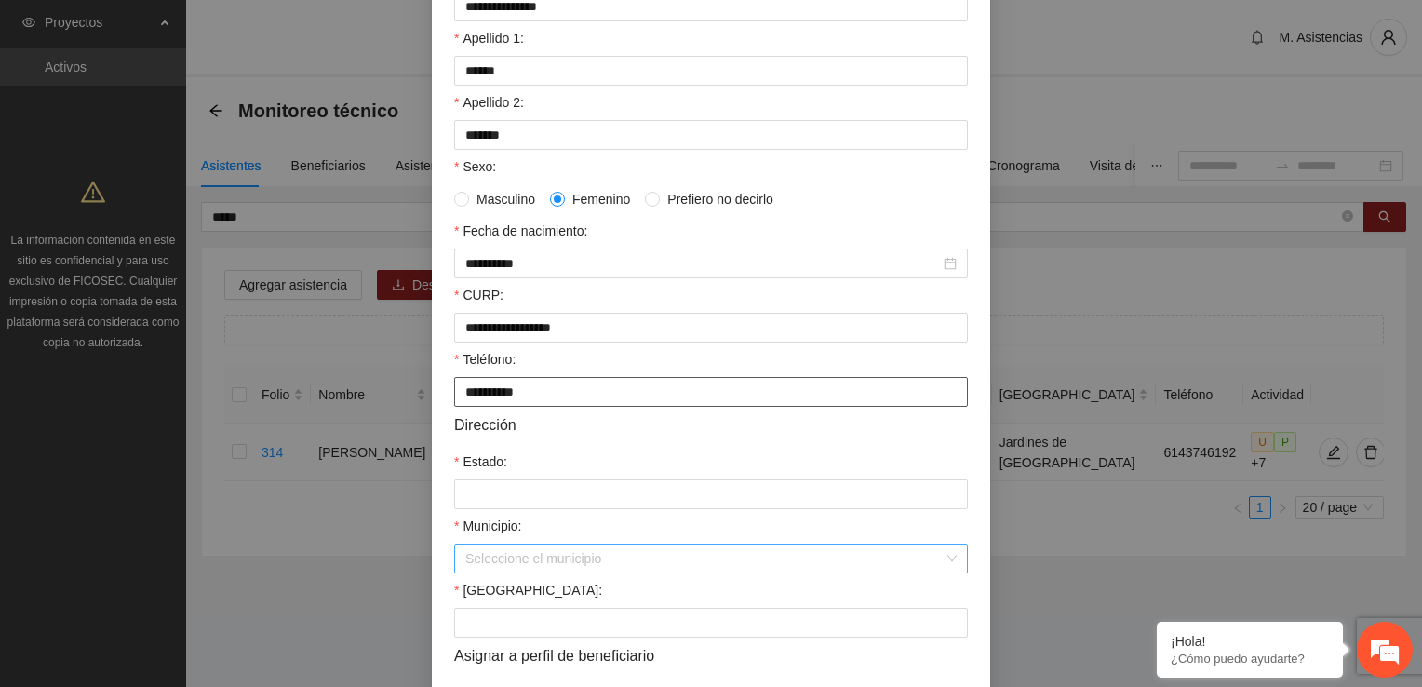
scroll to position [279, 0]
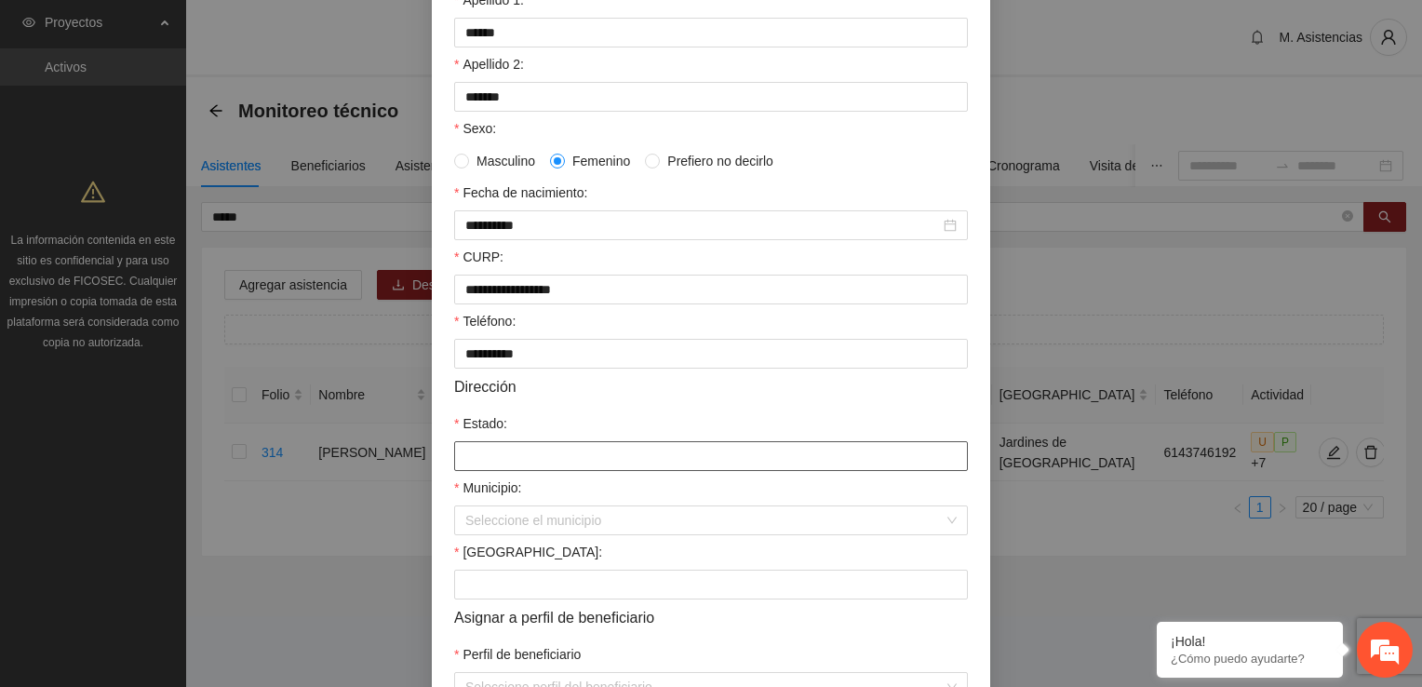
click at [573, 471] on input "Estado:" at bounding box center [711, 456] width 514 height 30
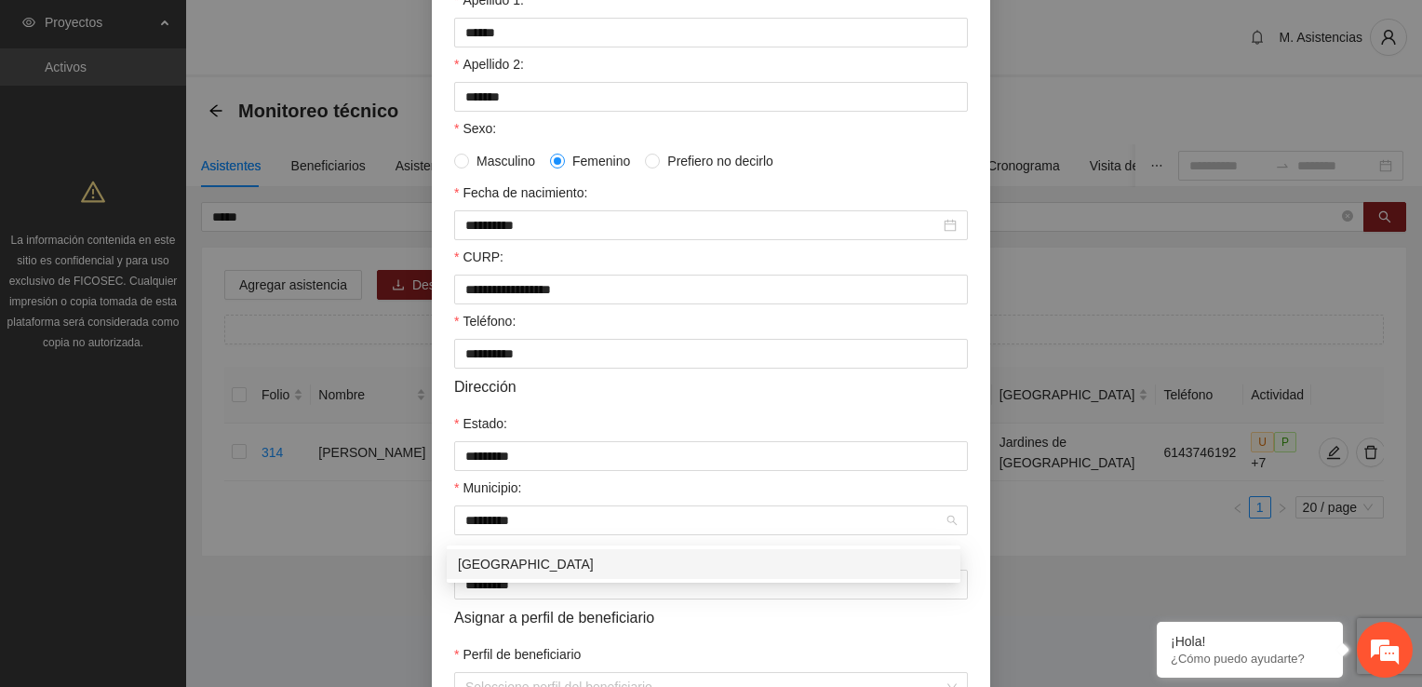
click at [501, 568] on div "[GEOGRAPHIC_DATA]" at bounding box center [703, 564] width 491 height 20
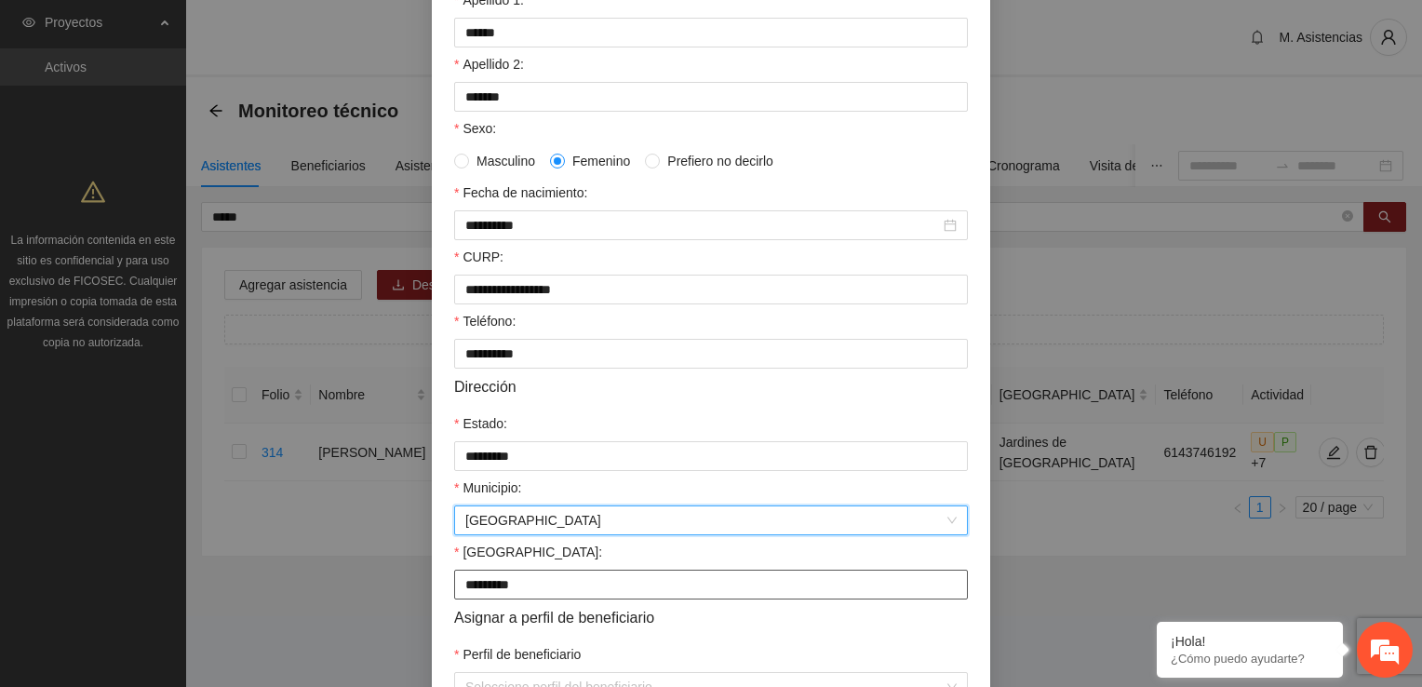
click at [582, 599] on input "*********" at bounding box center [711, 585] width 514 height 30
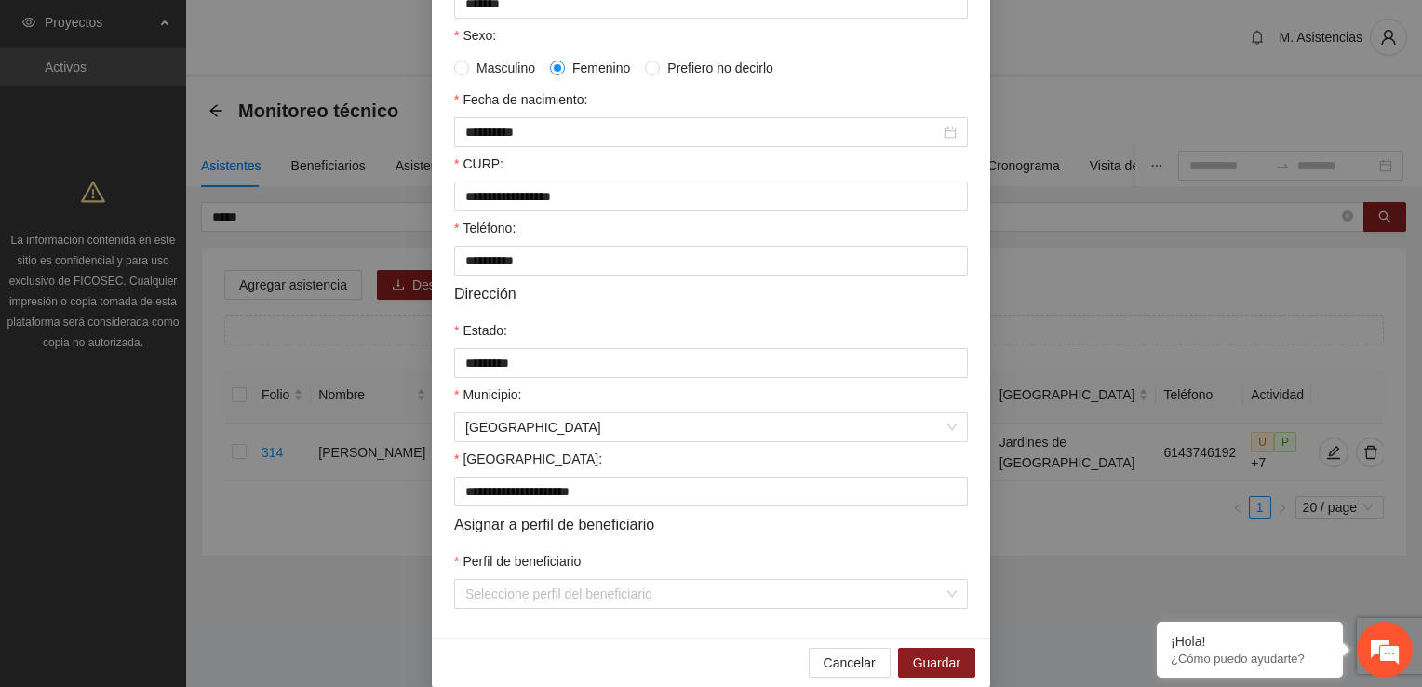
scroll to position [402, 0]
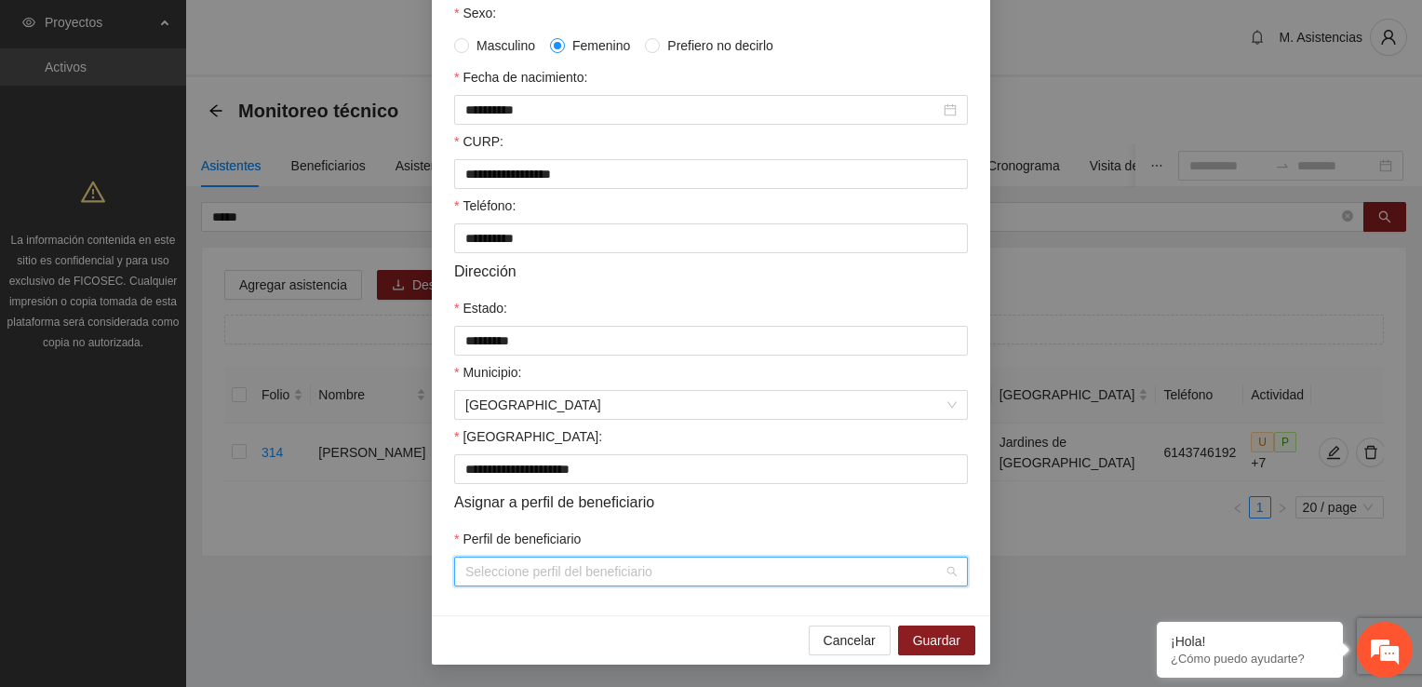
click at [507, 571] on input "Perfil de beneficiario" at bounding box center [704, 571] width 478 height 28
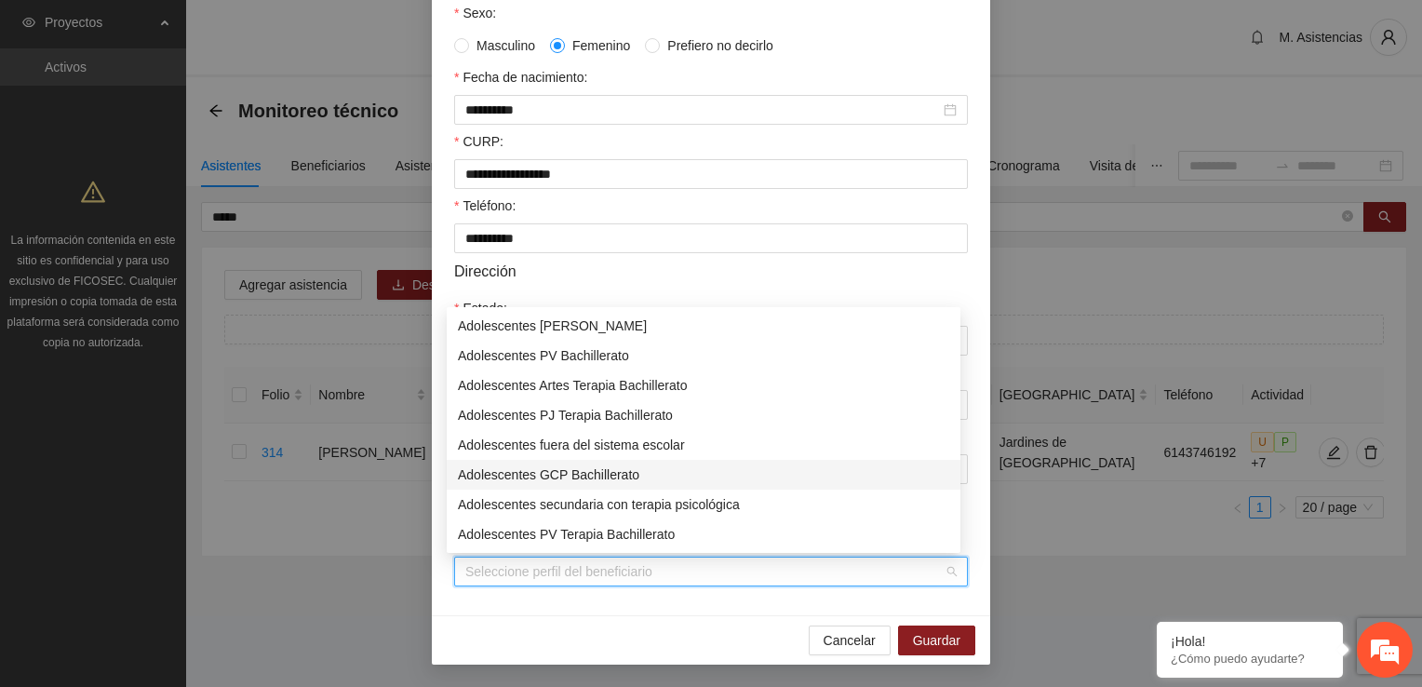
click at [610, 480] on div "Adolescentes GCP Bachillerato" at bounding box center [703, 474] width 491 height 20
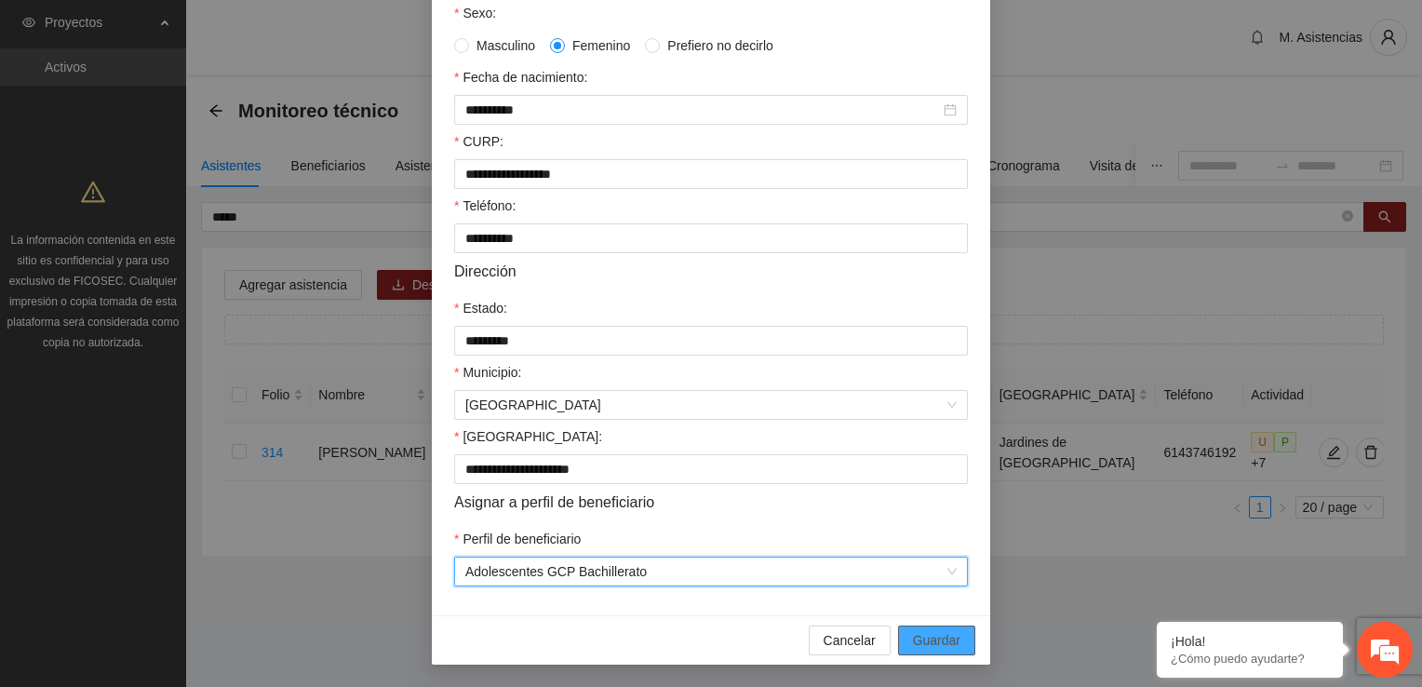
click at [922, 644] on span "Guardar" at bounding box center [936, 640] width 47 height 20
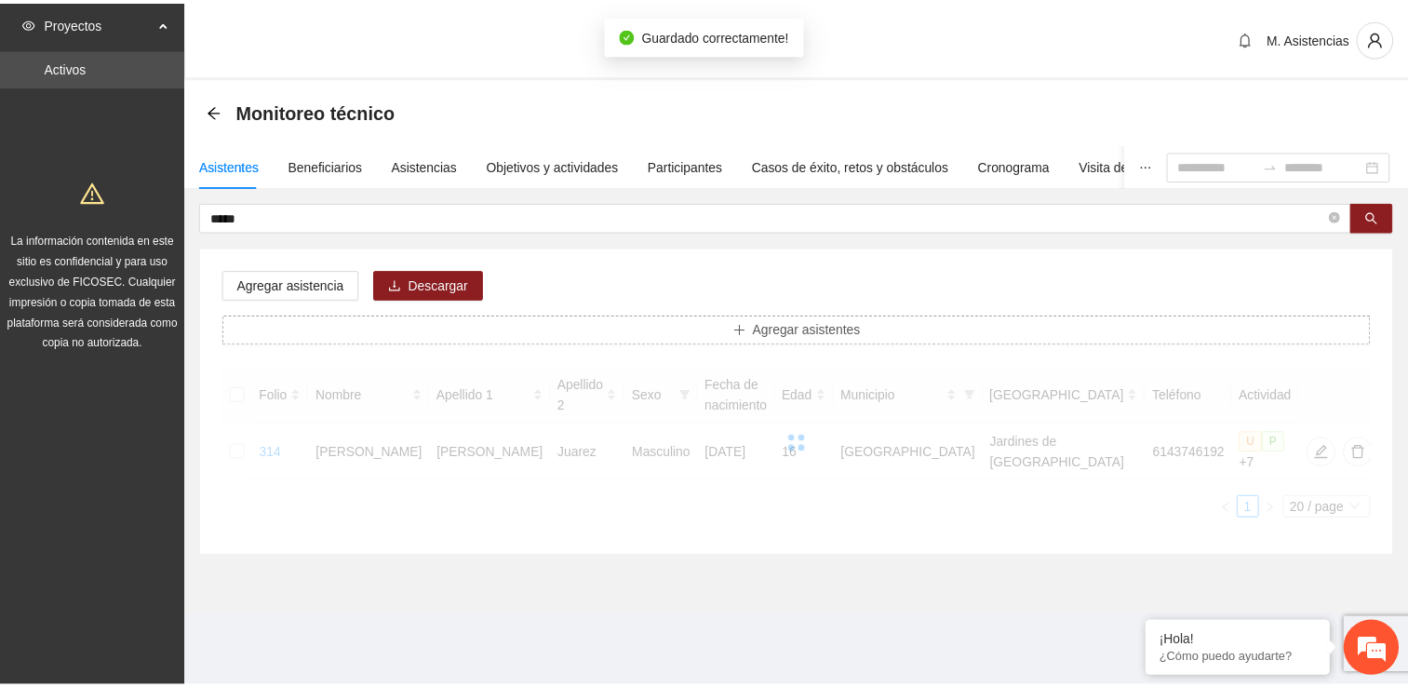
scroll to position [0, 0]
